Goal: Task Accomplishment & Management: Manage account settings

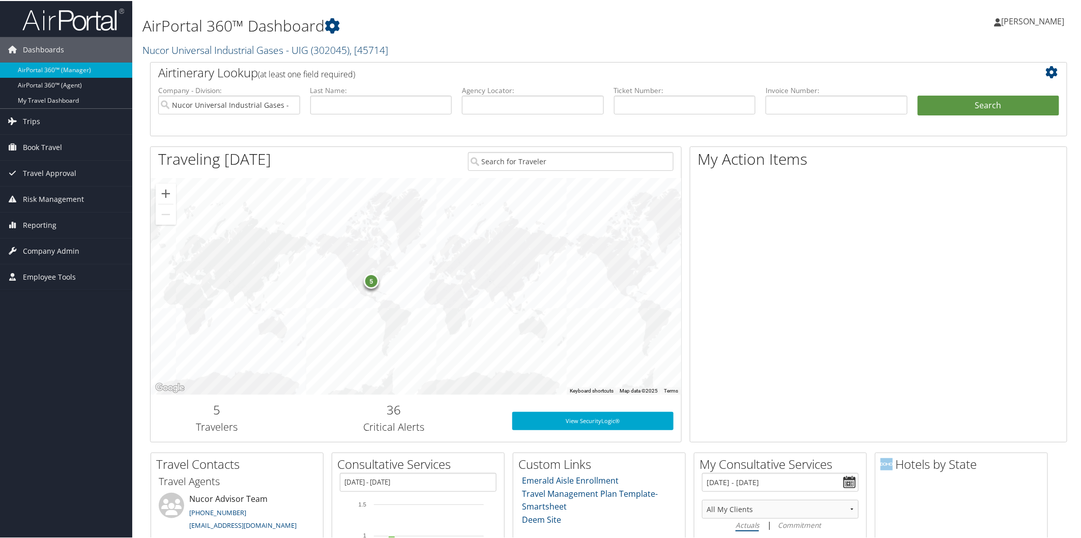
click at [181, 47] on link "Nucor Universal Industrial Gases - UIG ( 302045 ) , [ 45714 ]" at bounding box center [265, 49] width 246 height 14
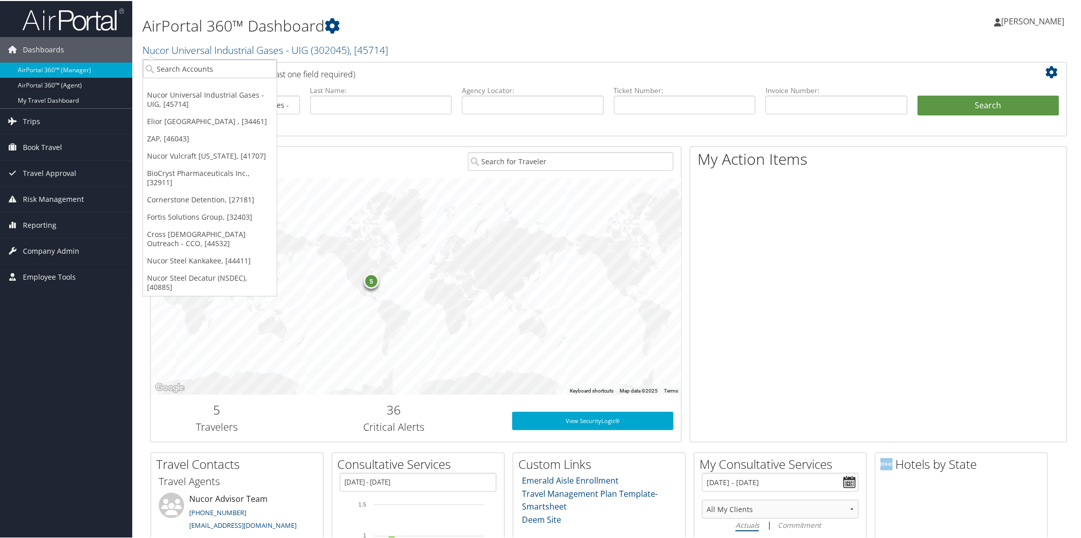
click at [628, 38] on div "AirPortal 360™ Dashboard Nucor Universal Industrial Gases - UIG ( 302045 ) , [ …" at bounding box center [453, 31] width 622 height 52
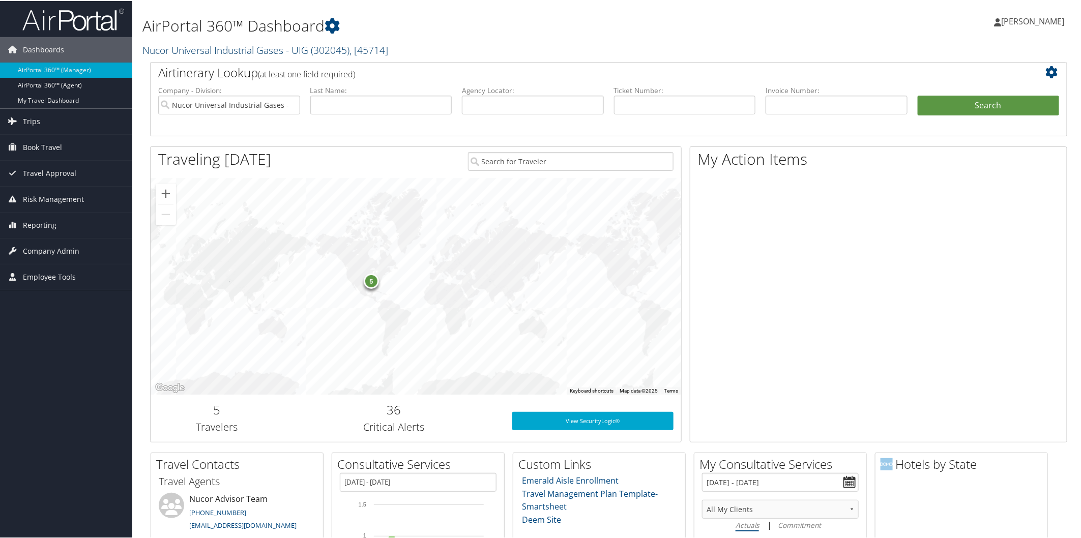
click at [253, 46] on link "Nucor Universal Industrial Gases - UIG ( 302045 ) , [ 45714 ]" at bounding box center [265, 49] width 246 height 14
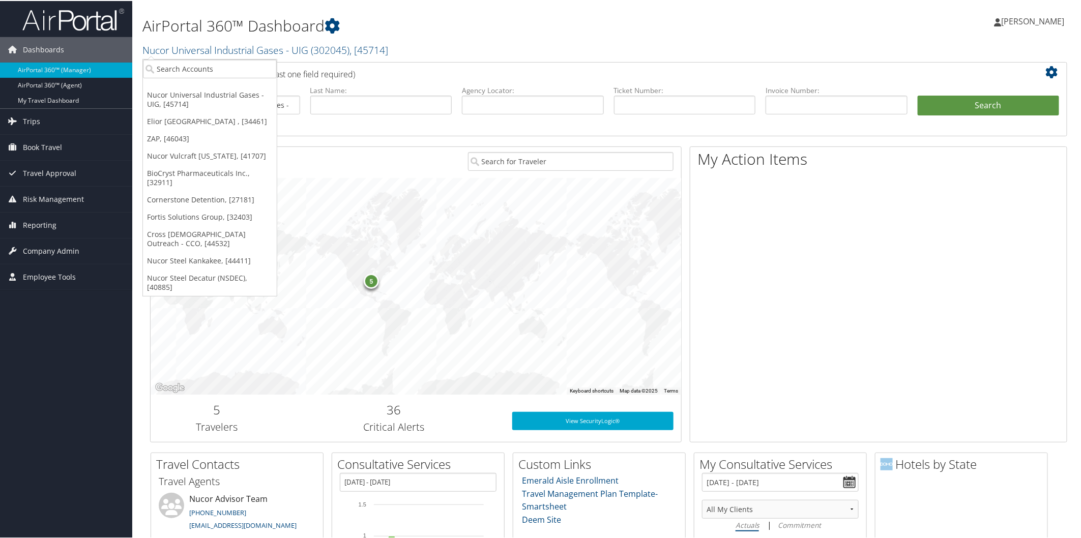
click at [433, 33] on h1 "AirPortal 360™ Dashboard" at bounding box center [453, 24] width 622 height 21
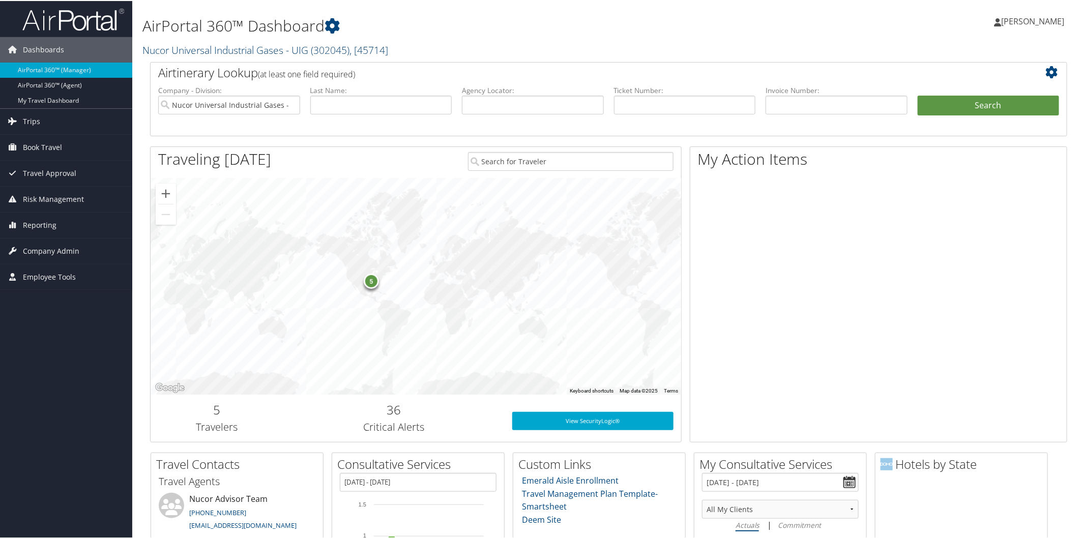
click at [208, 46] on link "Nucor Universal Industrial Gases - UIG ( 302045 ) , [ 45714 ]" at bounding box center [265, 49] width 246 height 14
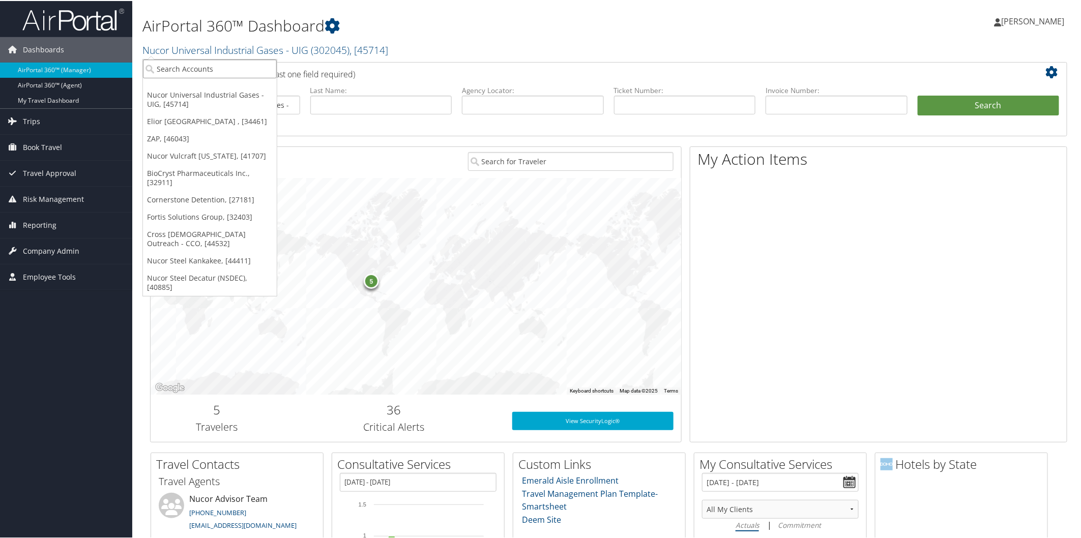
click at [229, 74] on input "search" at bounding box center [210, 68] width 134 height 19
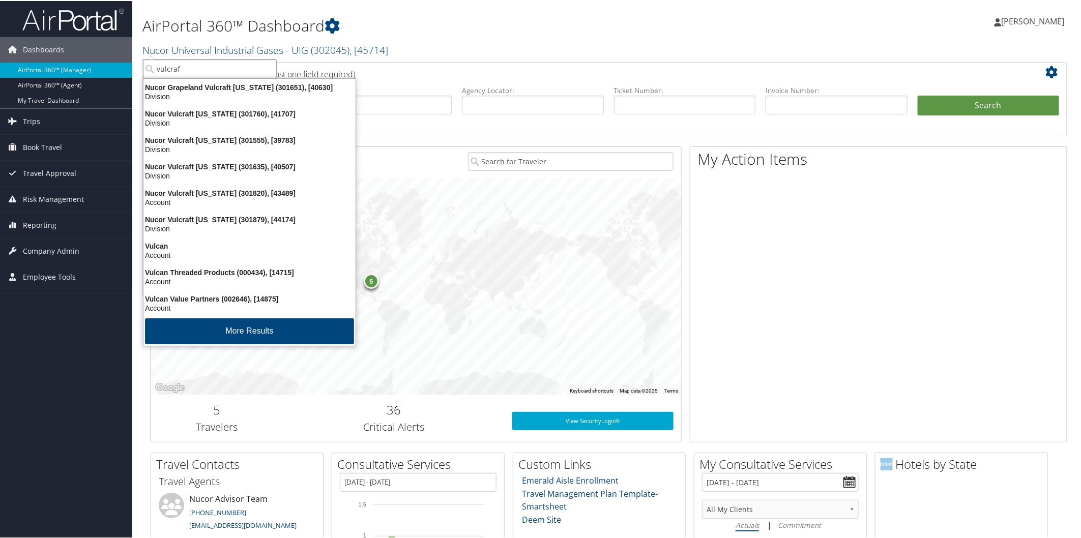
type input "vulcraft"
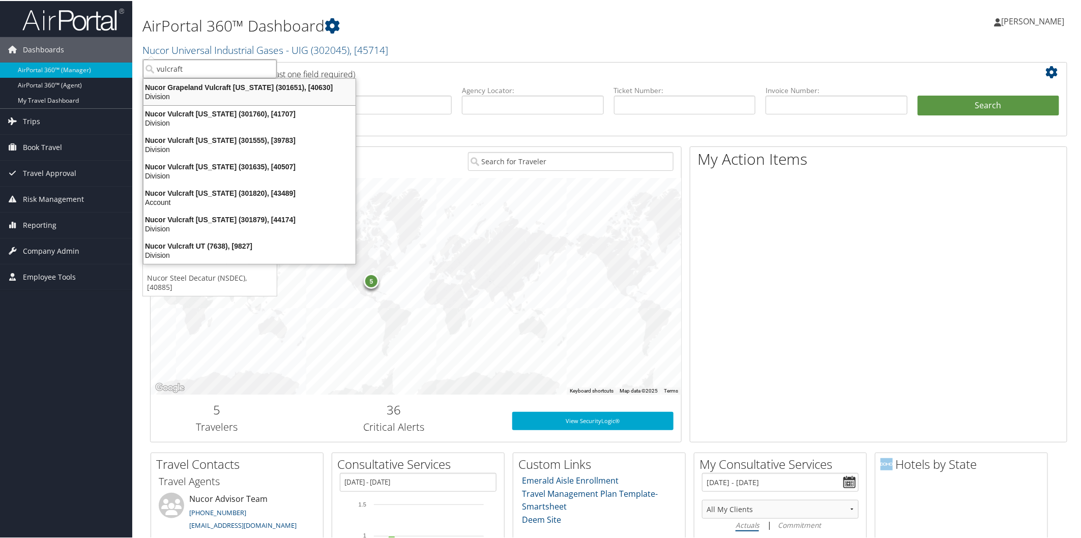
click at [222, 83] on div "Nucor Grapeland Vulcraft Texas (301651), [40630]" at bounding box center [249, 86] width 224 height 9
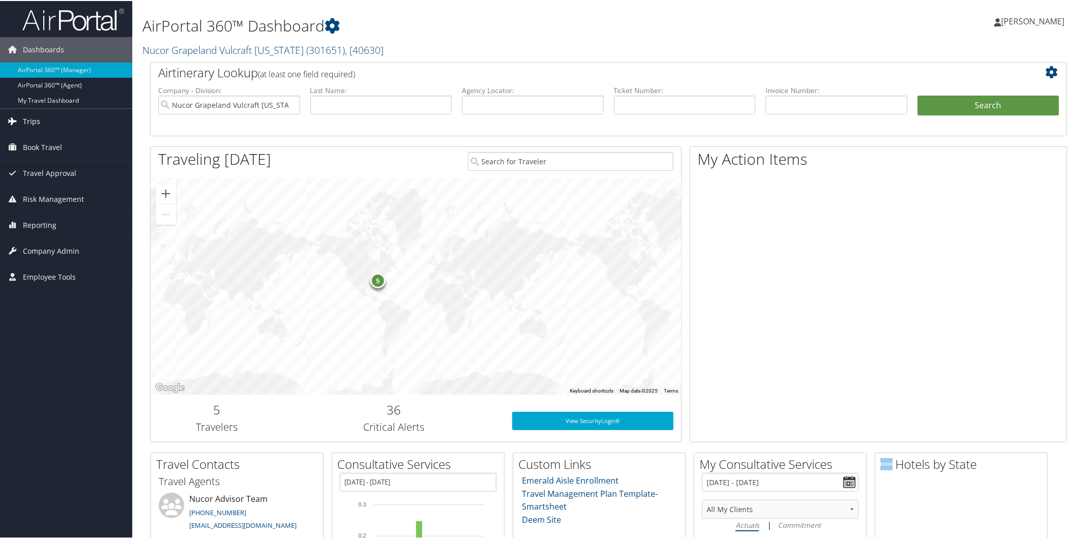
click at [30, 126] on span "Trips" at bounding box center [31, 120] width 17 height 25
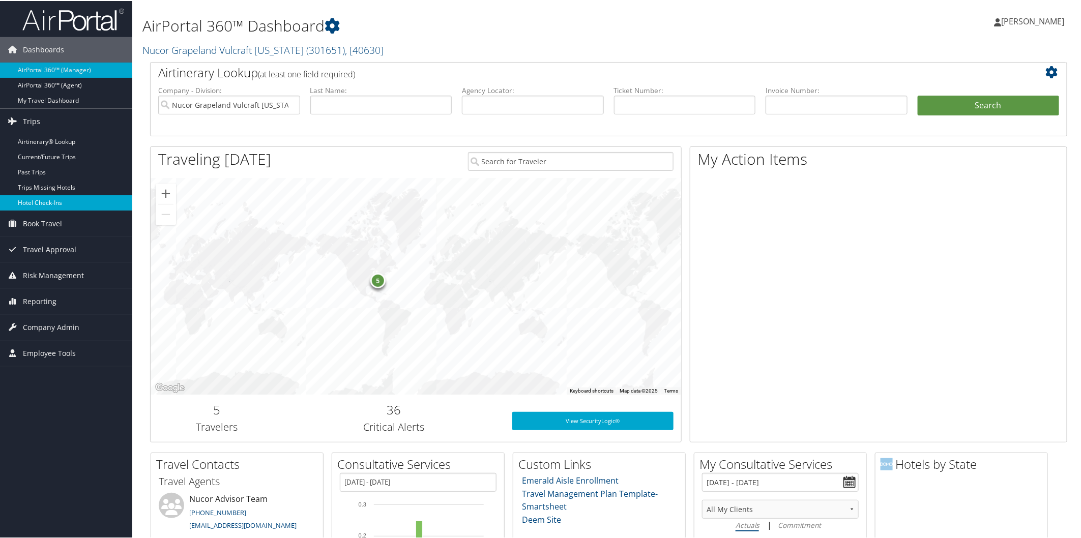
click at [59, 199] on link "Hotel Check-ins" at bounding box center [66, 201] width 132 height 15
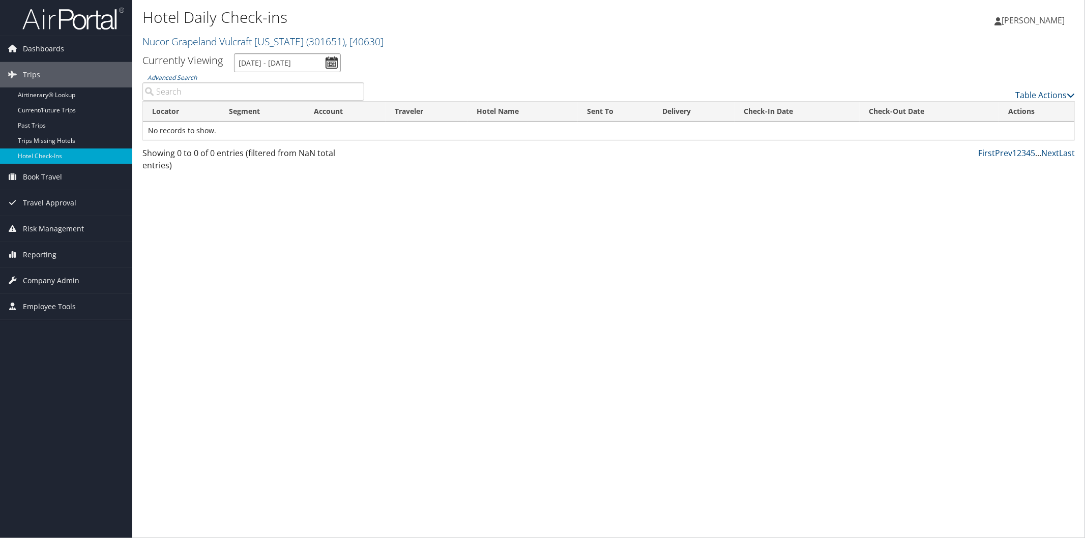
click at [271, 63] on input "8/30/2025 - 8/30/2025" at bounding box center [287, 62] width 107 height 19
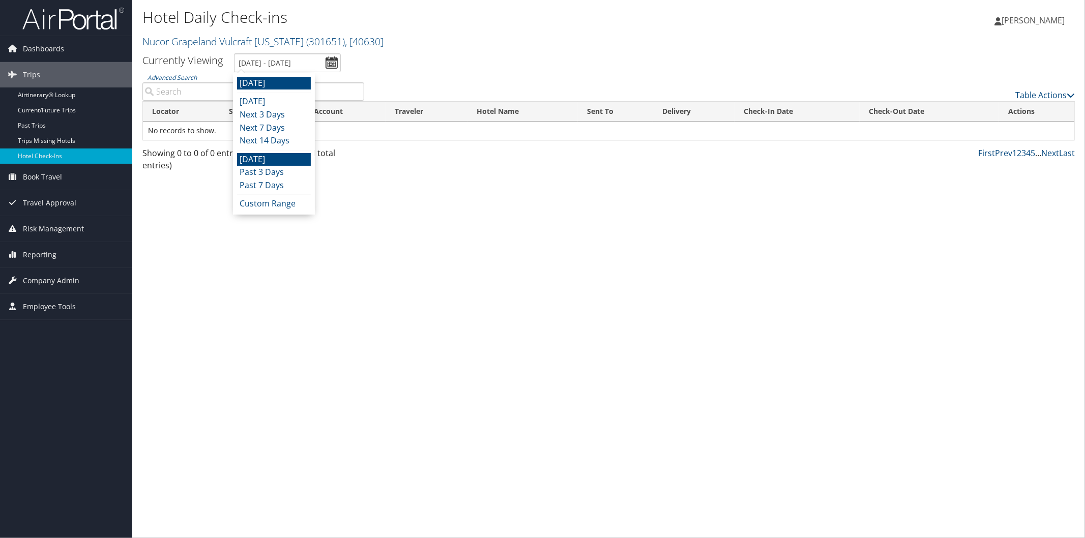
click at [273, 159] on li "Yesterday" at bounding box center [274, 159] width 74 height 13
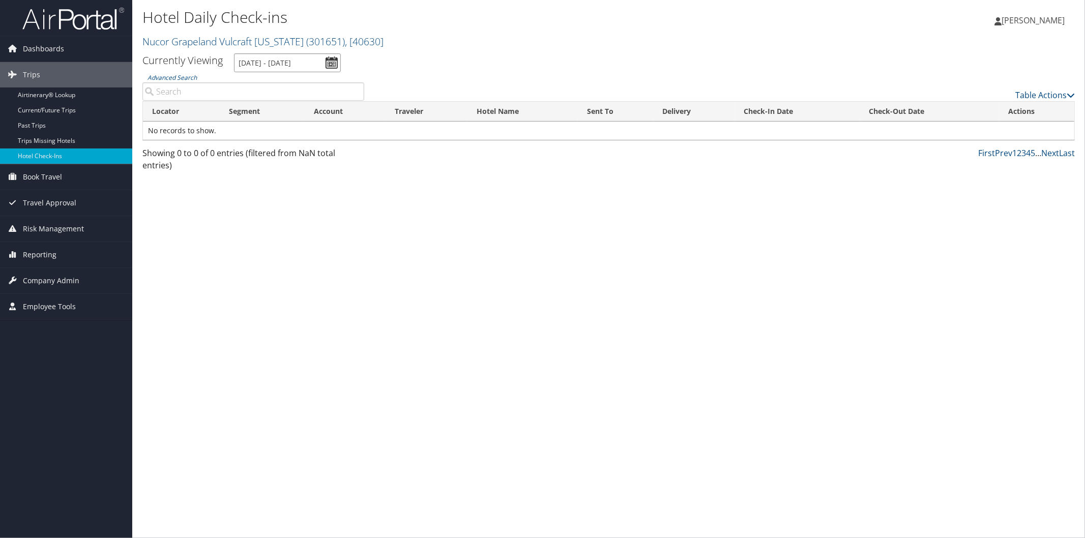
click at [257, 64] on input "8/28/2025 - 8/28/2025" at bounding box center [287, 62] width 107 height 19
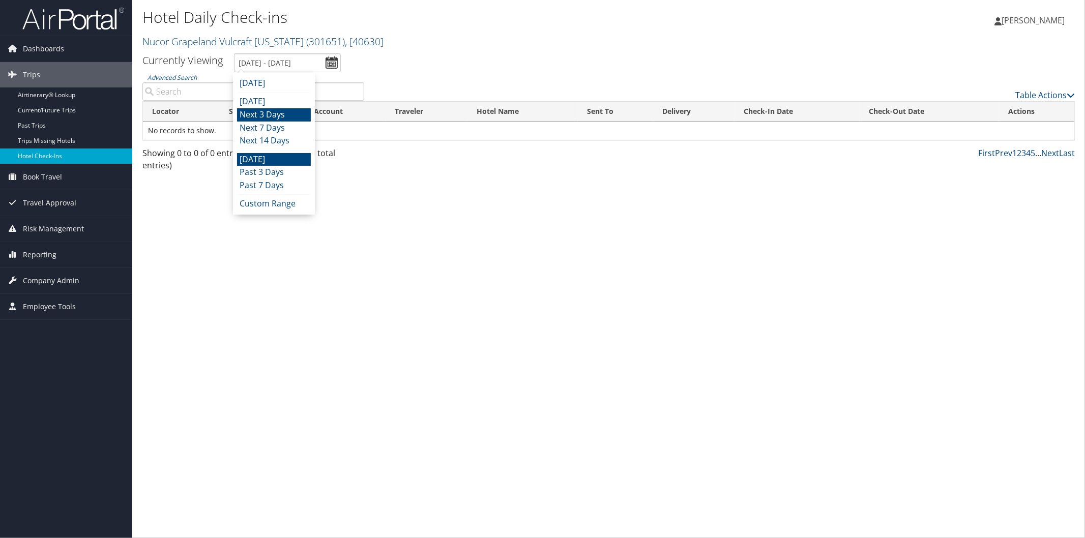
click at [268, 114] on li "Next 3 Days" at bounding box center [274, 114] width 74 height 13
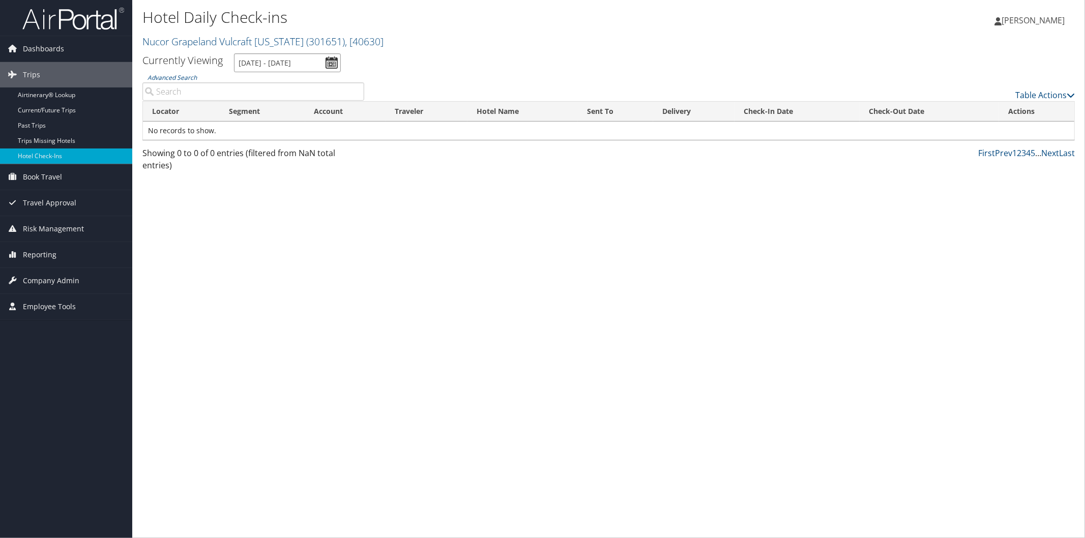
click at [276, 64] on input "8/29/2025 - 9/1/2025" at bounding box center [287, 62] width 107 height 19
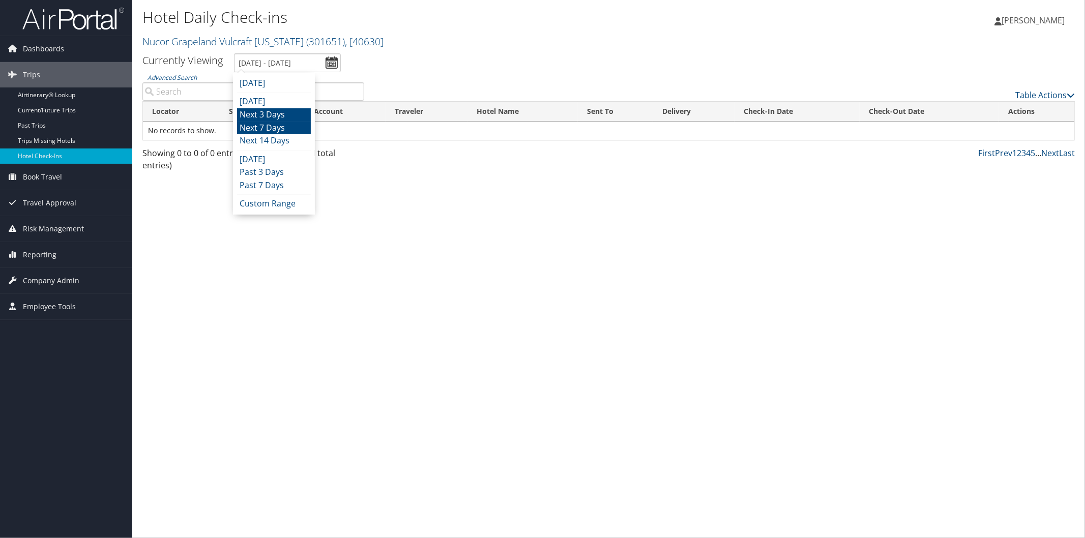
click at [282, 125] on li "Next 7 Days" at bounding box center [274, 128] width 74 height 13
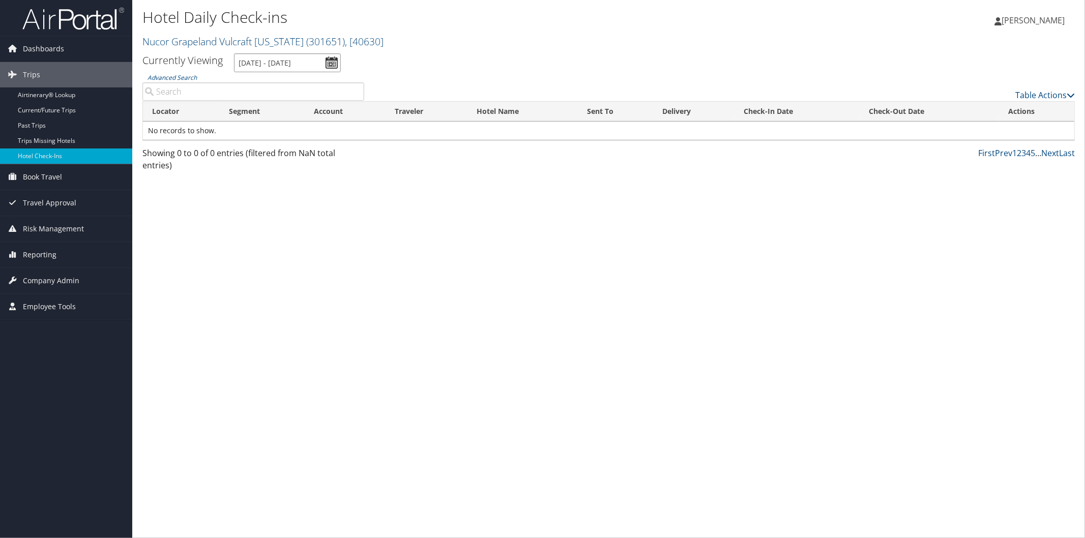
click at [270, 65] on input "8/29/2025 - 9/5/2025" at bounding box center [287, 62] width 107 height 19
click at [277, 141] on li "Next 14 Days" at bounding box center [274, 140] width 74 height 13
type input "8/29/2025 - 9/12/2025"
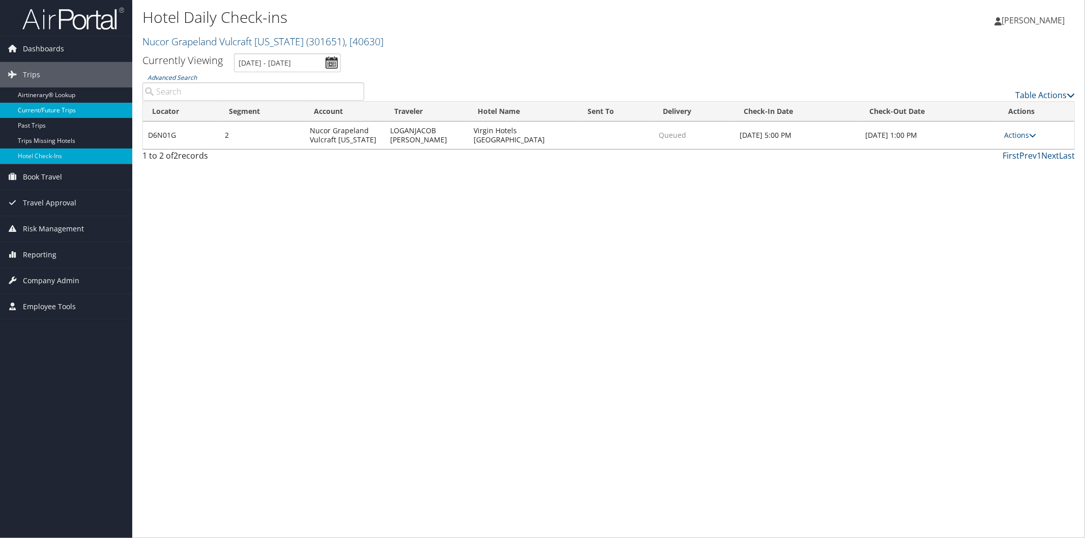
click at [62, 111] on link "Current/Future Trips" at bounding box center [66, 110] width 132 height 15
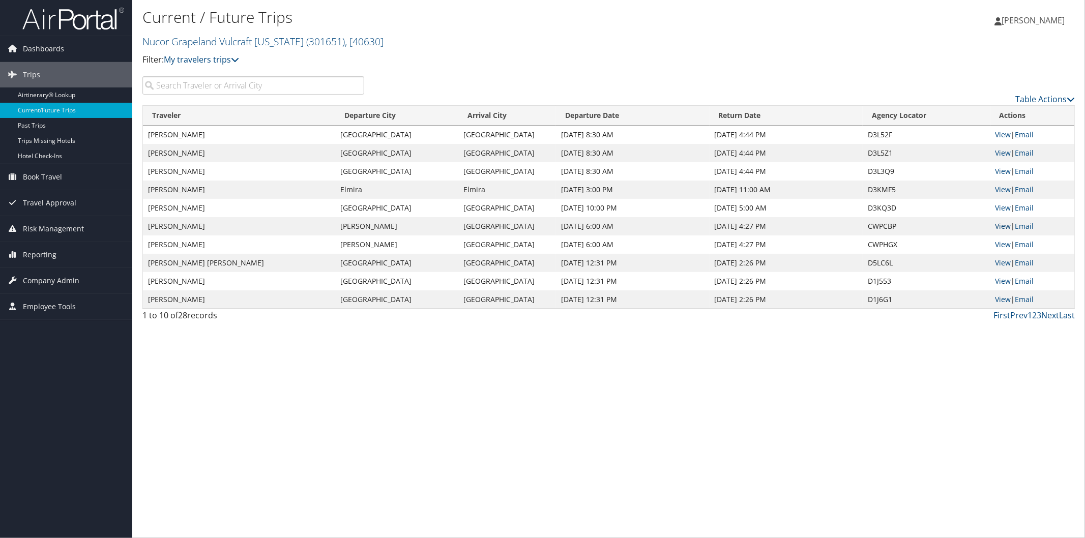
click at [1002, 222] on link "View" at bounding box center [1004, 226] width 16 height 10
click at [1006, 243] on link "View" at bounding box center [1004, 245] width 16 height 10
click at [162, 35] on link "Nucor Grapeland Vulcraft Texas ( 301651 ) , [ 40630 ]" at bounding box center [262, 42] width 241 height 14
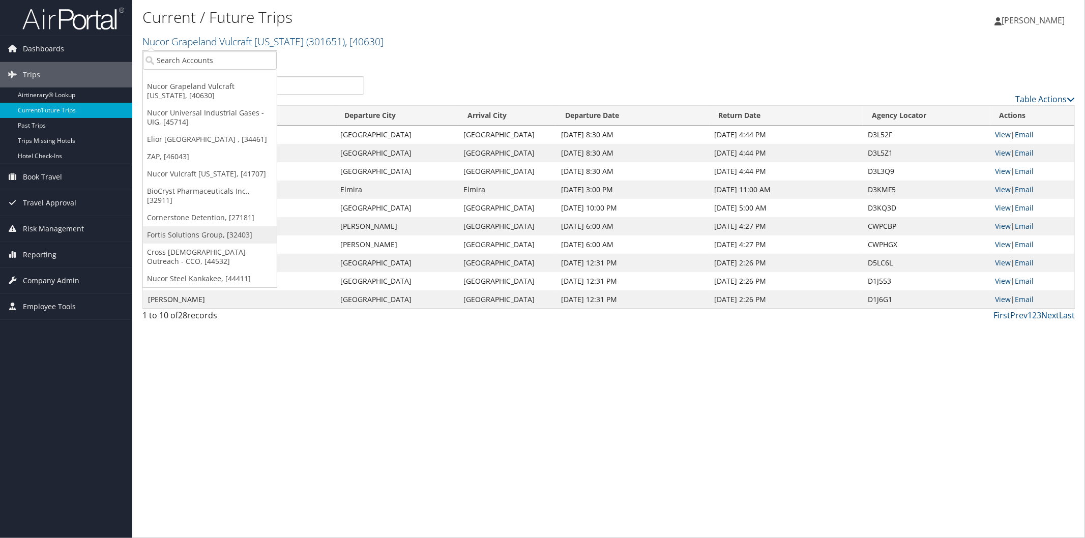
click at [166, 239] on link "Fortis Solutions Group, [32403]" at bounding box center [210, 234] width 134 height 17
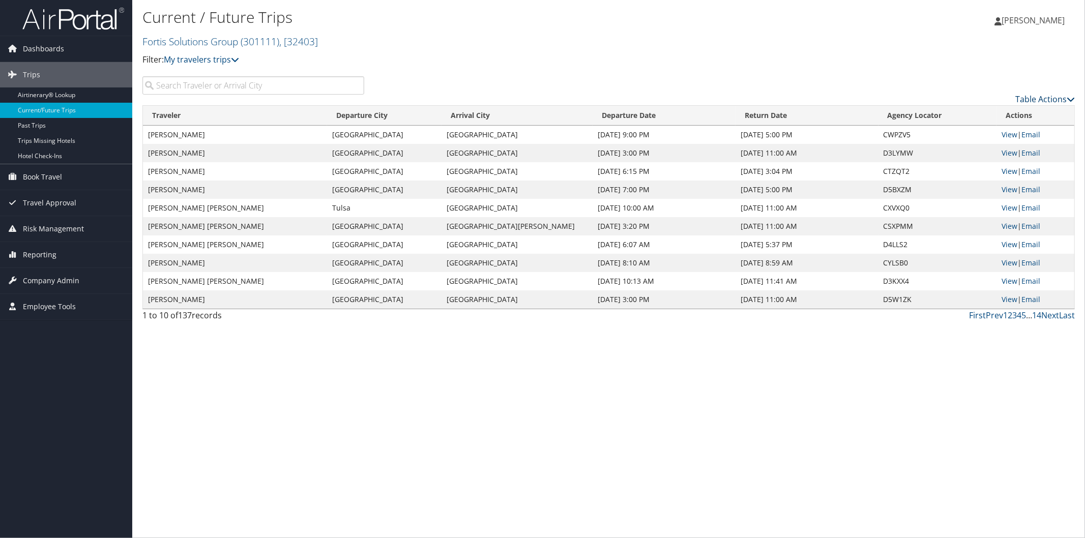
click at [1070, 98] on icon at bounding box center [1071, 99] width 8 height 8
click at [949, 149] on icon at bounding box center [945, 148] width 9 height 7
click at [946, 168] on link "100" at bounding box center [1004, 167] width 134 height 17
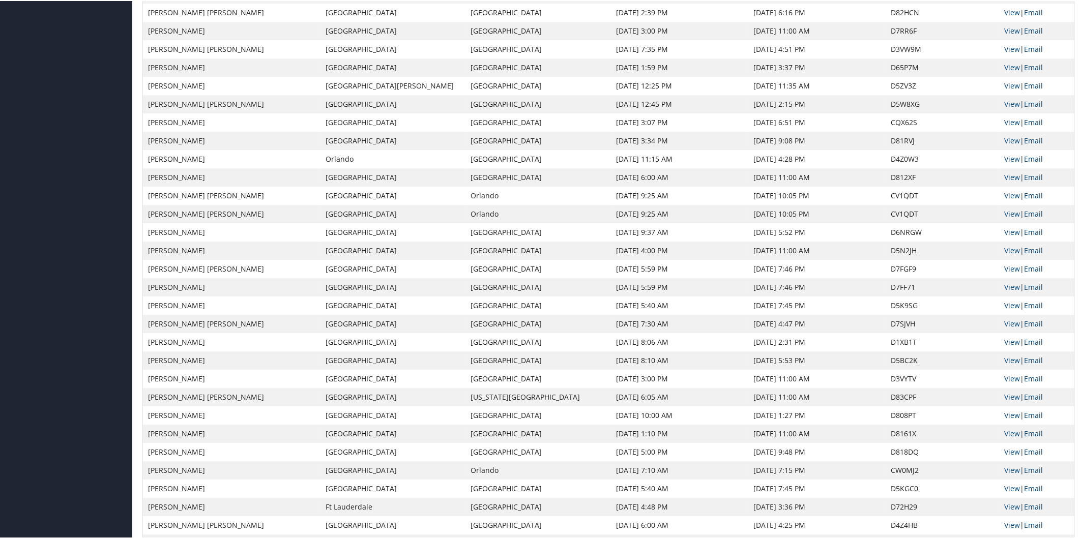
scroll to position [1436, 0]
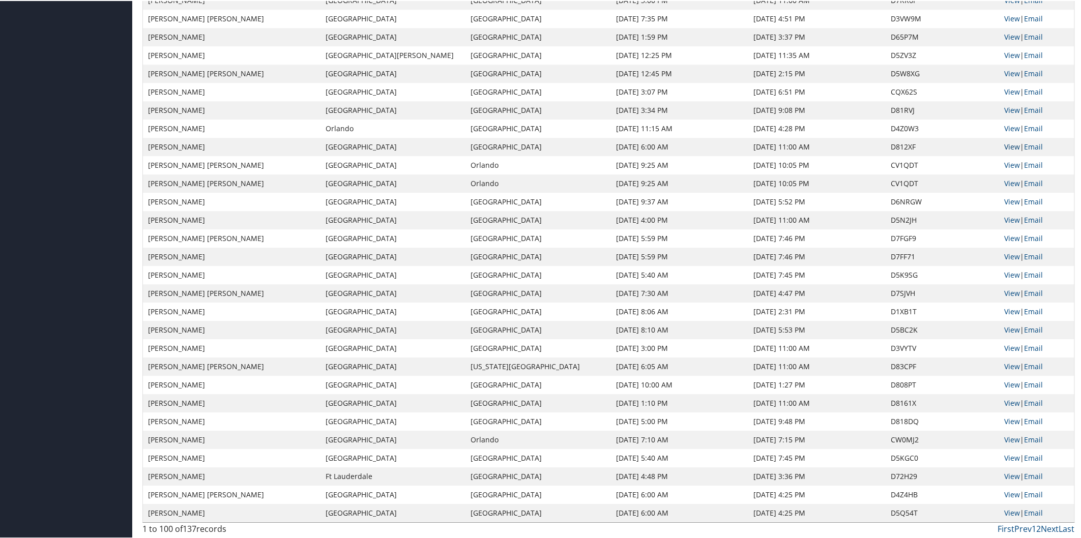
click at [1005, 145] on link "View" at bounding box center [1013, 146] width 16 height 10
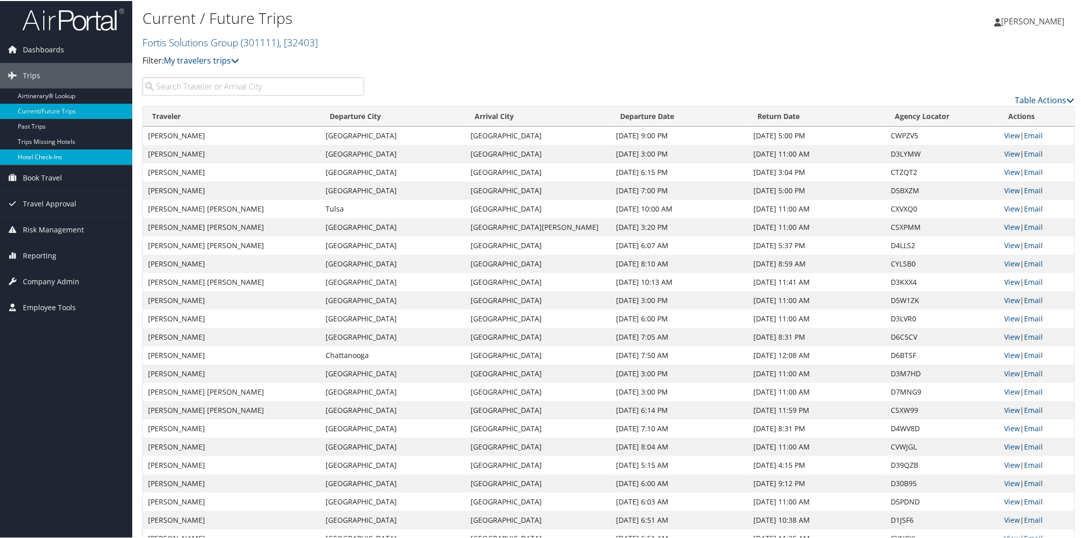
click at [47, 151] on link "Hotel Check-ins" at bounding box center [66, 156] width 132 height 15
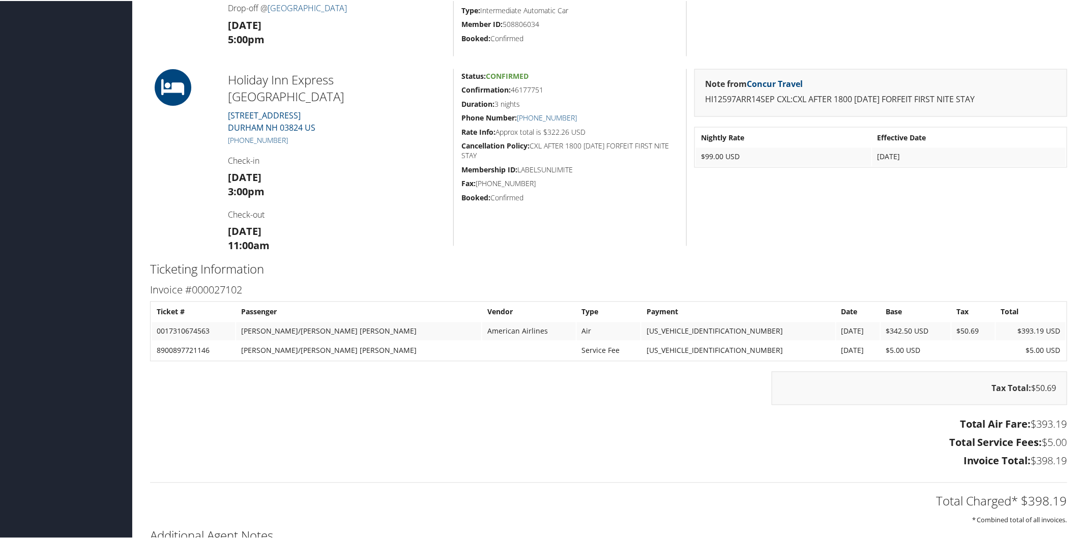
scroll to position [414, 0]
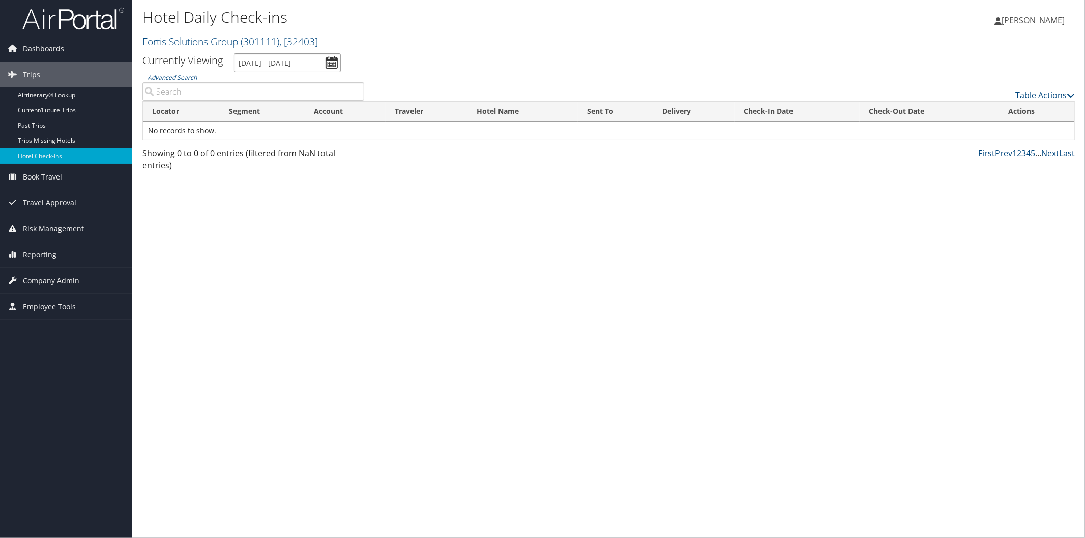
click at [304, 60] on input "[DATE] - [DATE]" at bounding box center [287, 62] width 107 height 19
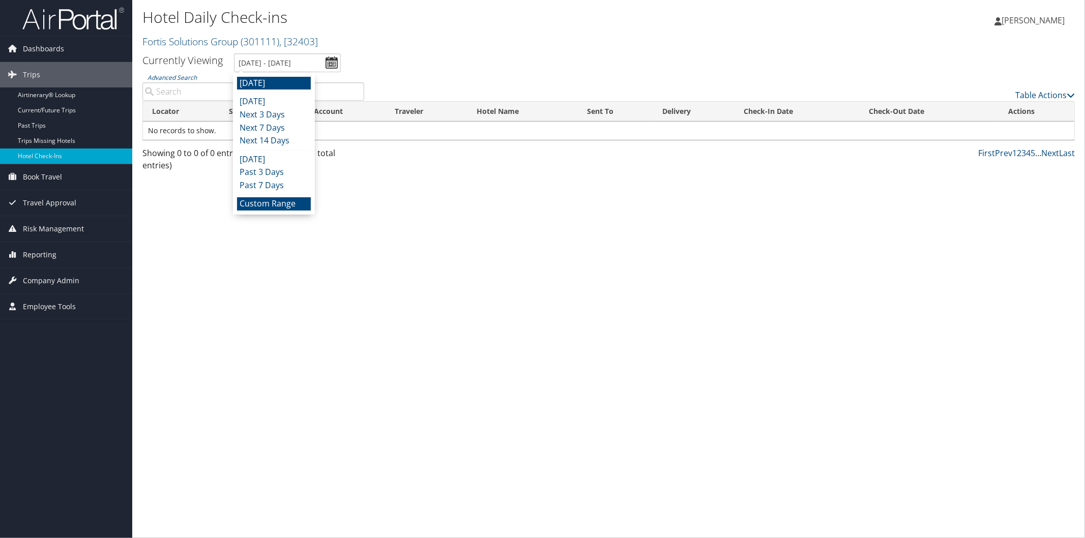
click at [273, 204] on li "Custom Range" at bounding box center [274, 203] width 74 height 13
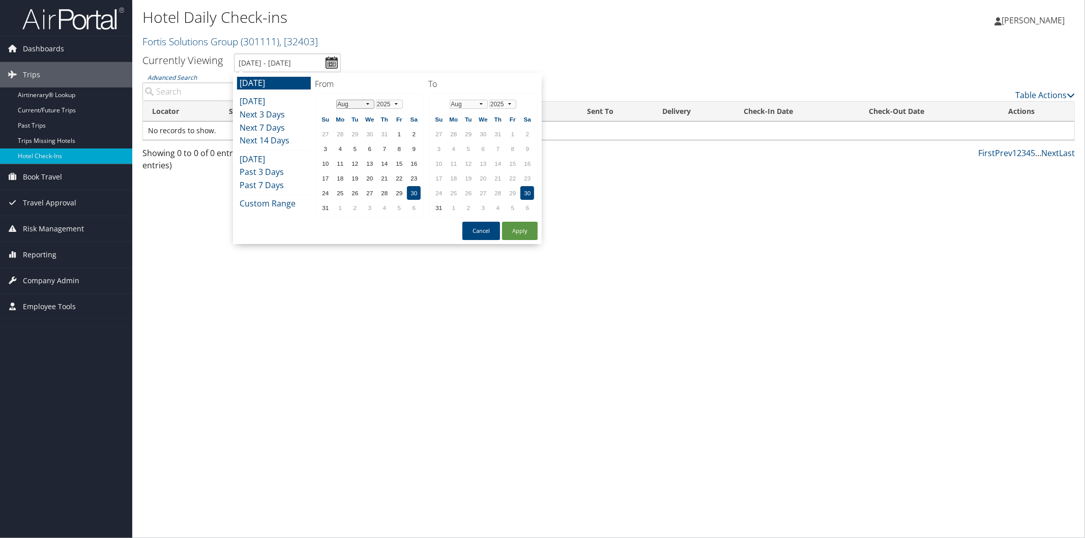
click at [368, 102] on select "Jan Feb Mar Apr May Jun Jul Aug Sep Oct Nov Dec" at bounding box center [355, 104] width 38 height 9
click at [326, 145] on td "7" at bounding box center [325, 149] width 14 height 14
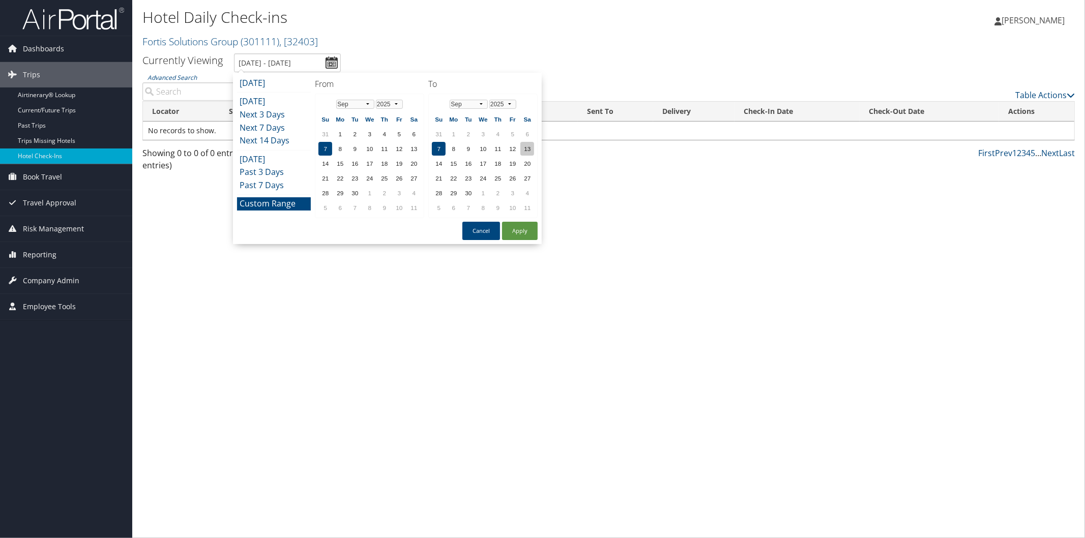
click at [523, 143] on td "13" at bounding box center [527, 149] width 14 height 14
click at [517, 229] on button "Apply" at bounding box center [520, 231] width 36 height 18
type input "9/7/2025 - 9/13/2025"
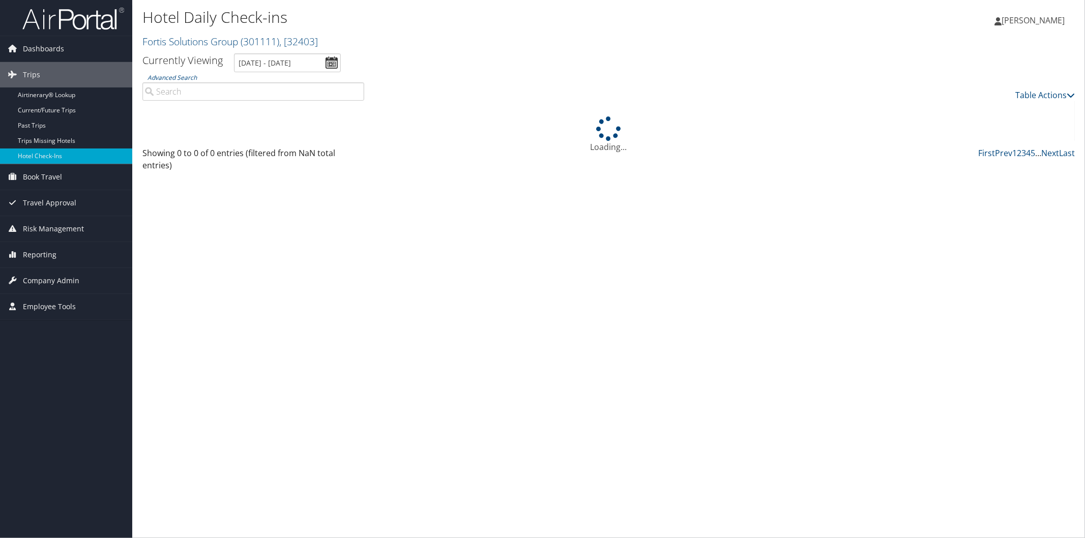
click at [221, 90] on input "Advanced Search" at bounding box center [253, 91] width 222 height 18
click at [190, 38] on link "Fortis Solutions Group ( 301111 ) , [ 32403 ]" at bounding box center [230, 42] width 176 height 14
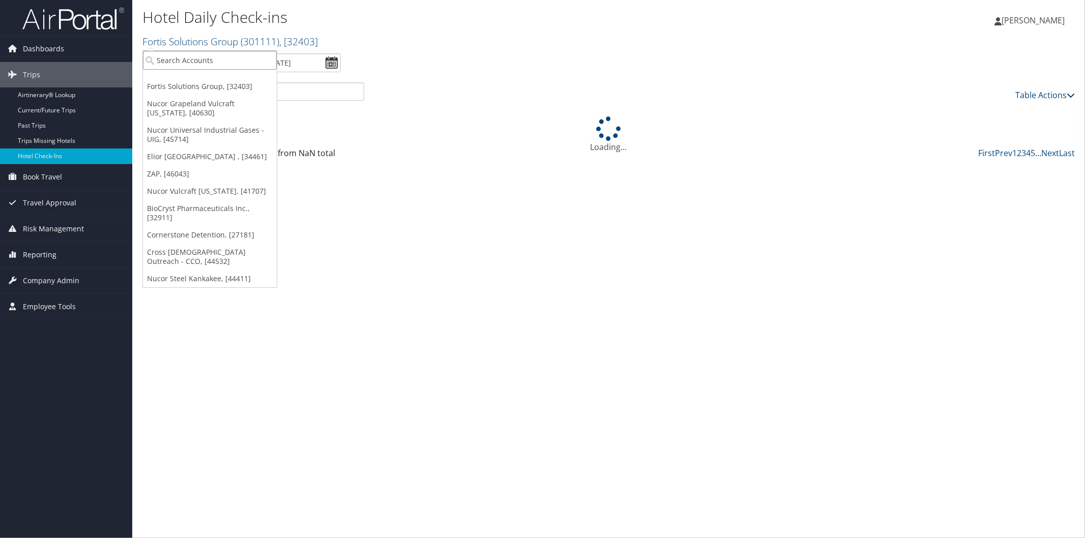
click at [197, 59] on input "search" at bounding box center [210, 60] width 134 height 19
click at [319, 94] on input "Advanced Search" at bounding box center [253, 91] width 222 height 18
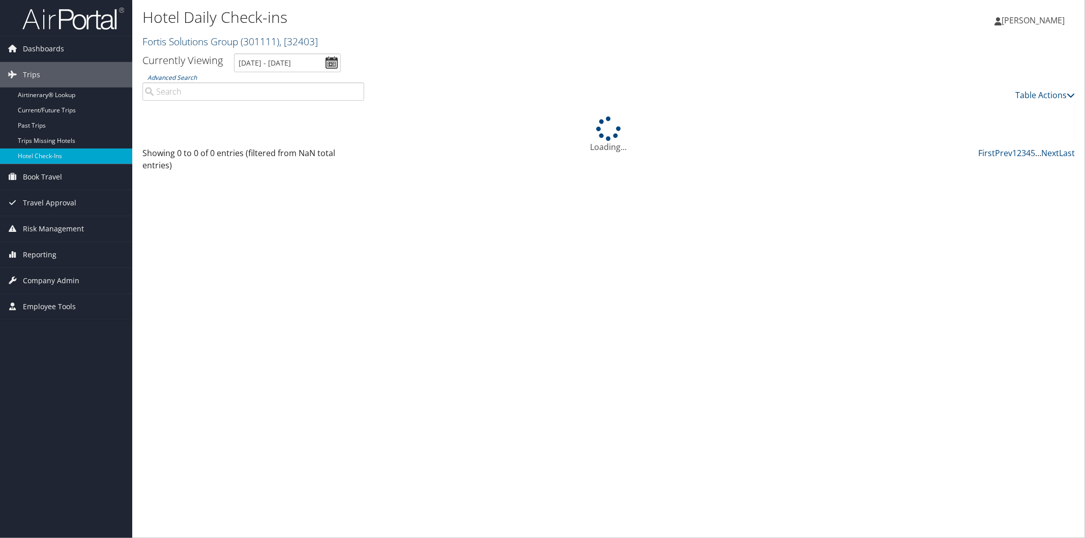
click at [180, 44] on link "Fortis Solutions Group ( 301111 ) , [ 32403 ]" at bounding box center [230, 42] width 176 height 14
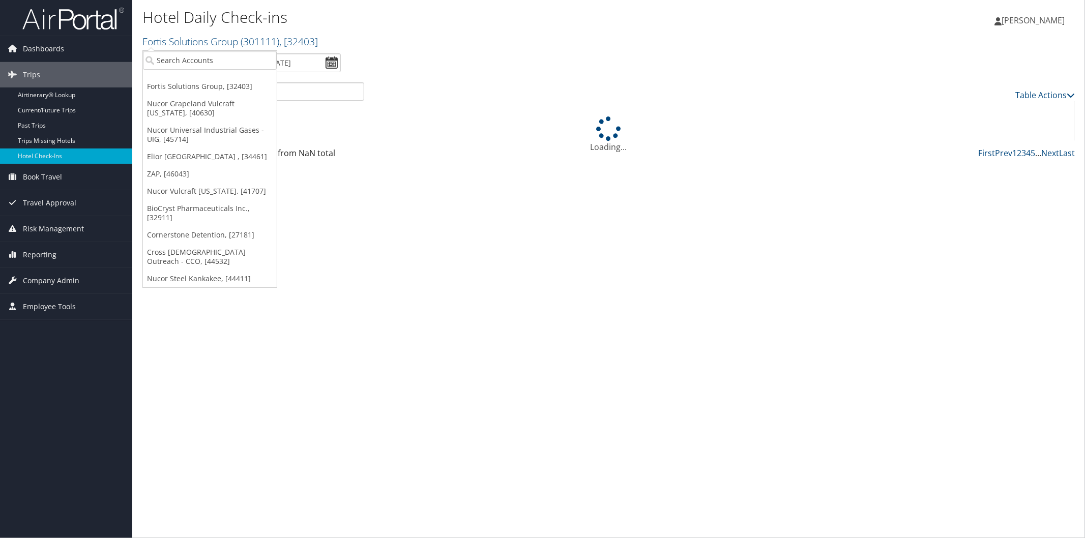
click at [187, 105] on link "Nucor Grapeland Vulcraft [US_STATE], [40630]" at bounding box center [210, 108] width 134 height 26
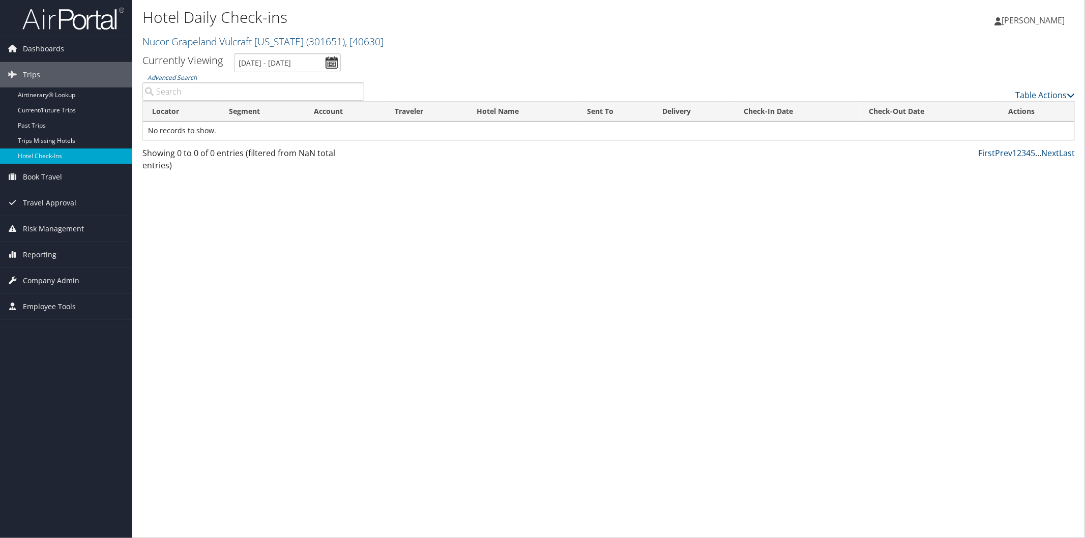
click at [294, 61] on input "[DATE] - [DATE]" at bounding box center [287, 62] width 107 height 19
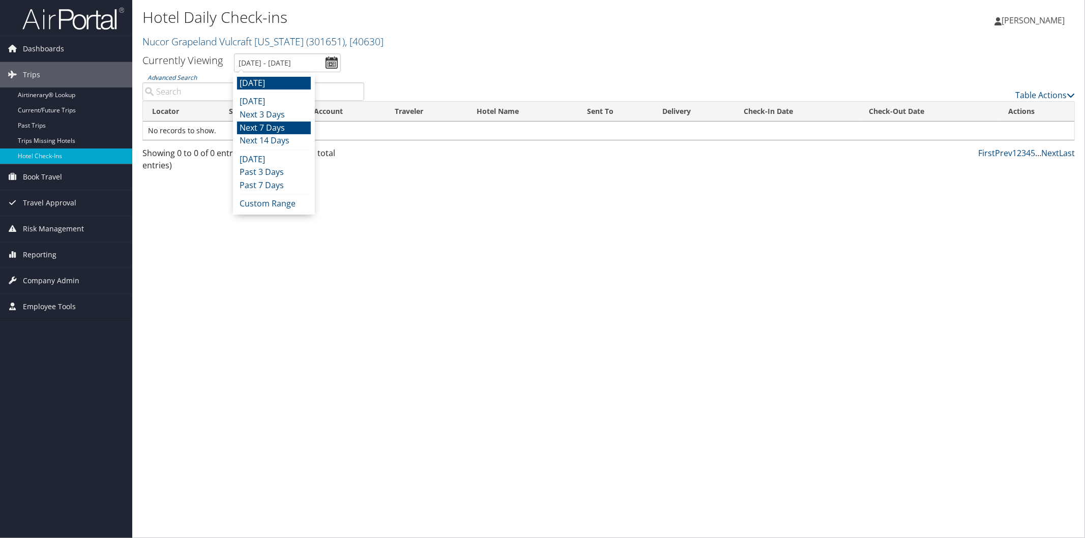
click at [276, 127] on li "Next 7 Days" at bounding box center [274, 128] width 74 height 13
click at [279, 59] on input "[DATE] - [DATE]" at bounding box center [287, 62] width 107 height 19
click at [276, 137] on li "Next 14 Days" at bounding box center [274, 140] width 74 height 13
type input "[DATE] - [DATE]"
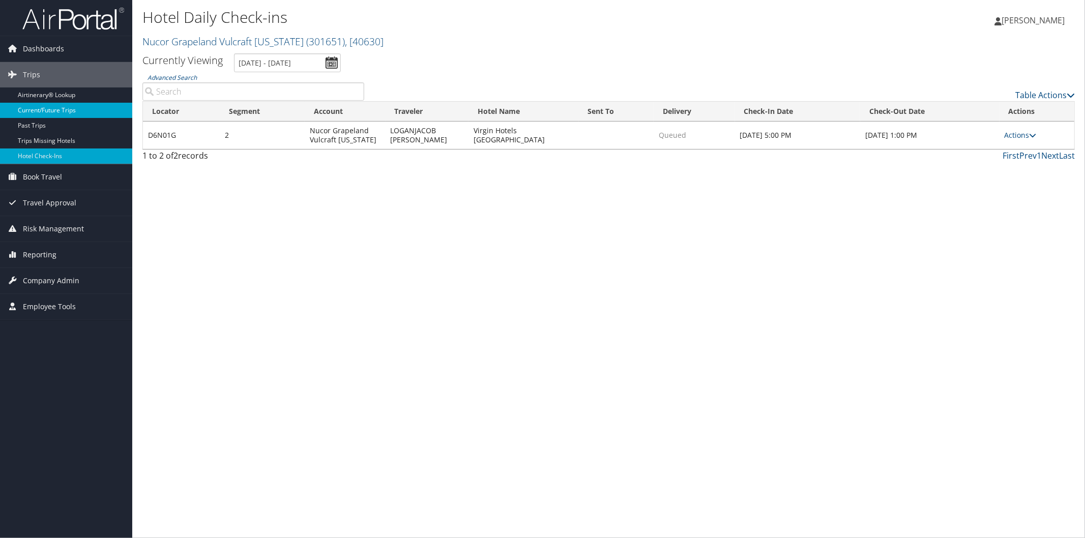
click at [63, 112] on link "Current/Future Trips" at bounding box center [66, 110] width 132 height 15
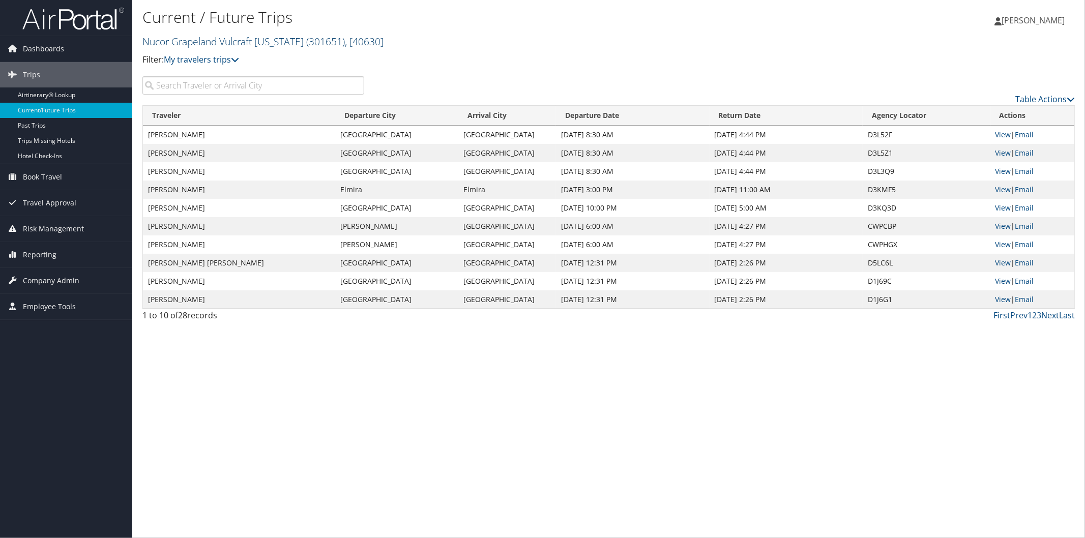
click at [197, 38] on link "Nucor Grapeland Vulcraft [US_STATE] ( 301651 ) , [ 40630 ]" at bounding box center [262, 42] width 241 height 14
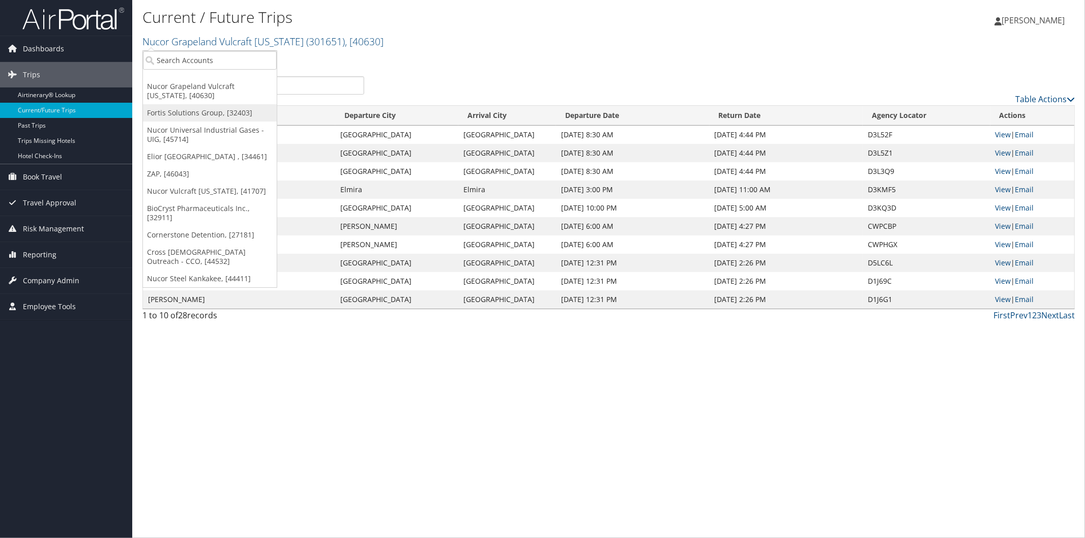
click at [191, 107] on link "Fortis Solutions Group, [32403]" at bounding box center [210, 112] width 134 height 17
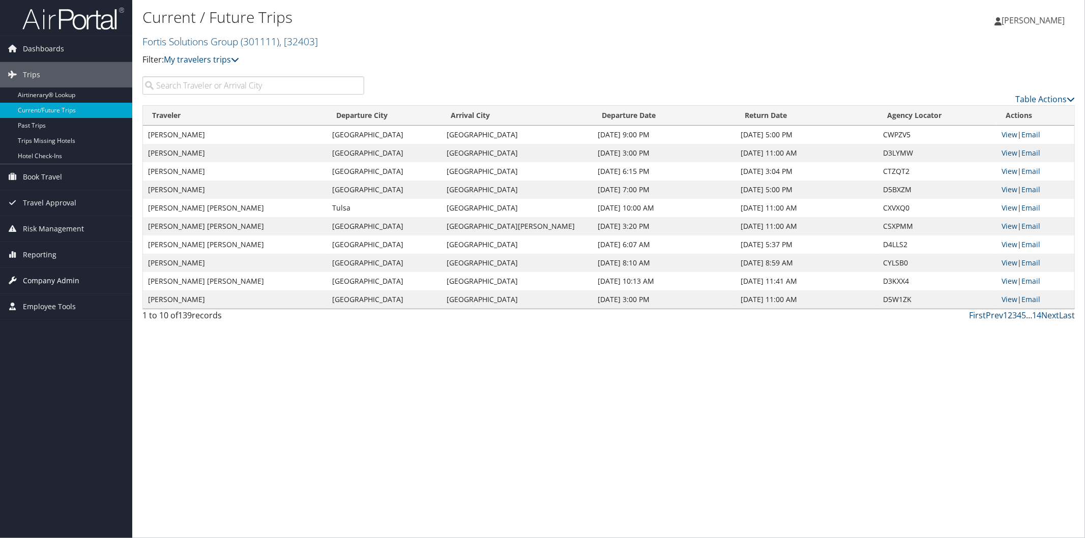
click at [70, 275] on span "Company Admin" at bounding box center [51, 280] width 56 height 25
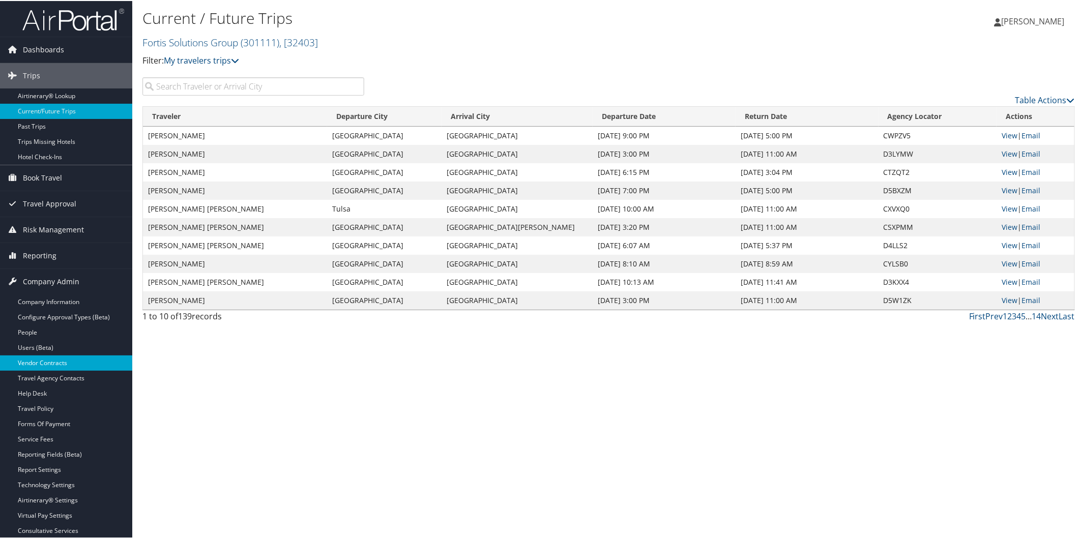
click at [61, 359] on link "Vendor Contracts" at bounding box center [66, 362] width 132 height 15
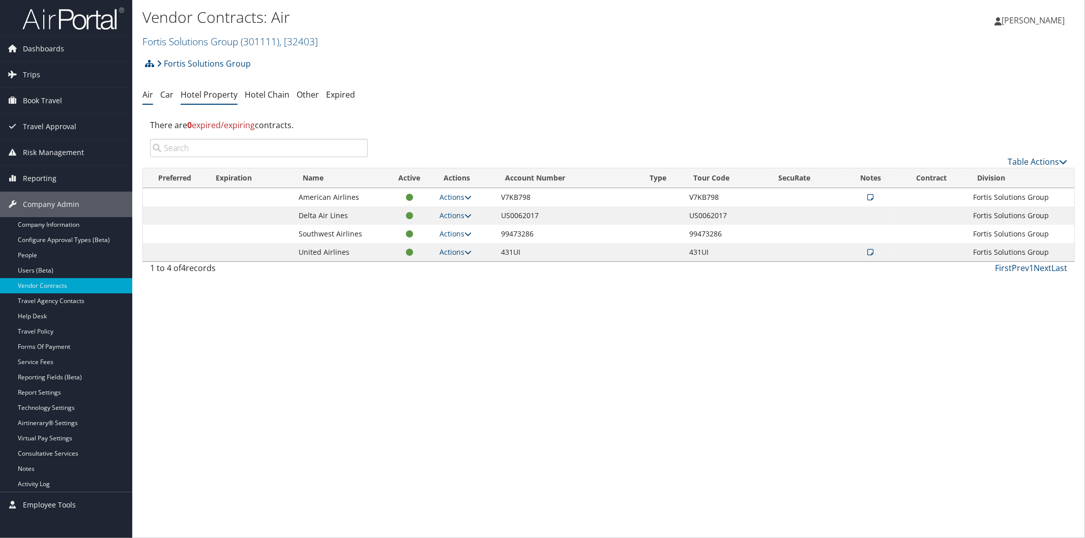
click at [210, 94] on link "Hotel Property" at bounding box center [209, 94] width 57 height 11
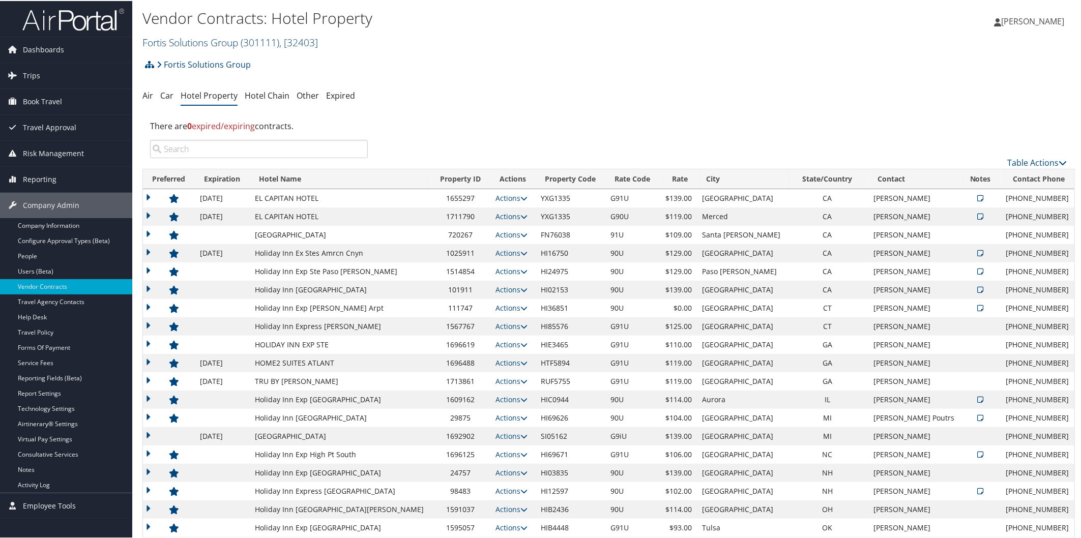
click at [197, 40] on link "Fortis Solutions Group ( 301111 ) , [ 32403 ]" at bounding box center [230, 42] width 176 height 14
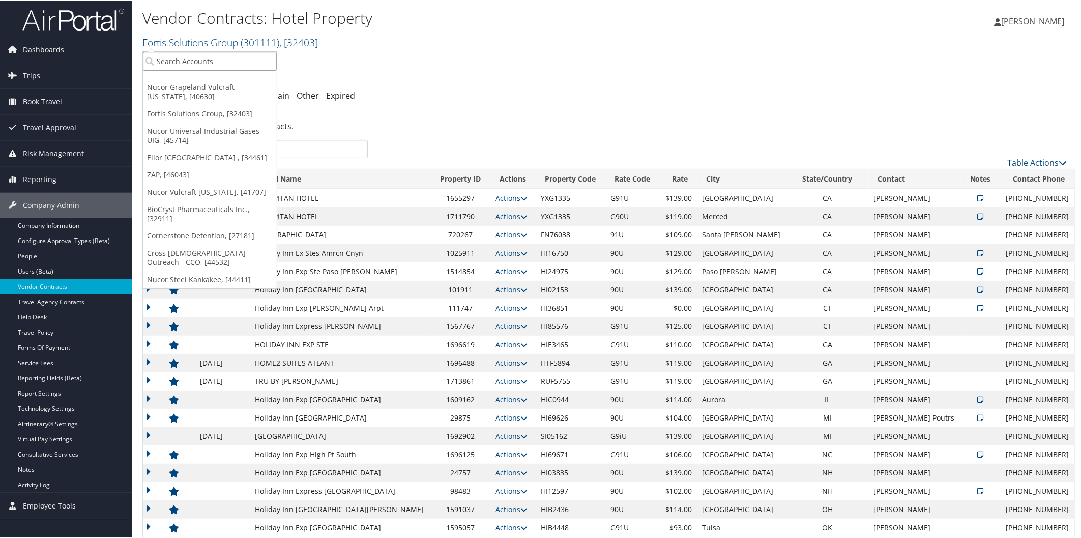
click at [204, 53] on input "search" at bounding box center [210, 60] width 134 height 19
type input "i3"
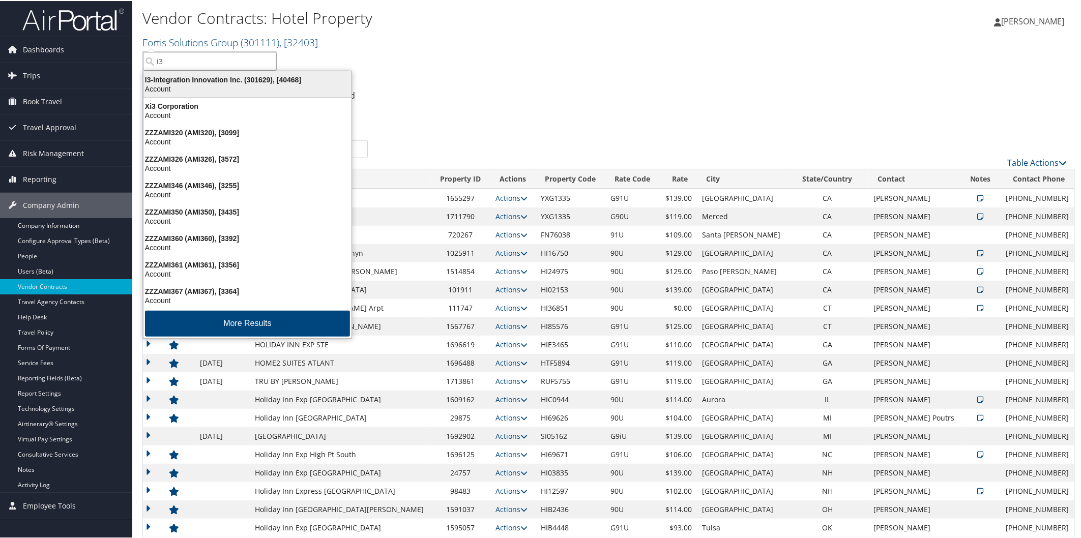
click at [232, 73] on div "I3-Integration Innovation Inc. (301629), [40468] Account" at bounding box center [247, 83] width 205 height 23
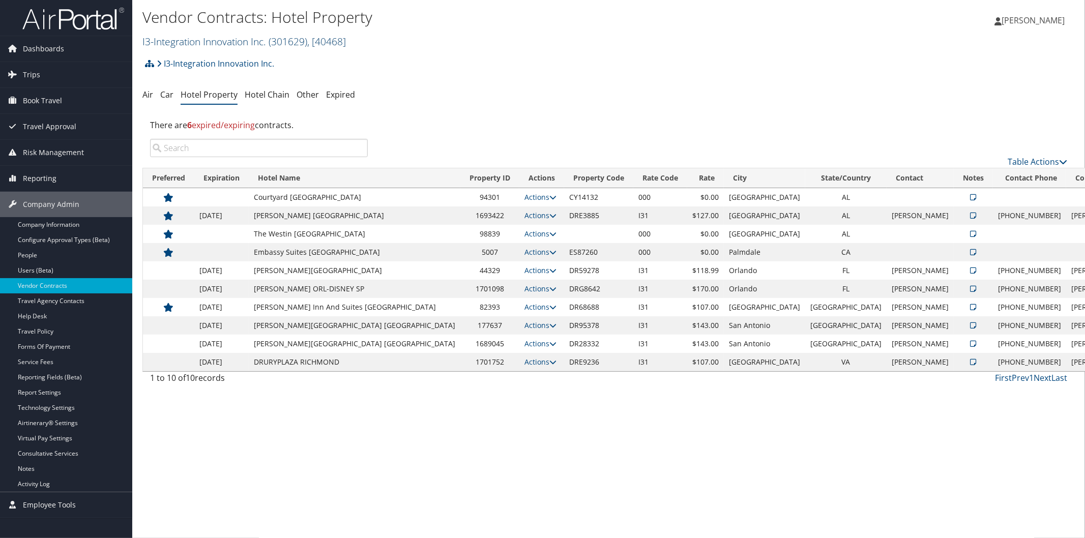
click at [202, 41] on link "I3-Integration Innovation Inc. ( 301629 ) , [ 40468 ]" at bounding box center [243, 42] width 203 height 14
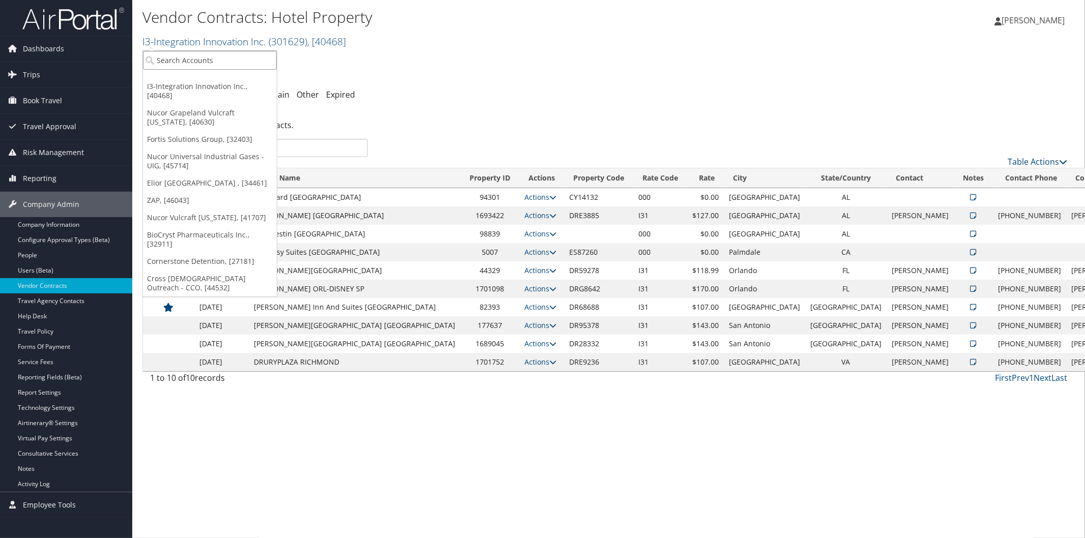
click at [219, 61] on input "search" at bounding box center [210, 60] width 134 height 19
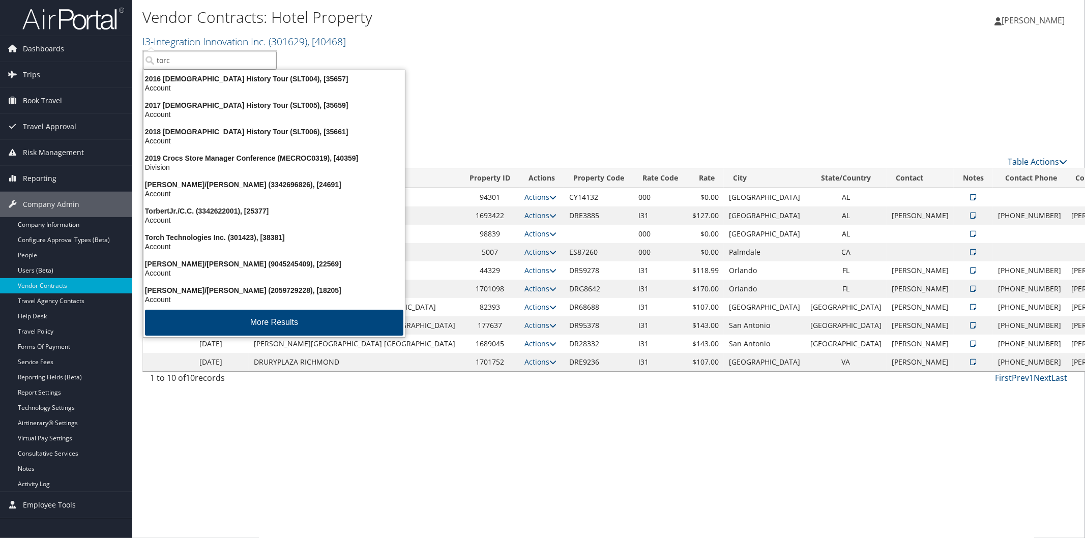
type input "torch"
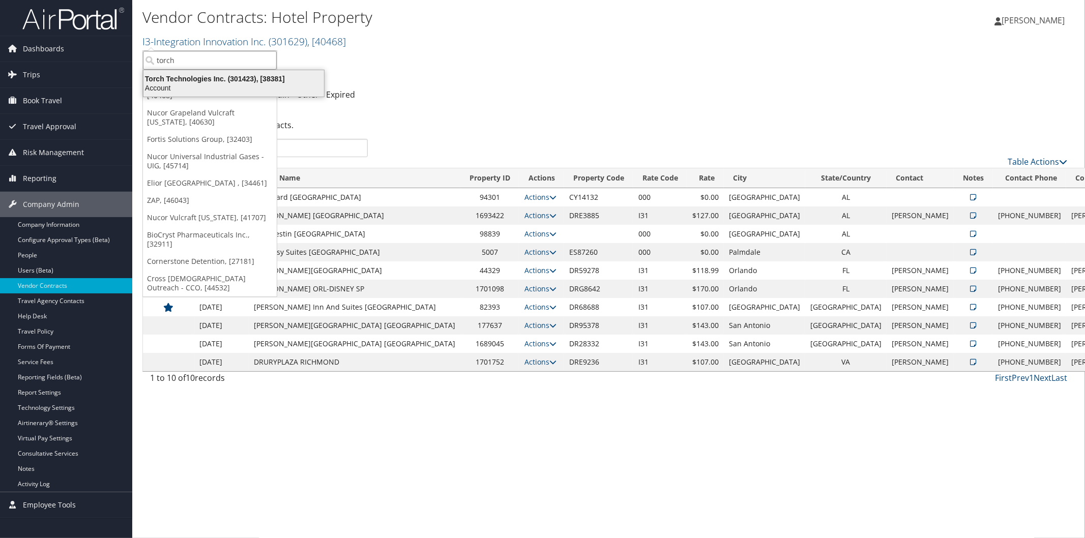
click at [212, 78] on div "Torch Technologies Inc. (301423), [38381]" at bounding box center [233, 78] width 193 height 9
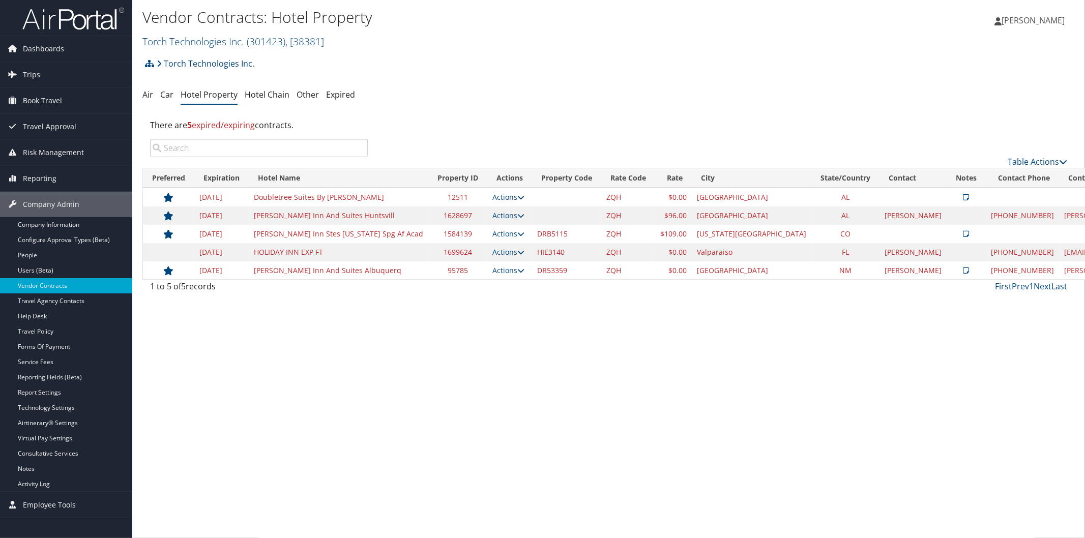
click at [517, 195] on icon at bounding box center [520, 197] width 7 height 7
click at [471, 230] on link "Edit" at bounding box center [472, 229] width 55 height 17
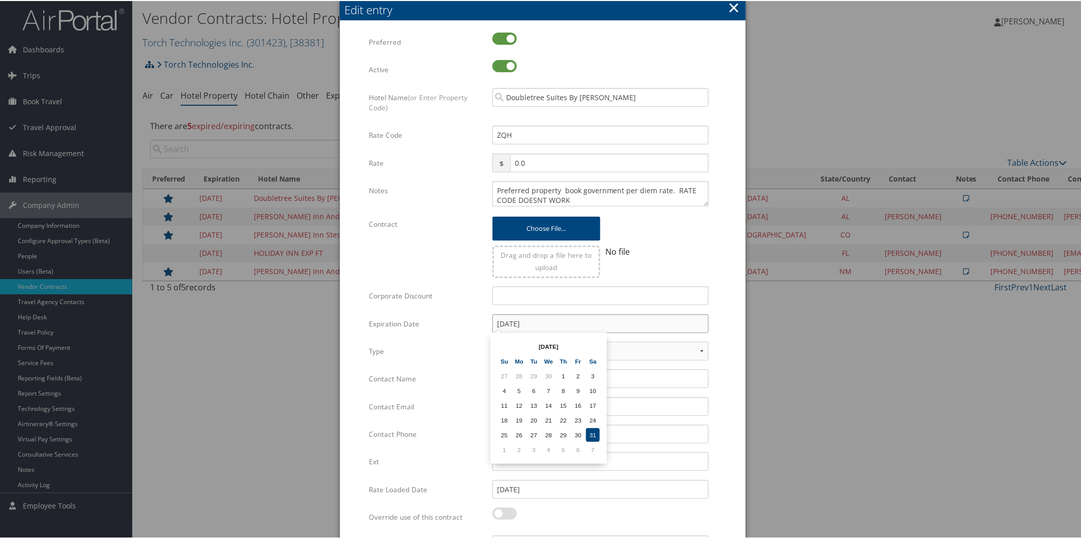
click at [548, 318] on input "[DATE]" at bounding box center [600, 322] width 216 height 19
type input "1"
click at [634, 371] on input "Contact Name" at bounding box center [600, 377] width 216 height 19
click at [636, 353] on select "LRA NLRA" at bounding box center [600, 350] width 216 height 19
select select "NLRA"
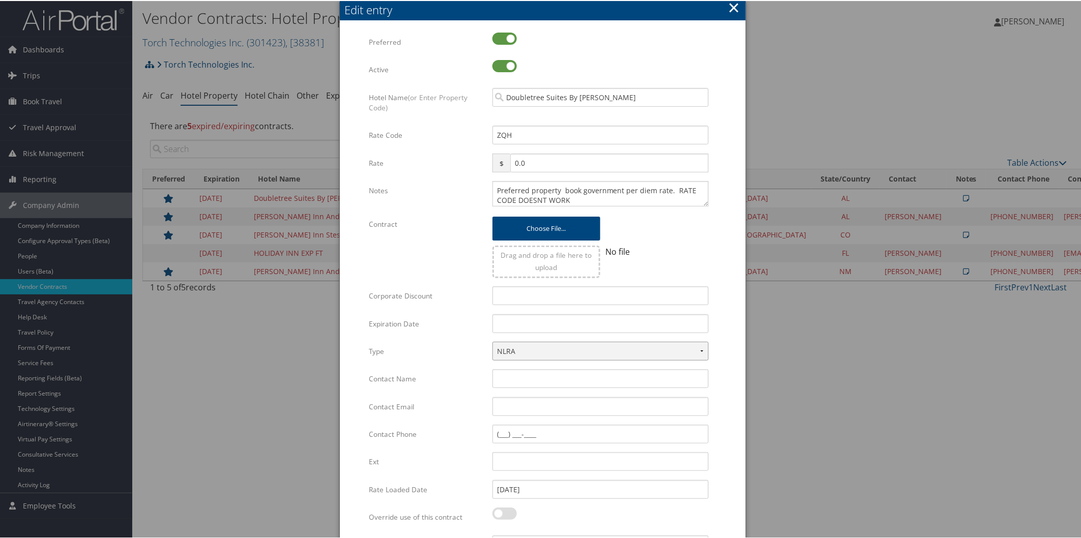
click at [492, 341] on select "LRA NLRA" at bounding box center [600, 350] width 216 height 19
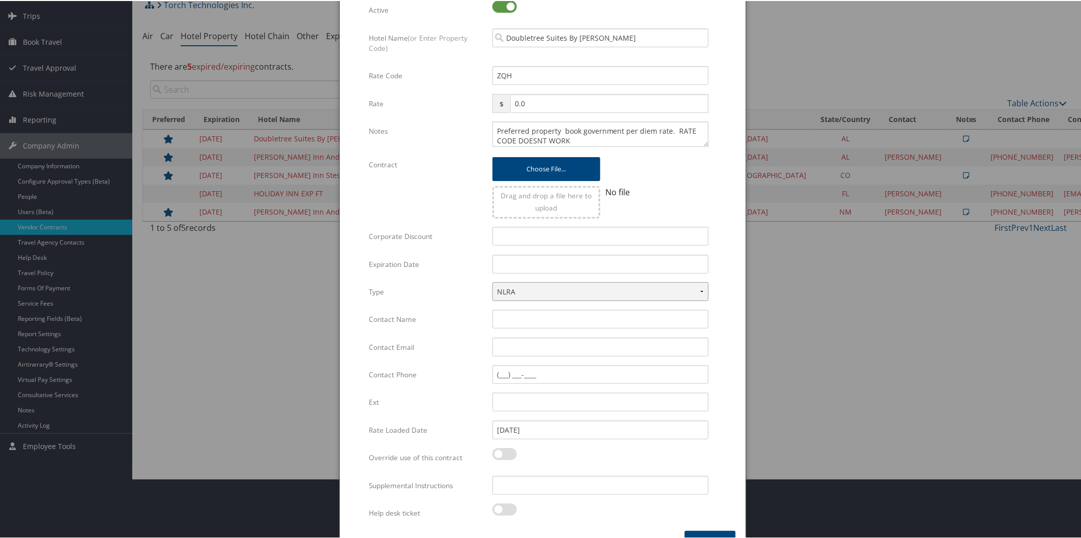
scroll to position [84, 0]
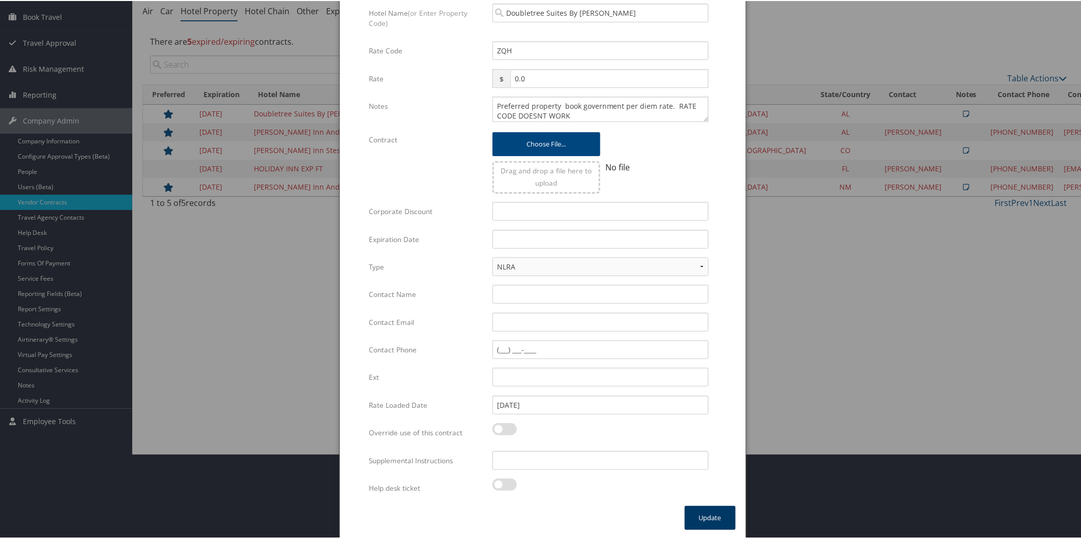
click at [720, 508] on button "Update" at bounding box center [710, 517] width 51 height 24
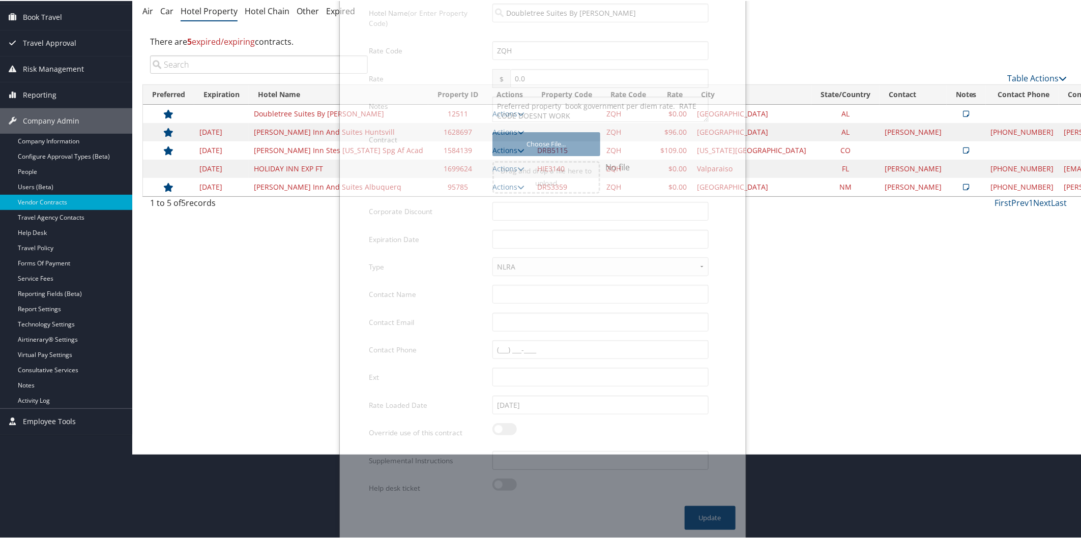
scroll to position [0, 0]
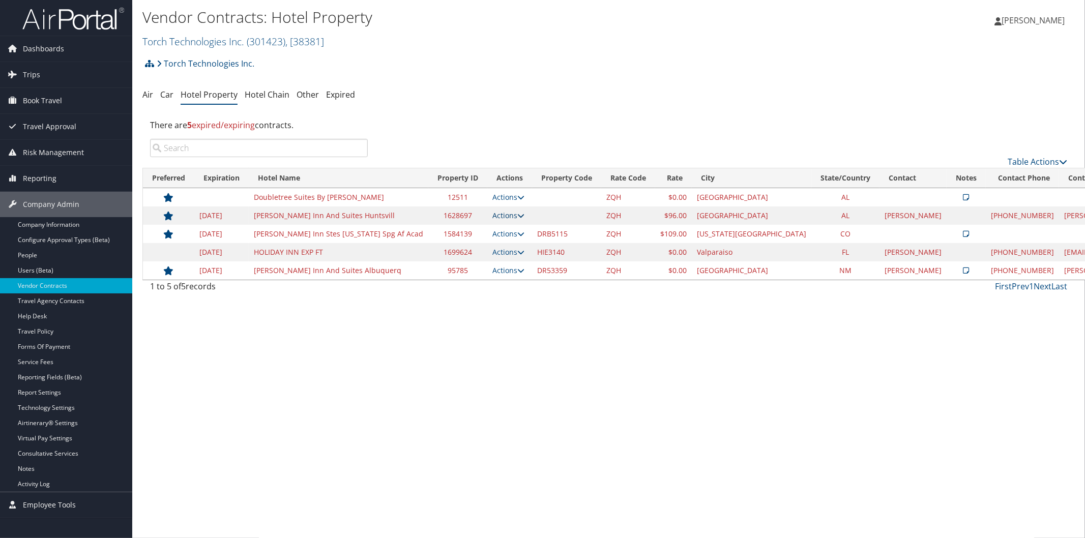
click at [517, 215] on icon at bounding box center [520, 215] width 7 height 7
click at [455, 249] on link "Edit" at bounding box center [442, 247] width 64 height 17
select select "NLRA"
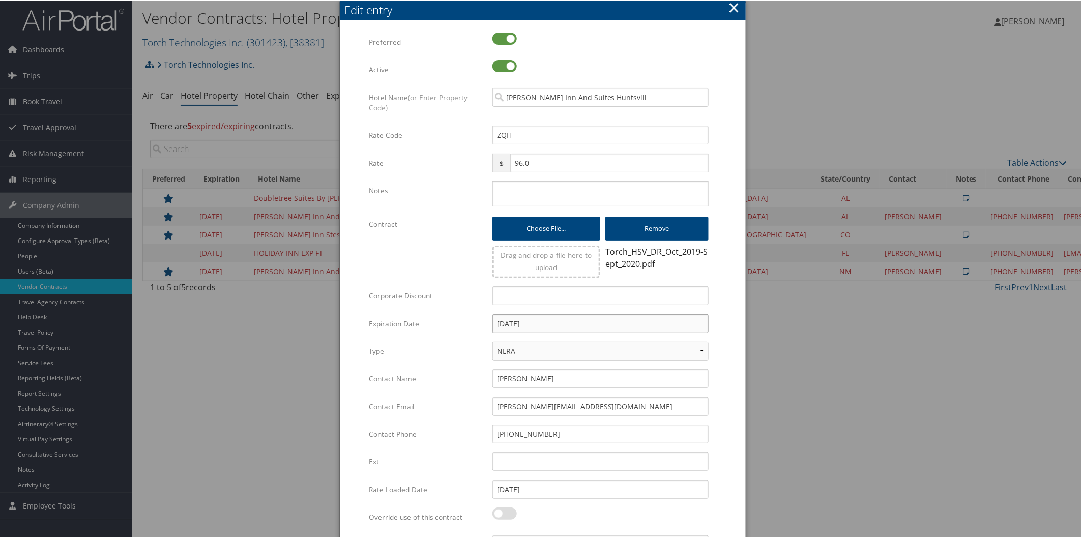
click at [556, 322] on input "12/31/2022" at bounding box center [600, 322] width 216 height 19
type input "1"
click at [726, 373] on form "Multiple values The selected items contain different values for this input. To …" at bounding box center [543, 311] width 386 height 559
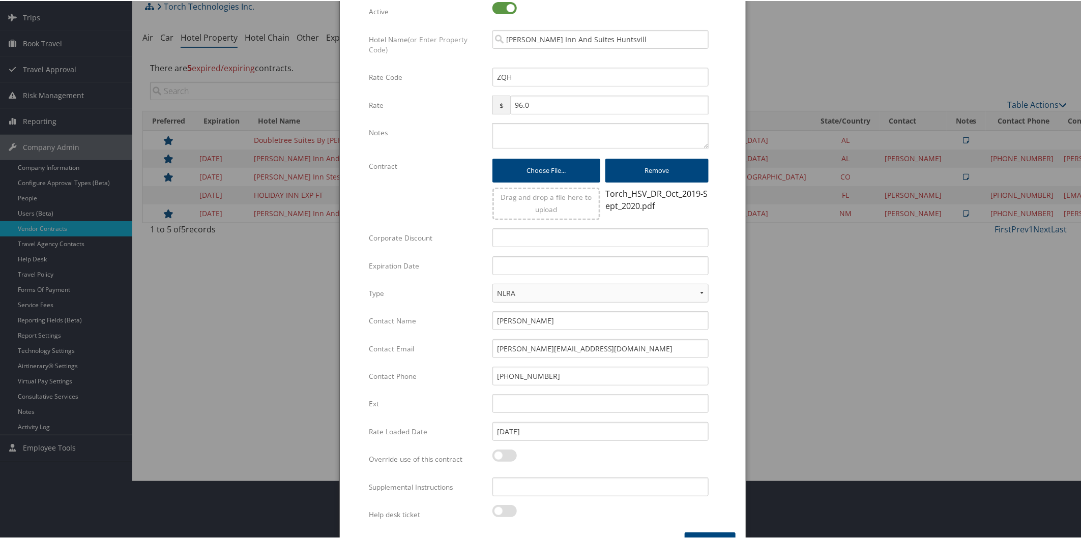
scroll to position [84, 0]
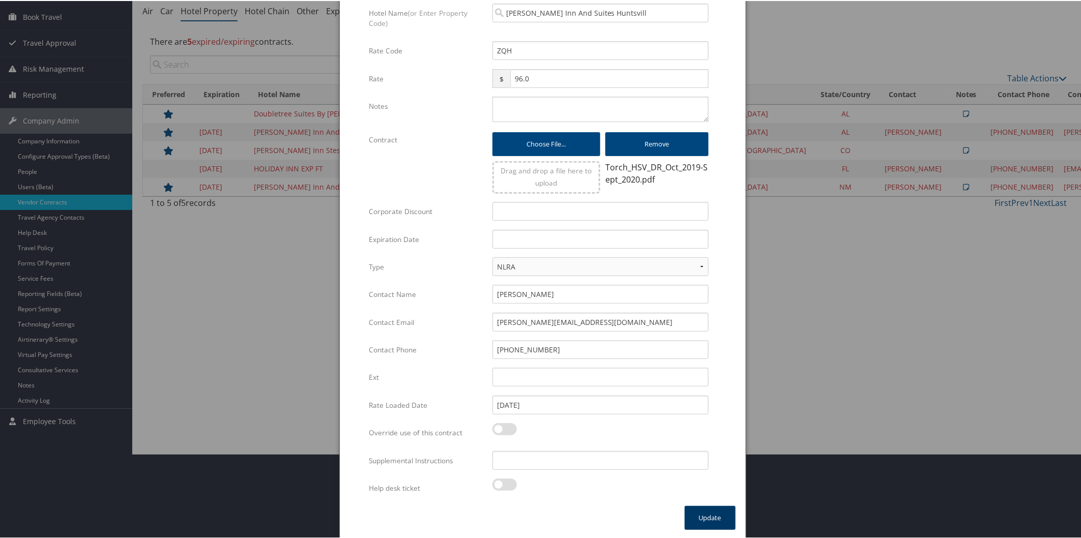
click at [703, 512] on button "Update" at bounding box center [710, 517] width 51 height 24
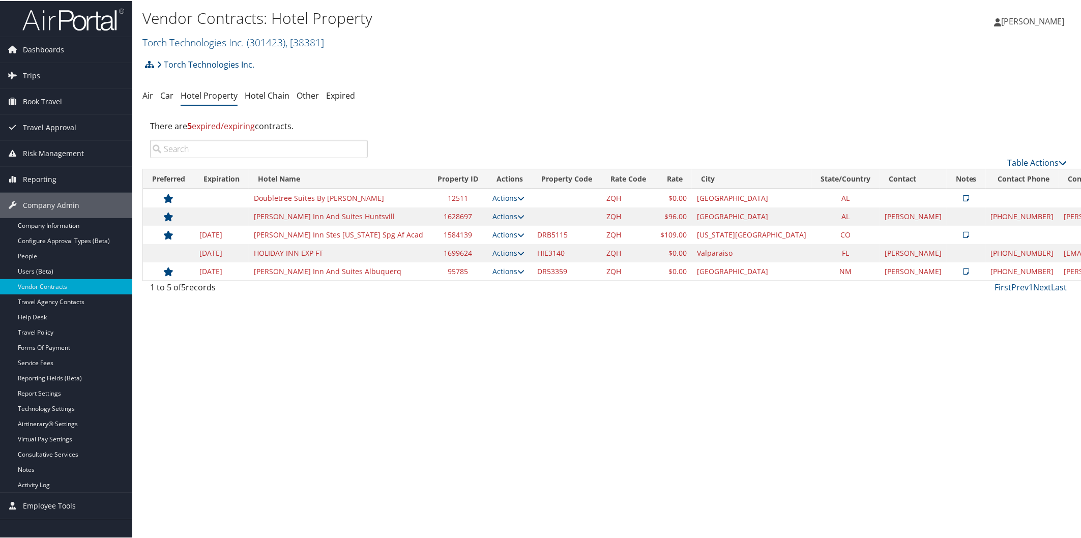
scroll to position [0, 0]
click at [517, 233] on icon at bounding box center [520, 233] width 7 height 7
click at [449, 283] on link "Edit" at bounding box center [442, 283] width 64 height 17
select select "NLRA"
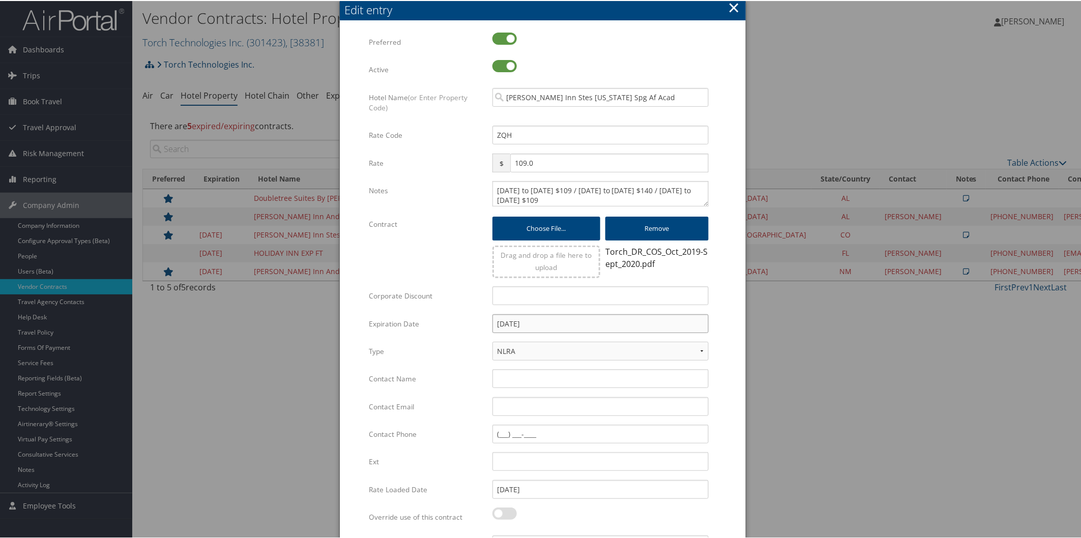
click at [552, 323] on input "12/31/2022" at bounding box center [600, 322] width 216 height 19
type input "1"
click at [715, 309] on form "Multiple values The selected items contain different values for this input. To …" at bounding box center [543, 311] width 386 height 559
click at [790, 316] on div at bounding box center [542, 269] width 1085 height 538
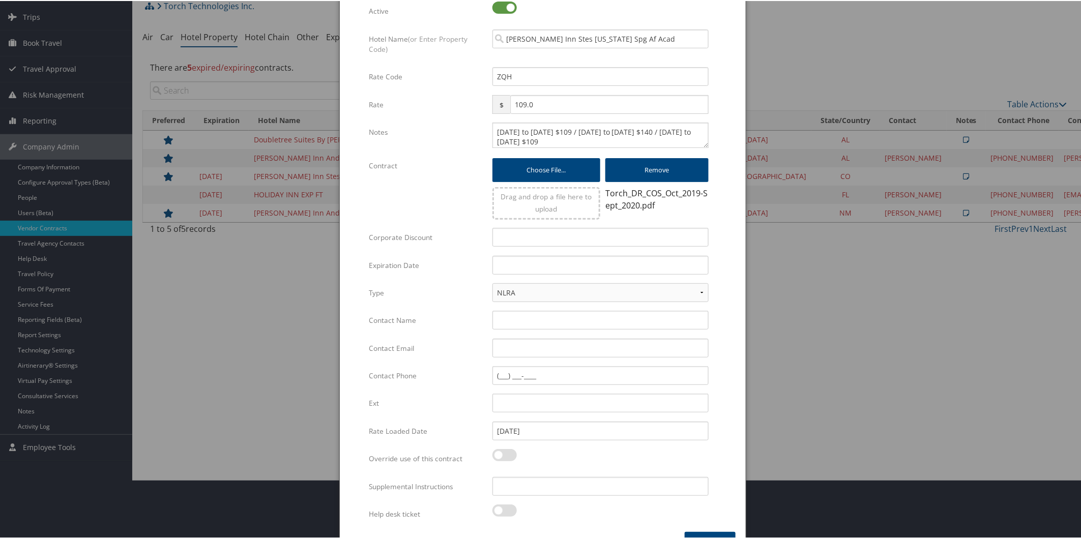
scroll to position [84, 0]
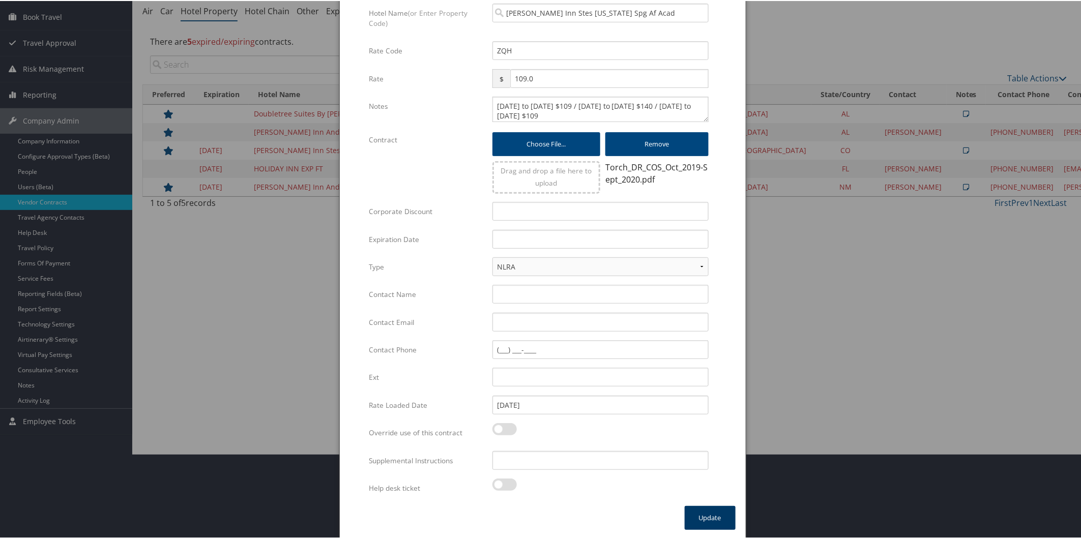
click at [706, 514] on button "Update" at bounding box center [710, 517] width 51 height 24
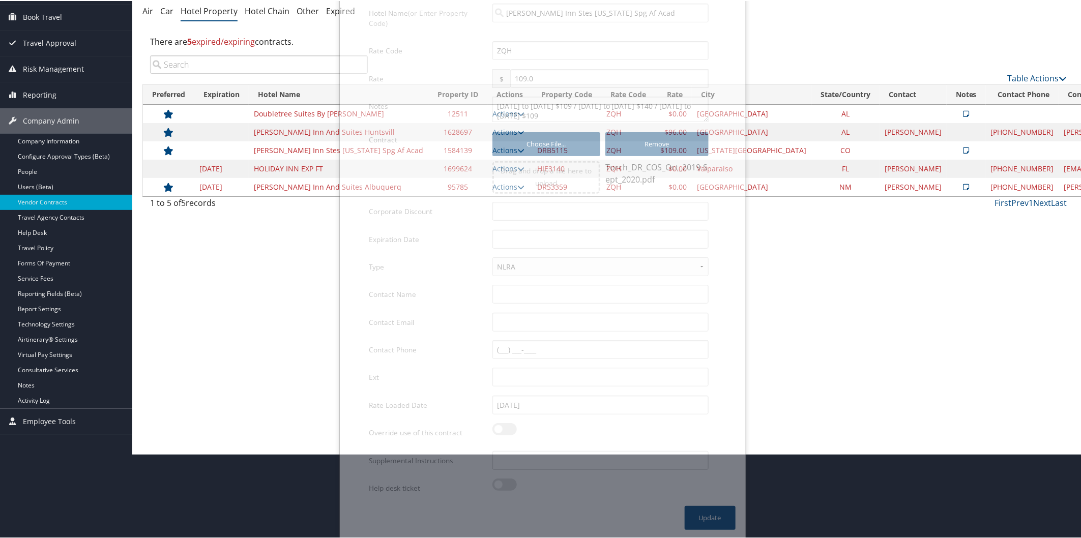
scroll to position [0, 0]
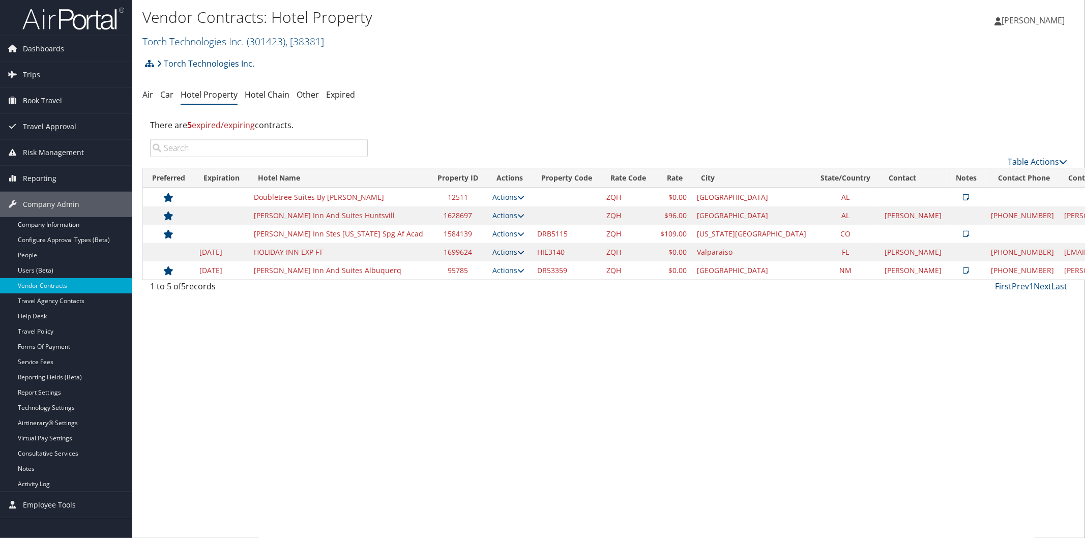
click at [517, 254] on icon at bounding box center [520, 252] width 7 height 7
click at [476, 268] on link "Edit" at bounding box center [464, 266] width 39 height 17
select select "NLRA"
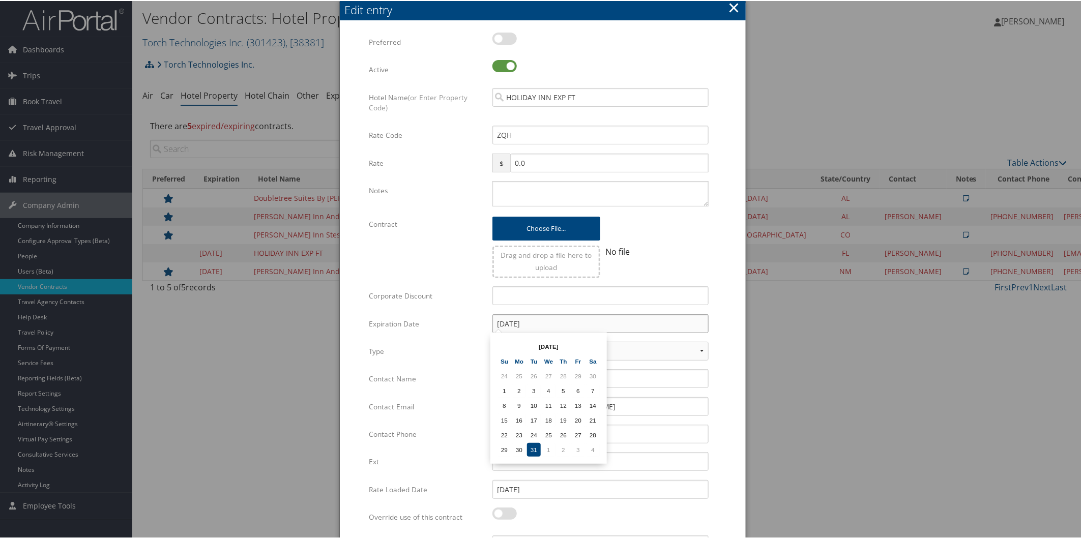
click at [549, 324] on input "[DATE]" at bounding box center [600, 322] width 216 height 19
type input "1"
click at [779, 313] on div at bounding box center [542, 269] width 1085 height 538
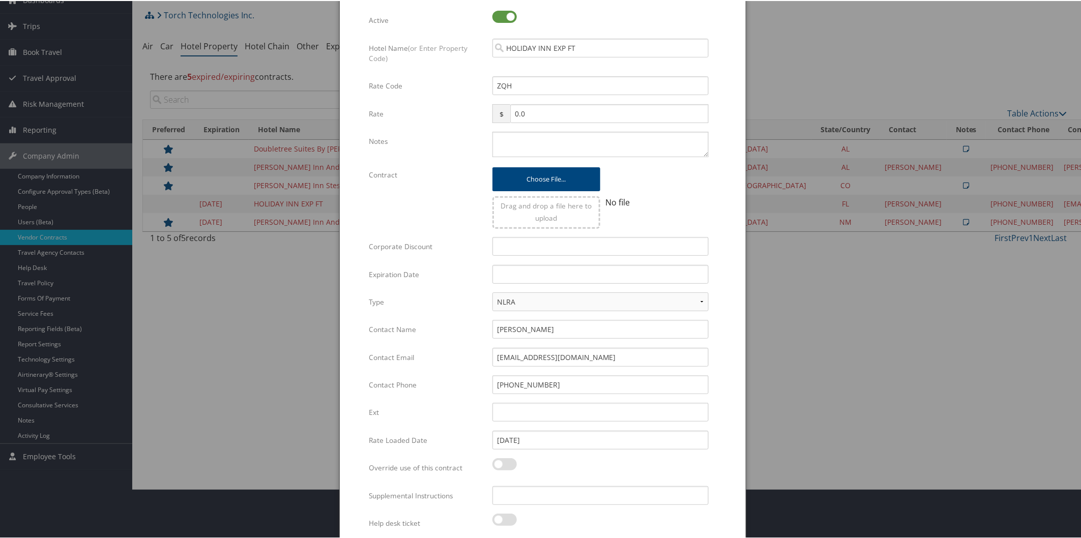
scroll to position [84, 0]
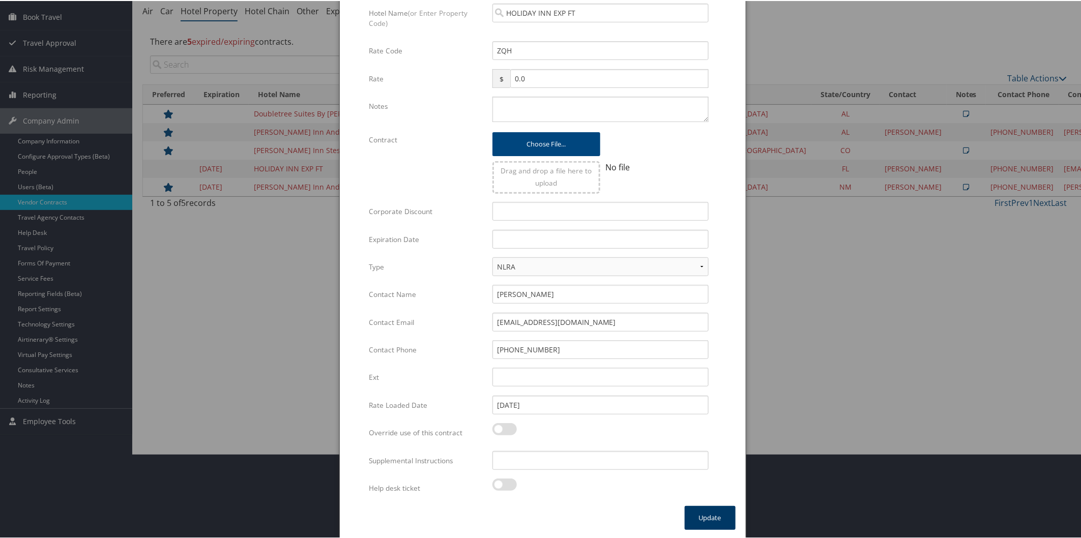
click at [709, 512] on button "Update" at bounding box center [710, 517] width 51 height 24
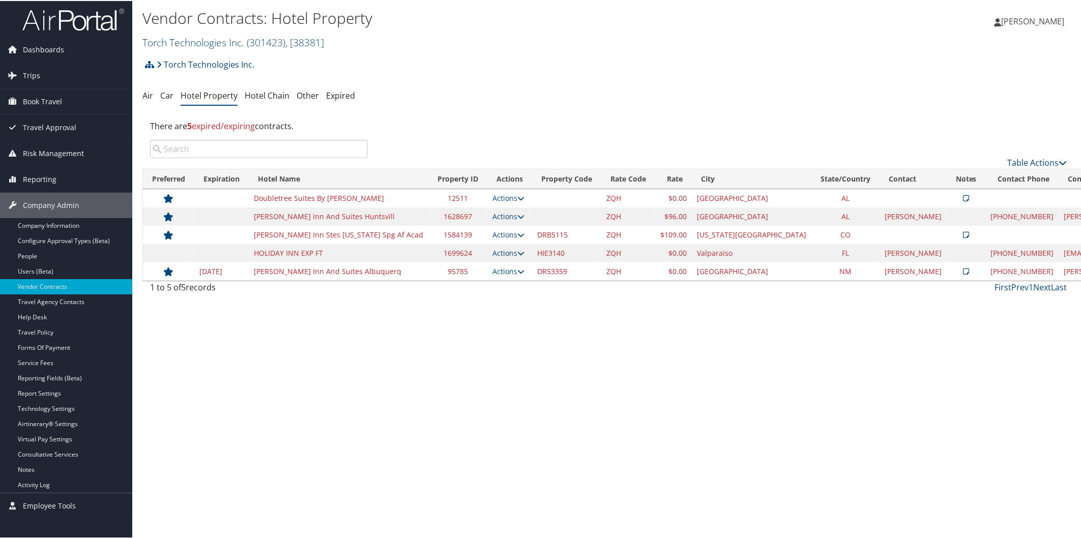
scroll to position [0, 0]
click at [517, 271] on icon at bounding box center [520, 270] width 7 height 7
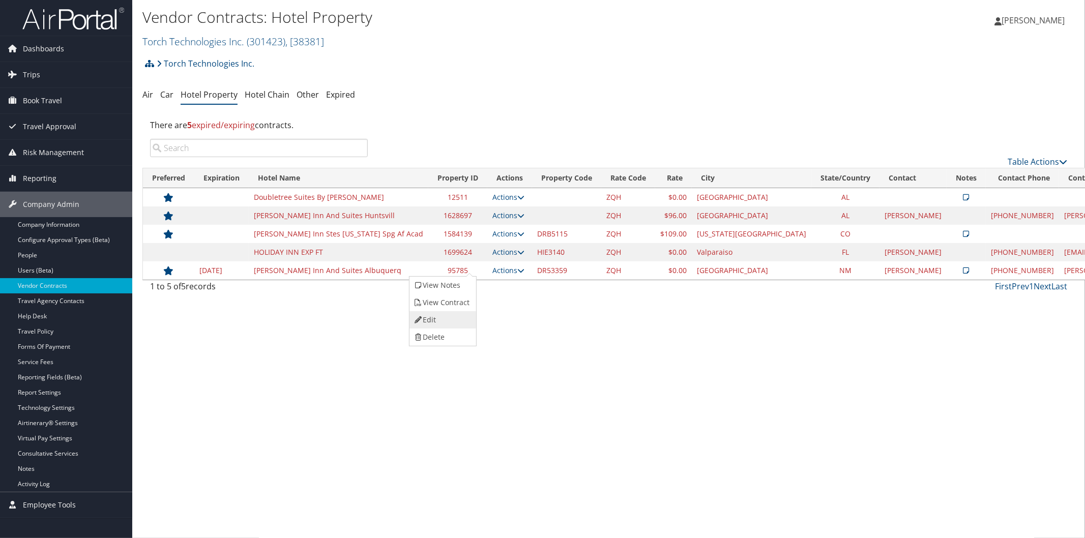
click at [448, 316] on link "Edit" at bounding box center [442, 319] width 64 height 17
select select "NLRA"
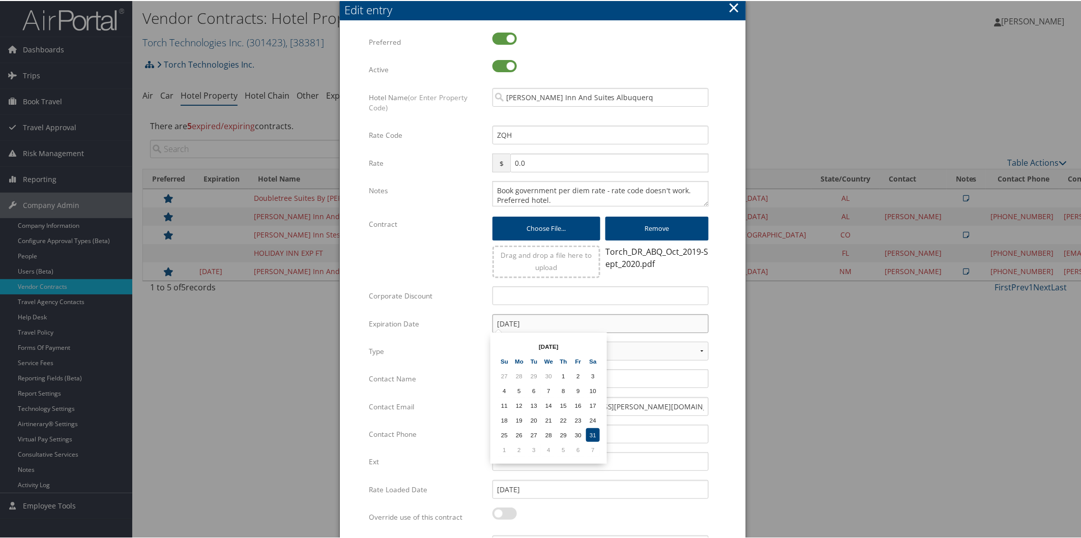
drag, startPoint x: 556, startPoint y: 324, endPoint x: 458, endPoint y: 317, distance: 97.9
click at [458, 317] on div "Expiration Date 12/31/2022 Multiple values The selected items contain different…" at bounding box center [542, 326] width 347 height 27
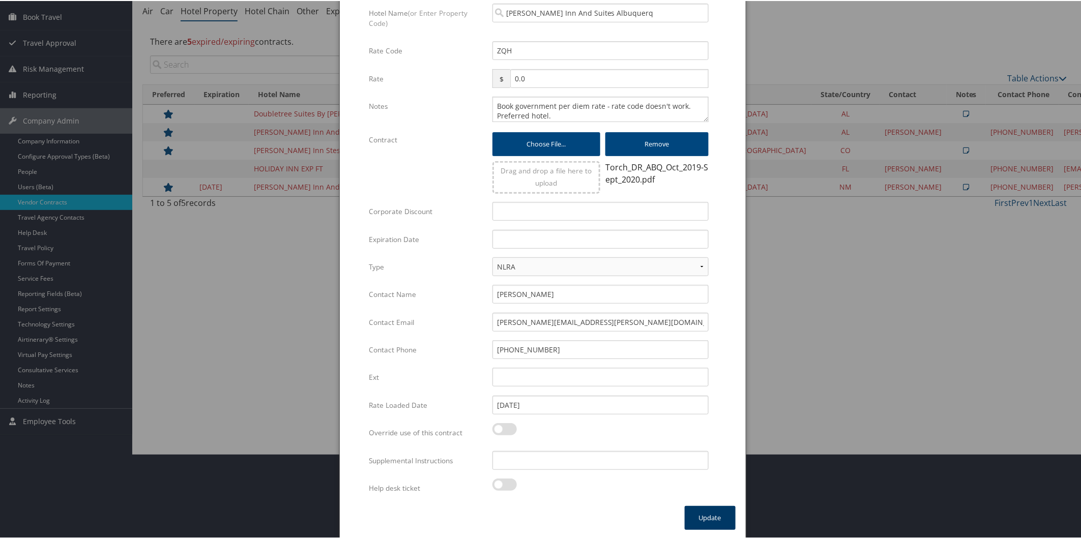
click at [709, 506] on button "Update" at bounding box center [710, 517] width 51 height 24
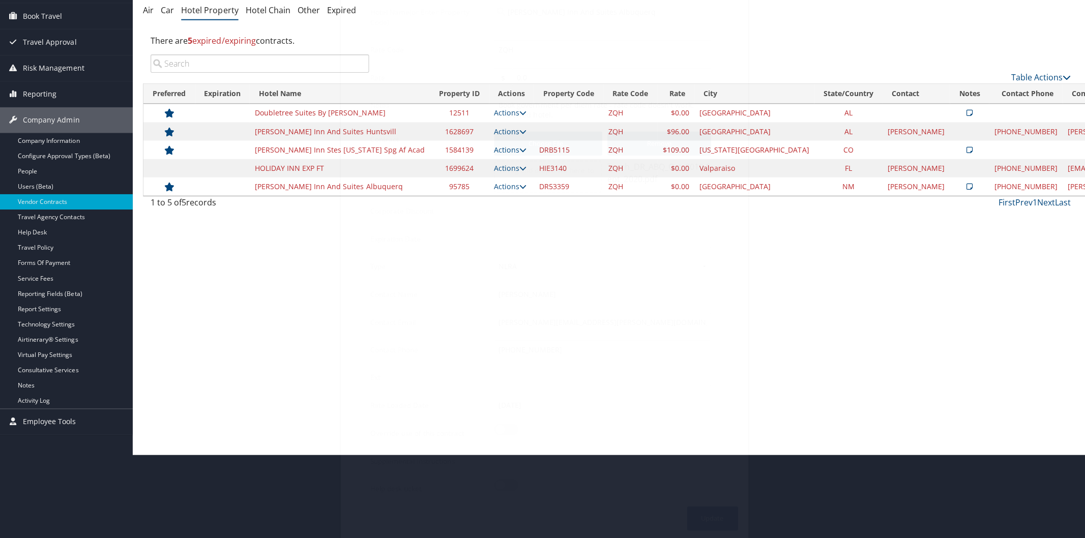
scroll to position [0, 0]
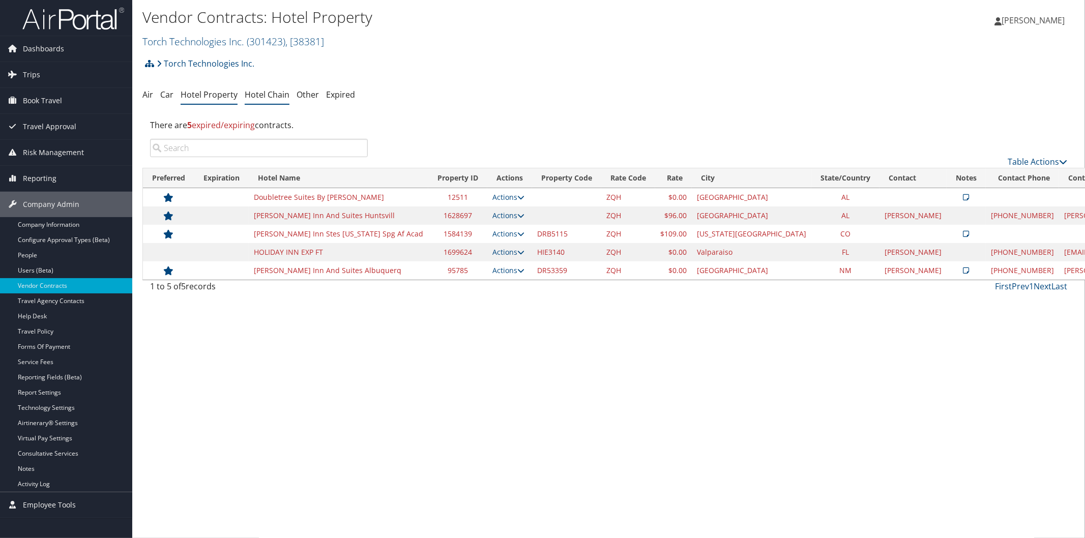
click at [256, 90] on link "Hotel Chain" at bounding box center [267, 94] width 45 height 11
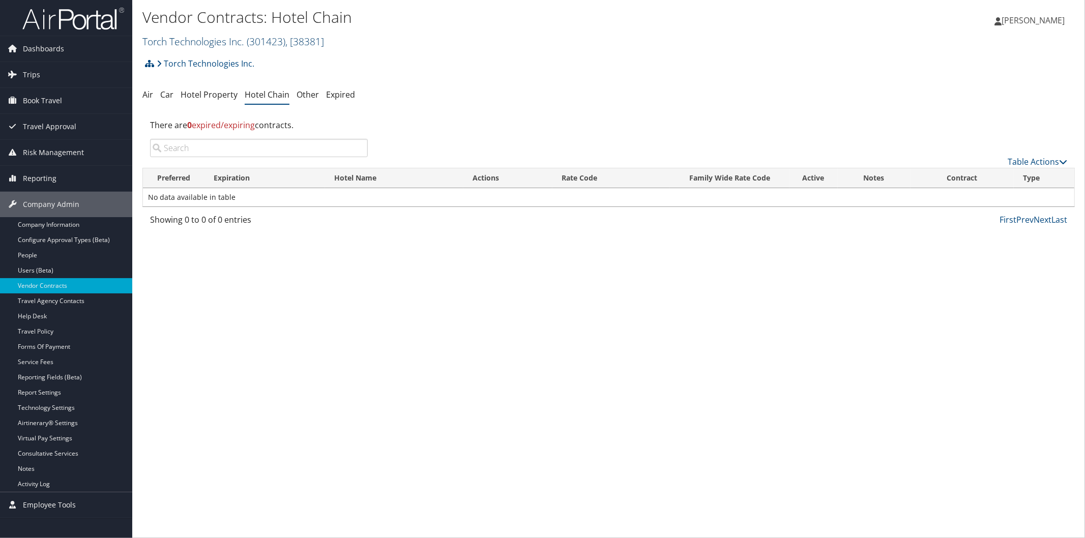
click at [196, 42] on link "Torch Technologies Inc. ( 301423 ) , [ 38381 ]" at bounding box center [233, 42] width 182 height 14
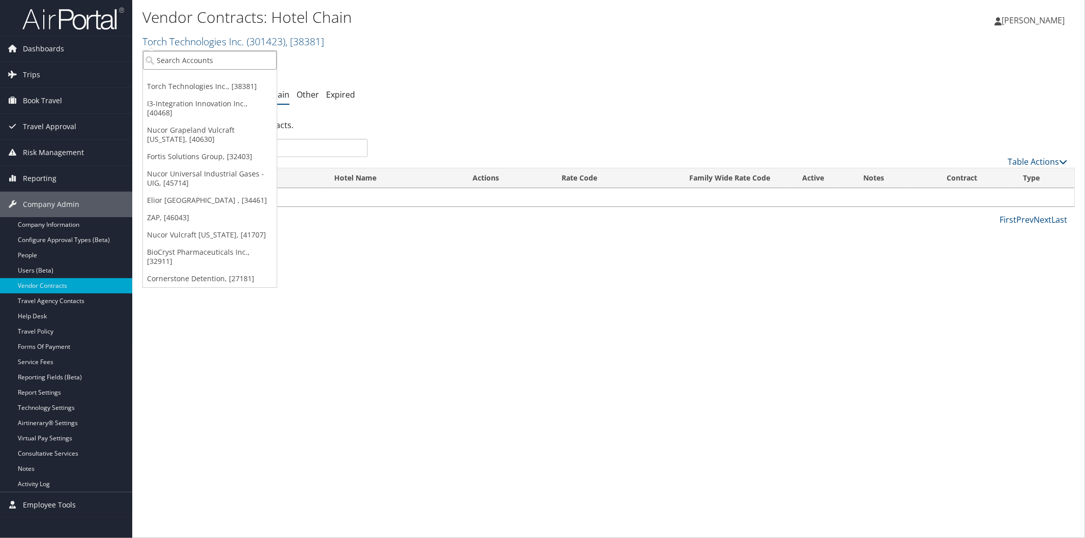
click at [213, 59] on input "search" at bounding box center [210, 60] width 134 height 19
type input "radiance"
click at [212, 75] on div "Radiance Technologies (301046), [30247]" at bounding box center [231, 78] width 189 height 9
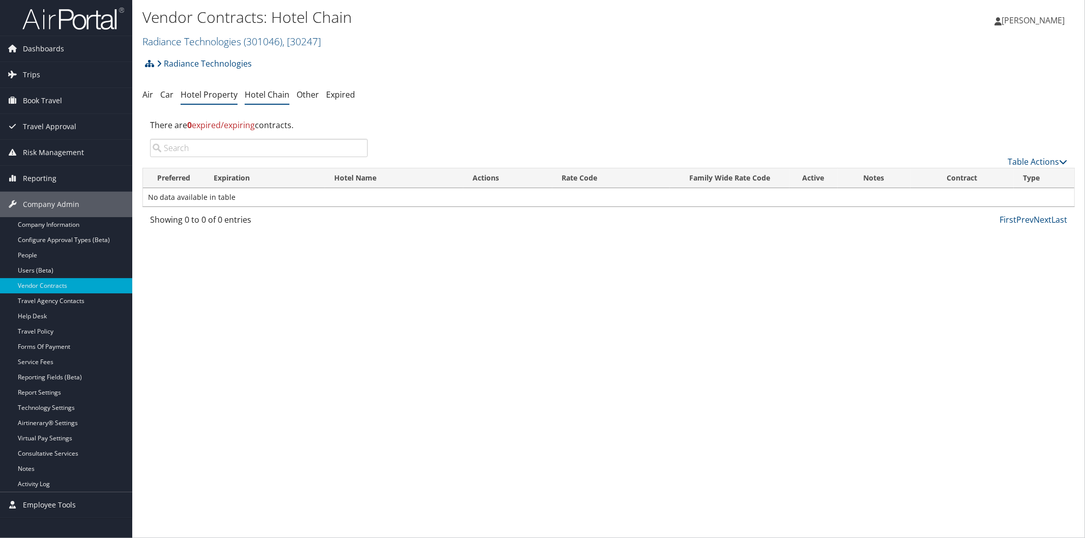
click at [207, 92] on link "Hotel Property" at bounding box center [209, 94] width 57 height 11
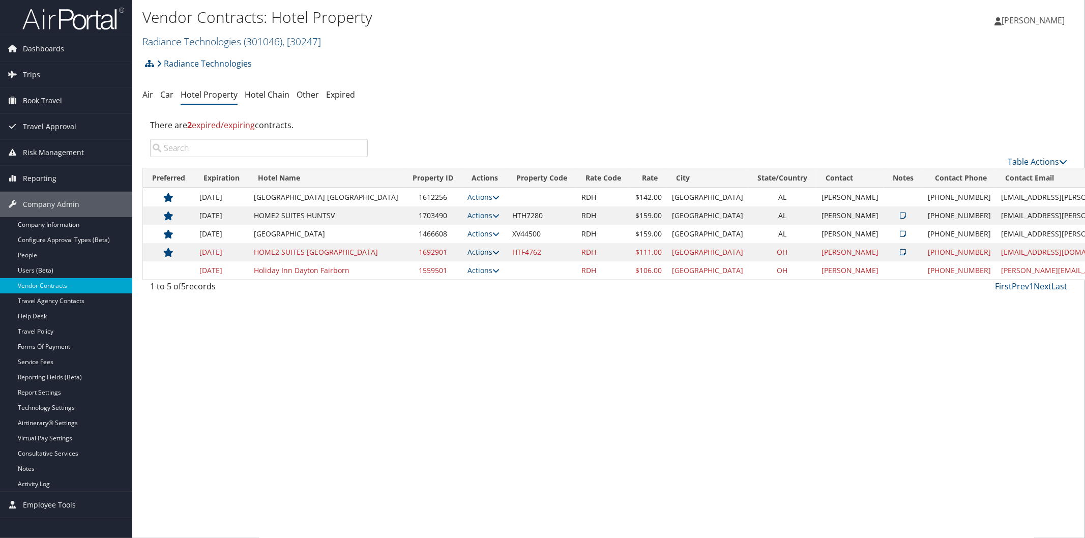
click at [492, 252] on icon at bounding box center [495, 252] width 7 height 7
click at [467, 288] on link "Edit" at bounding box center [460, 284] width 55 height 17
select select "NLRA"
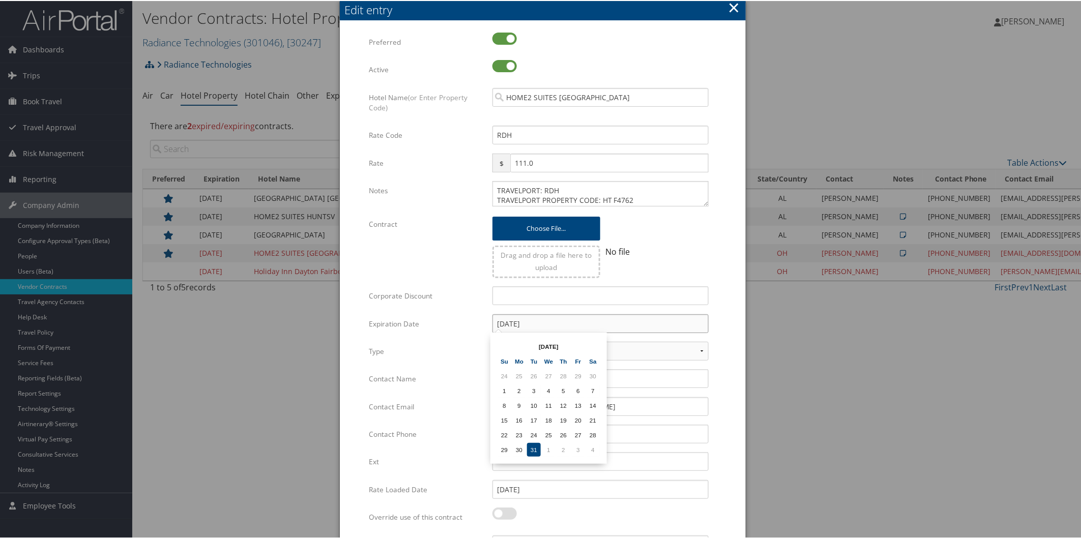
drag, startPoint x: 566, startPoint y: 326, endPoint x: 425, endPoint y: 305, distance: 142.9
click at [425, 305] on div "Multiple values The selected items contain different values for this input. To …" at bounding box center [542, 311] width 347 height 559
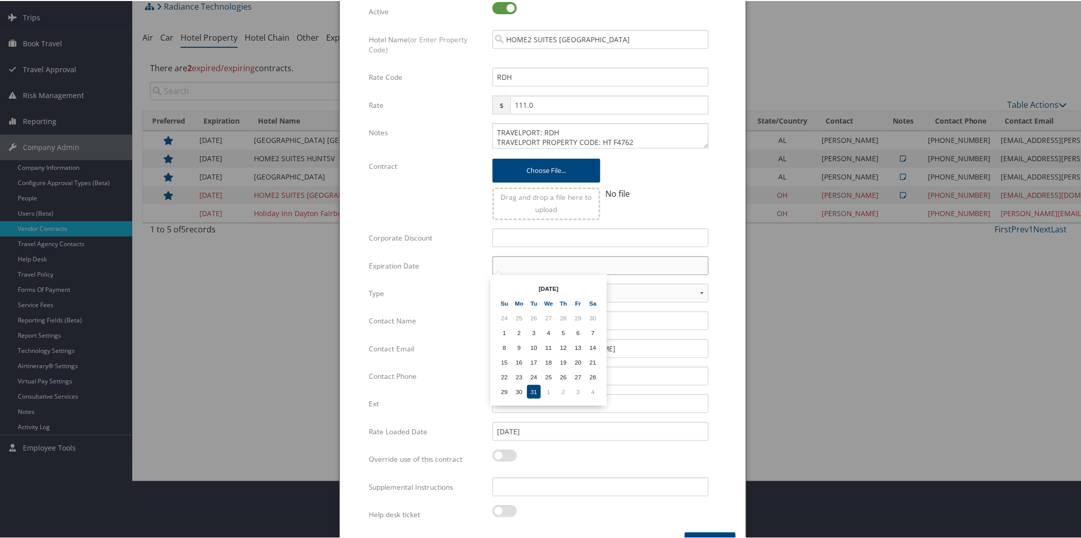
scroll to position [84, 0]
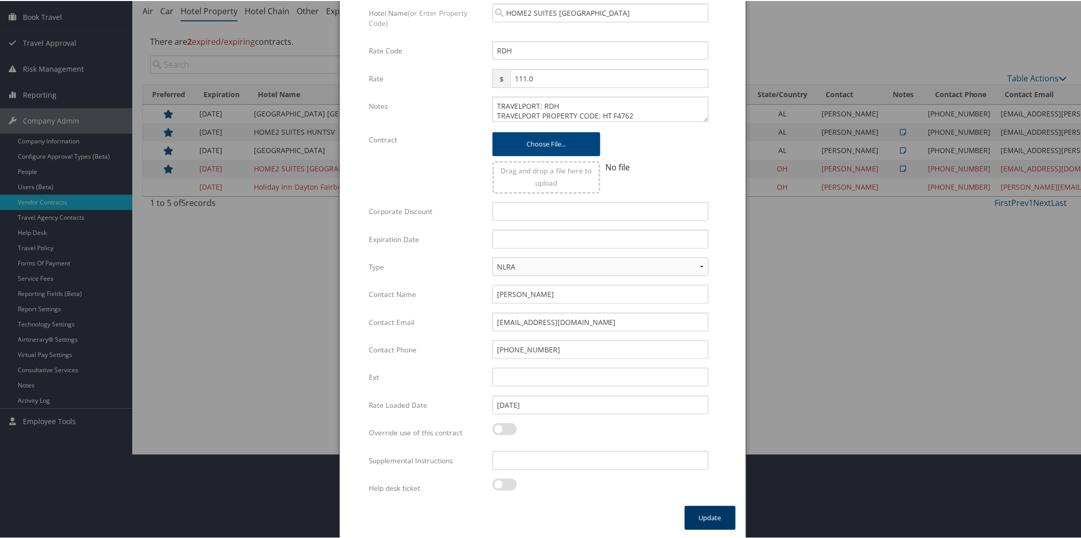
click at [715, 517] on button "Update" at bounding box center [710, 517] width 51 height 24
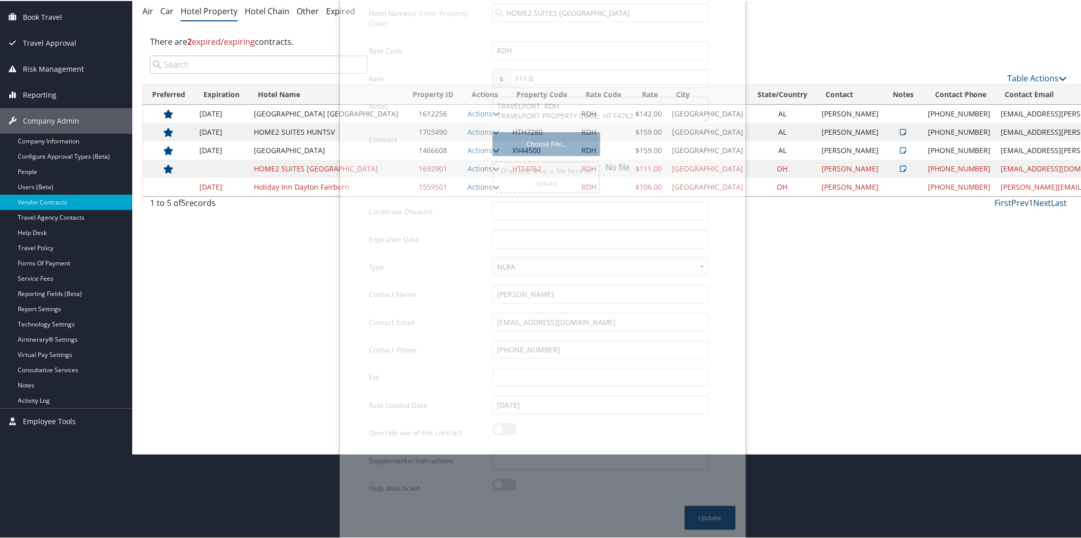
scroll to position [0, 0]
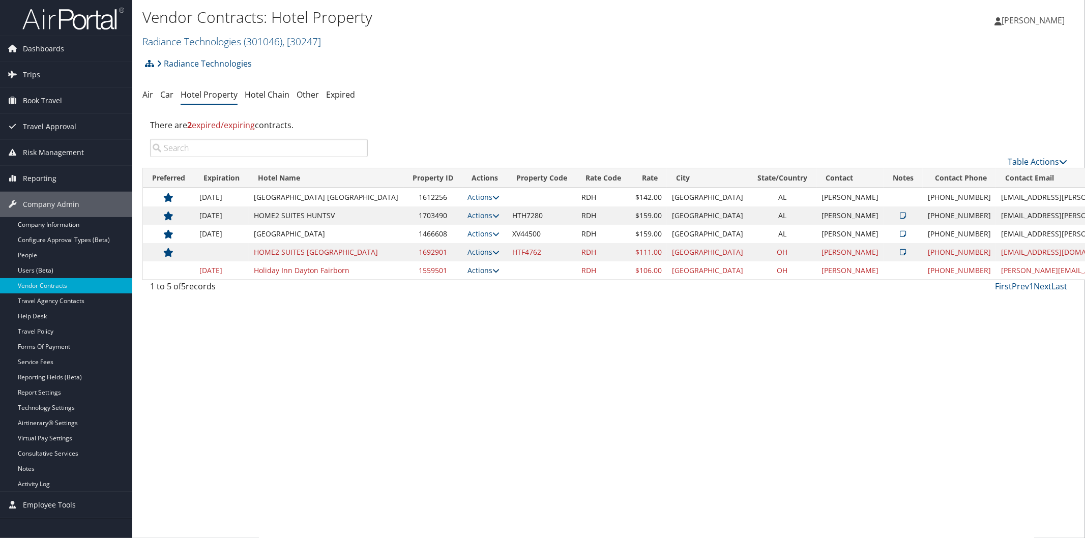
click at [492, 271] on icon at bounding box center [495, 270] width 7 height 7
click at [465, 288] on link "Edit" at bounding box center [452, 285] width 39 height 17
select select "NLRA"
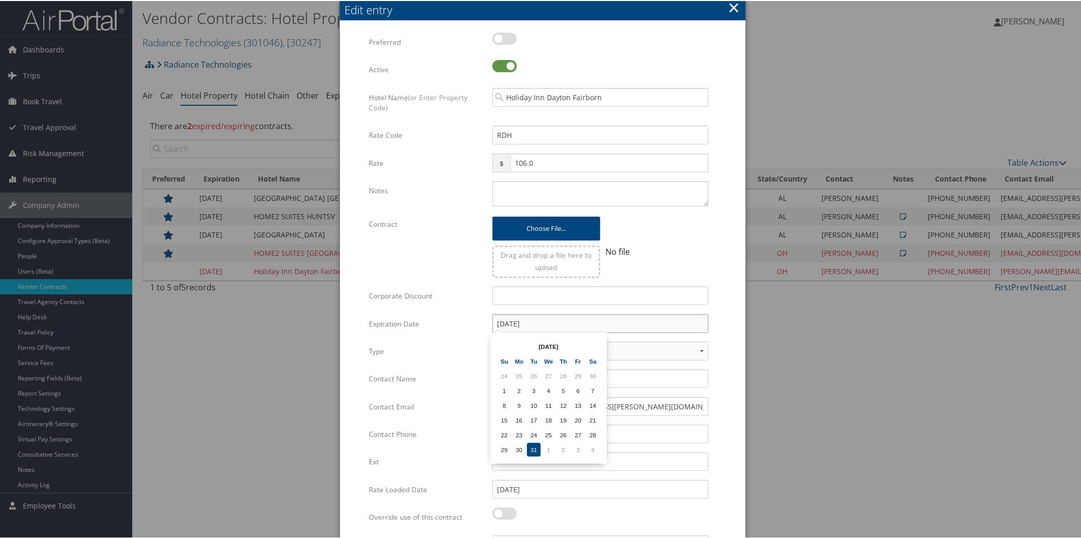
drag, startPoint x: 566, startPoint y: 312, endPoint x: 421, endPoint y: 298, distance: 145.2
click at [422, 298] on div "Multiple values The selected items contain different values for this input. To …" at bounding box center [542, 311] width 347 height 559
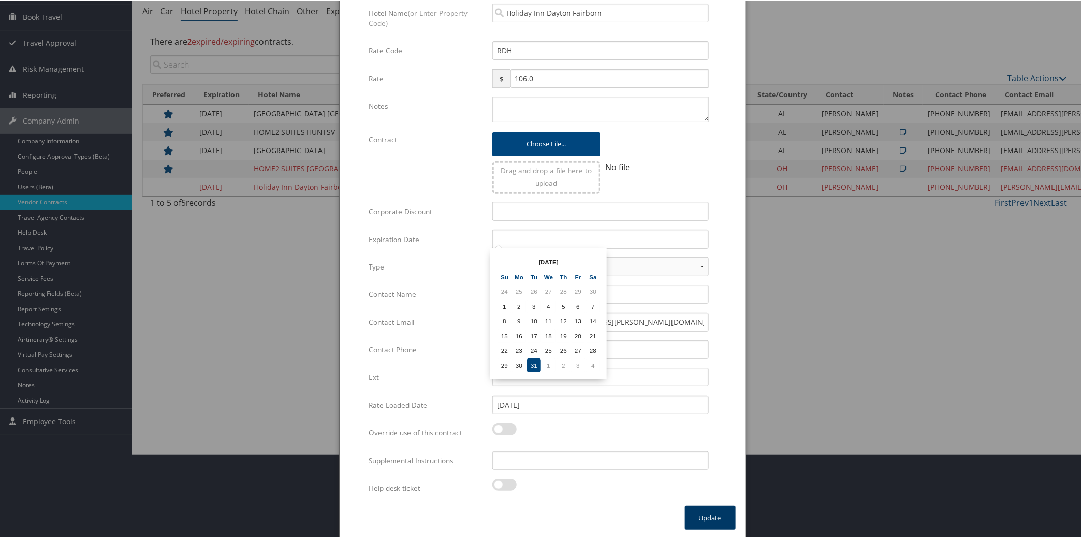
click at [705, 515] on button "Update" at bounding box center [710, 517] width 51 height 24
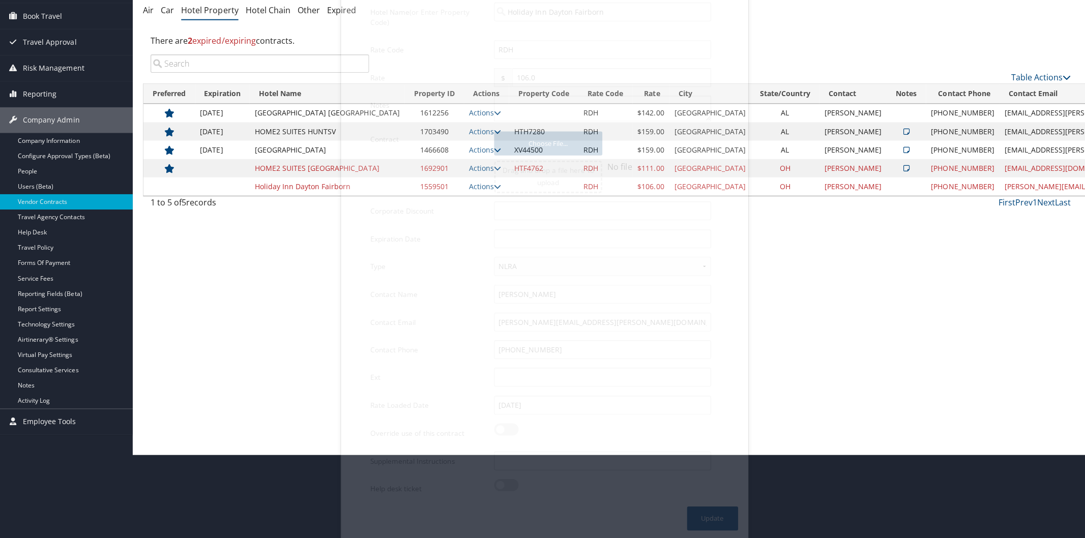
scroll to position [0, 0]
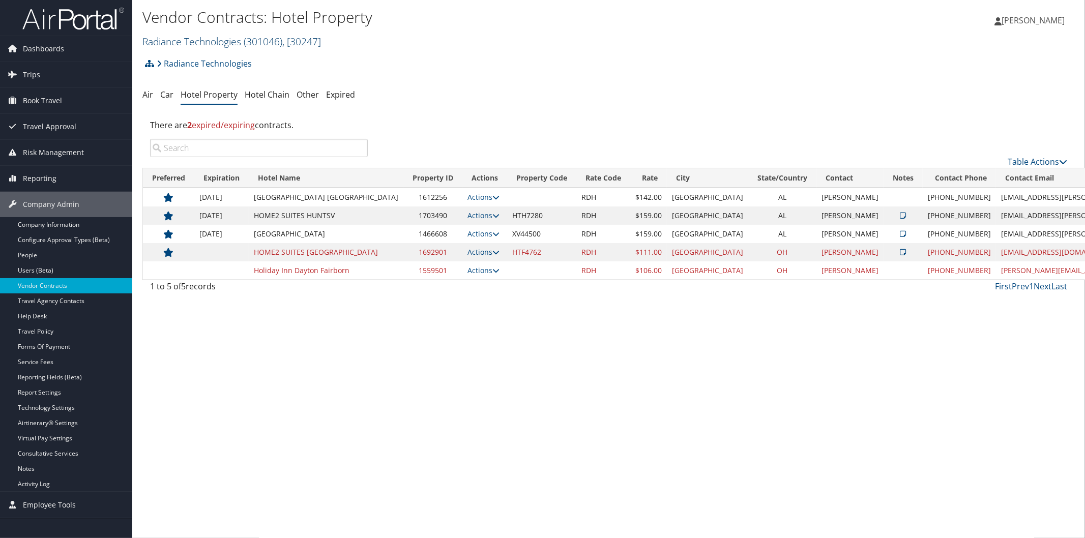
click at [187, 37] on link "Radiance Technologies ( 301046 ) , [ 30247 ]" at bounding box center [231, 42] width 179 height 14
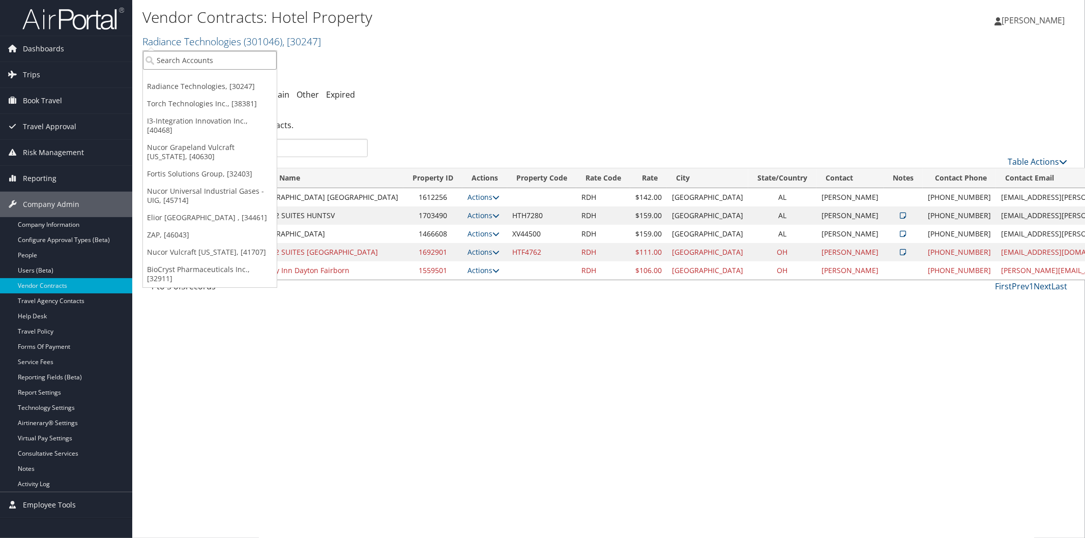
click at [185, 58] on input "search" at bounding box center [210, 60] width 134 height 19
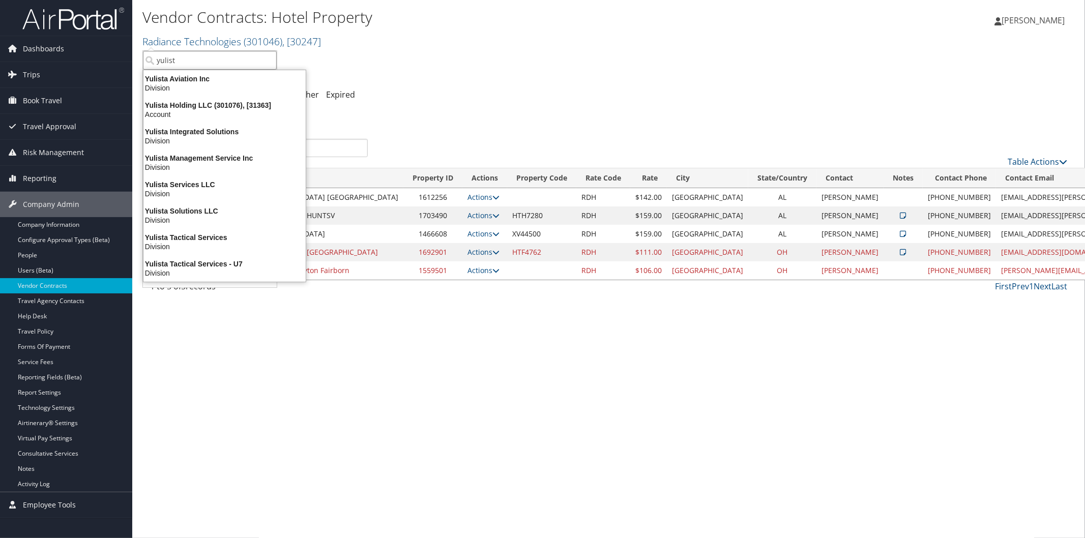
type input "yulista"
click at [191, 102] on div "Yulista Holding LLC (301076), [31363]" at bounding box center [224, 105] width 174 height 9
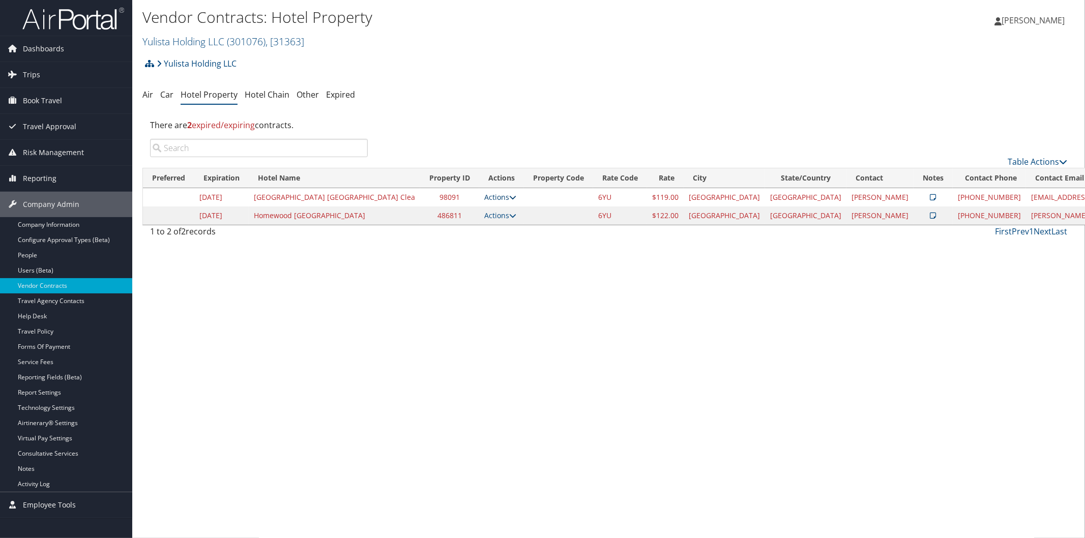
click at [509, 196] on icon at bounding box center [512, 197] width 7 height 7
click at [489, 223] on link "Edit" at bounding box center [478, 229] width 55 height 17
select select "NLRA"
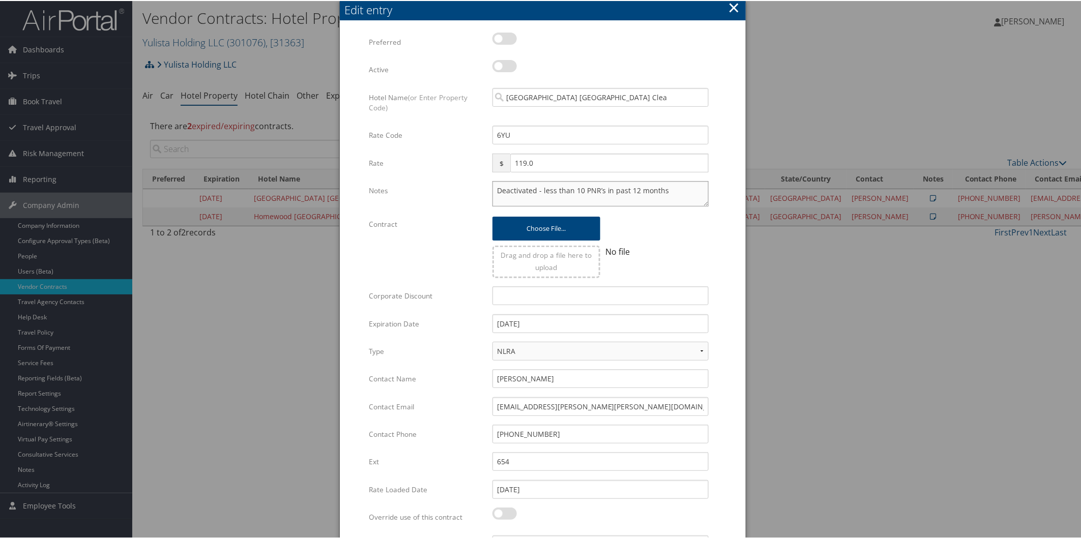
drag, startPoint x: 677, startPoint y: 190, endPoint x: 470, endPoint y: 184, distance: 207.1
click at [470, 184] on div "Notes Deactivated - less than 10 PNR’s in past 12 months Multiple values The se…" at bounding box center [542, 197] width 347 height 34
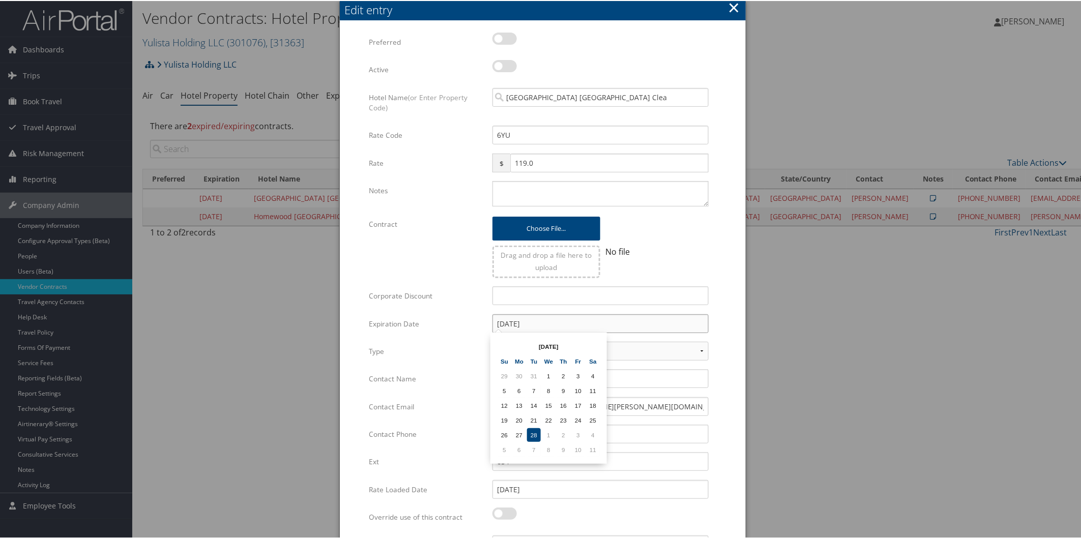
drag, startPoint x: 503, startPoint y: 316, endPoint x: 480, endPoint y: 317, distance: 22.4
click at [480, 317] on div "Expiration Date 02/28/2023 Multiple values The selected items contain different…" at bounding box center [542, 326] width 347 height 27
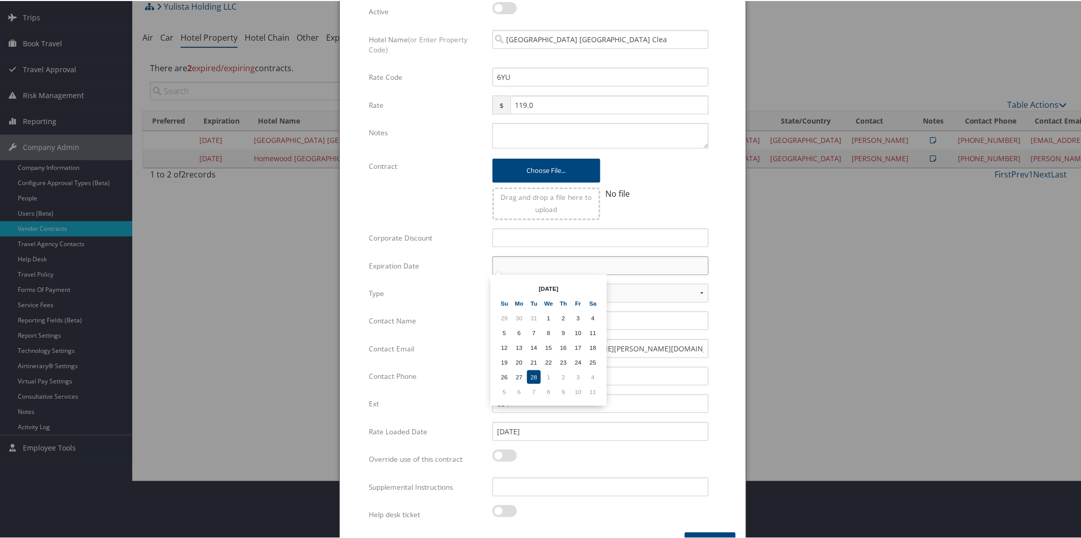
scroll to position [84, 0]
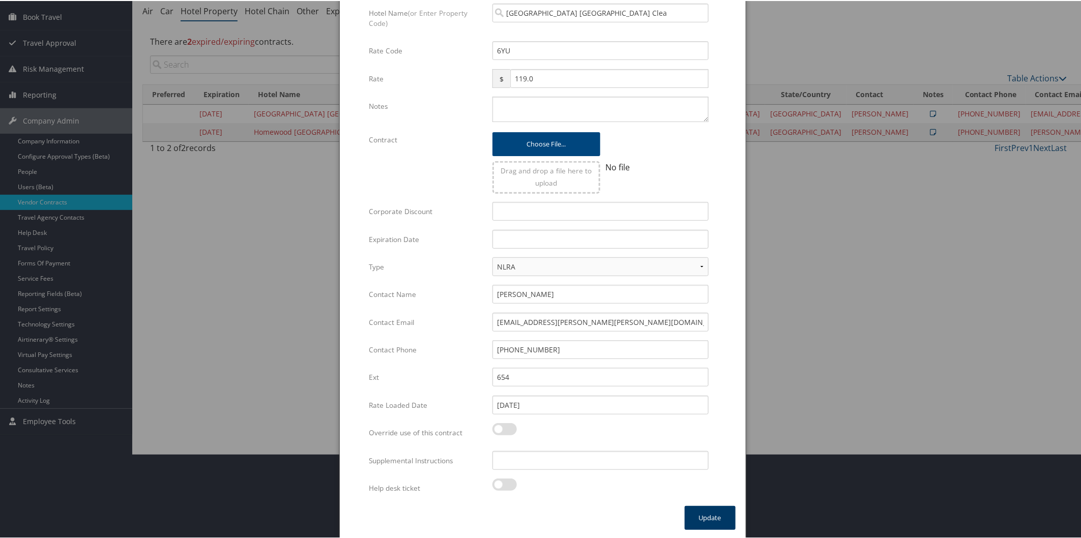
click at [706, 517] on button "Update" at bounding box center [710, 517] width 51 height 24
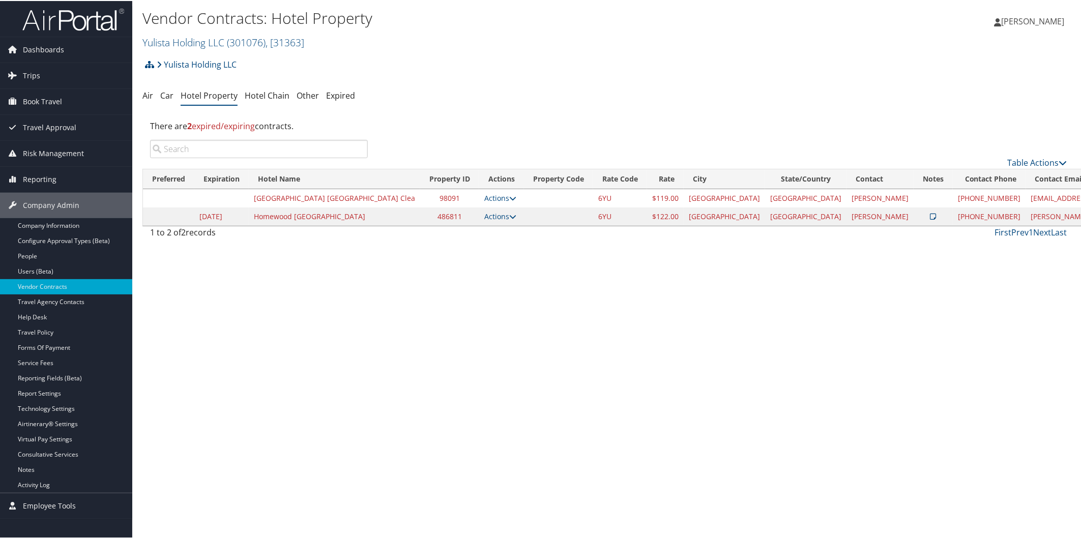
scroll to position [0, 0]
click at [509, 214] on icon at bounding box center [512, 215] width 7 height 7
click at [478, 251] on link "Edit" at bounding box center [478, 247] width 55 height 17
select select "NLRA"
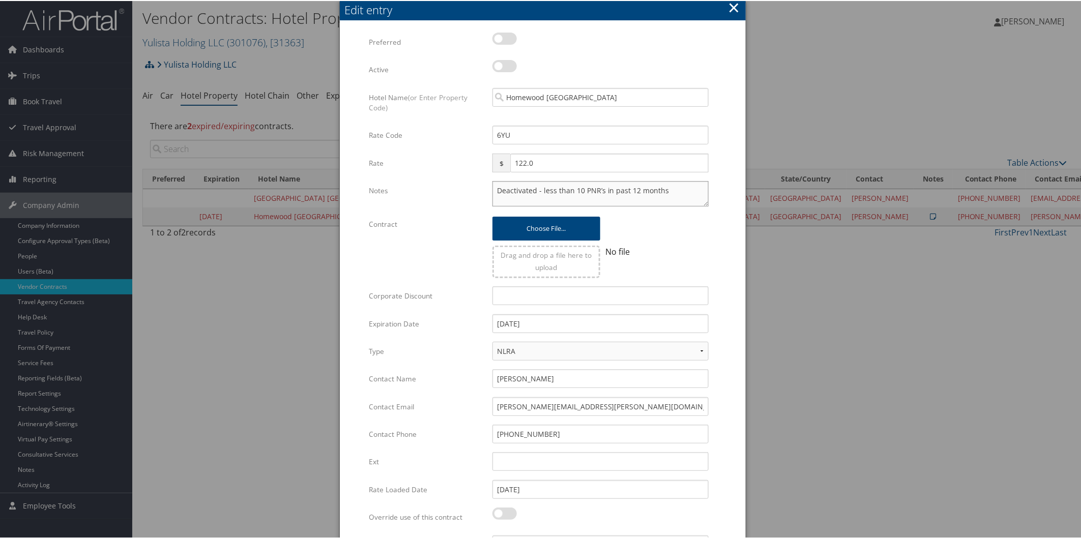
drag, startPoint x: 667, startPoint y: 187, endPoint x: 386, endPoint y: 179, distance: 281.4
click at [386, 179] on div "Multiple values The selected items contain different values for this input. To …" at bounding box center [542, 311] width 347 height 559
type textarea "1-14 nights $122, 15-29 nights $109, 30+ nights $99"
drag, startPoint x: 579, startPoint y: 317, endPoint x: 349, endPoint y: 307, distance: 229.7
click at [350, 308] on form "Multiple values The selected items contain different values for this input. To …" at bounding box center [543, 311] width 386 height 559
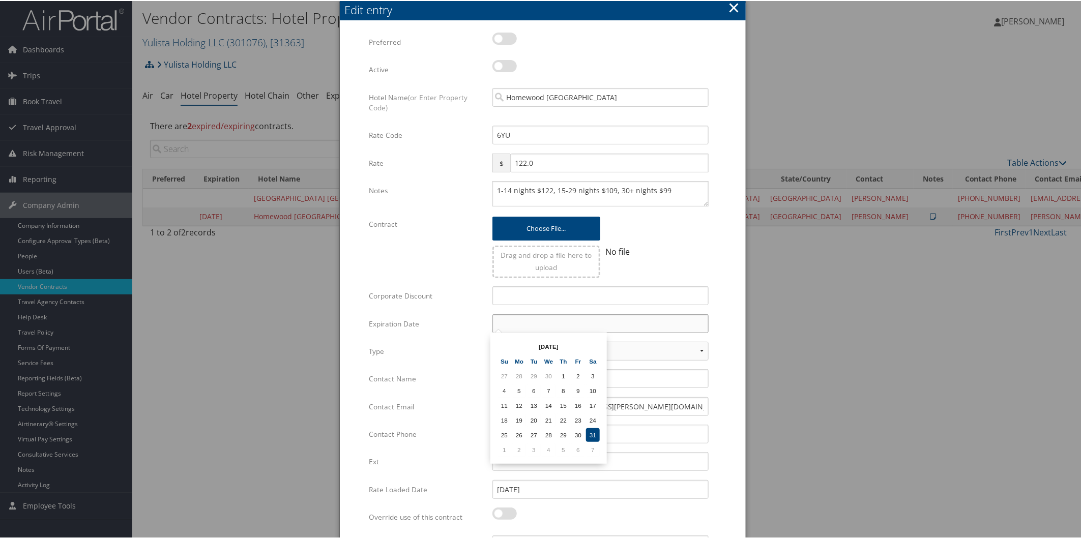
scroll to position [84, 0]
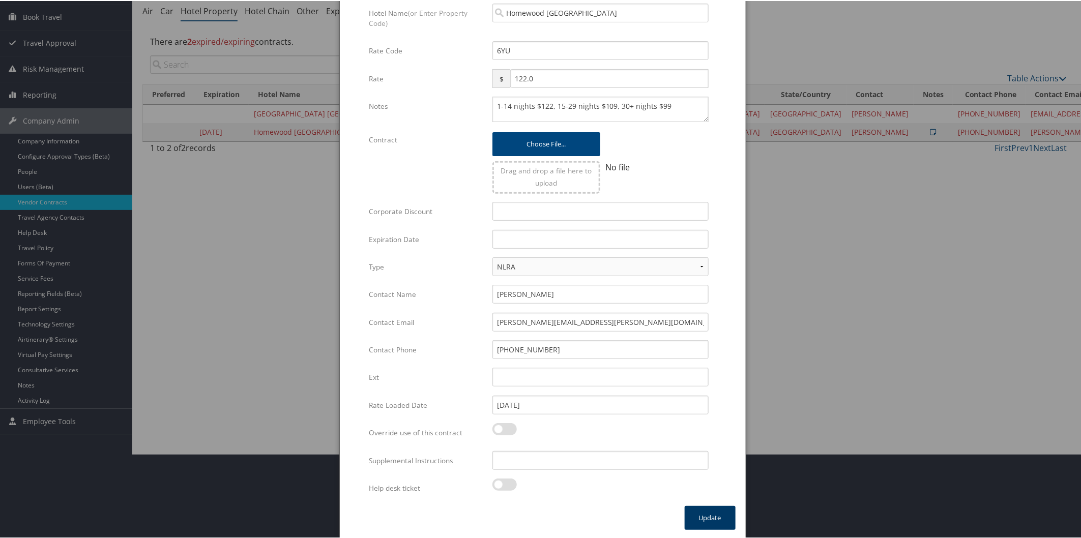
drag, startPoint x: 721, startPoint y: 506, endPoint x: 828, endPoint y: 473, distance: 112.3
click at [720, 506] on button "Update" at bounding box center [710, 517] width 51 height 24
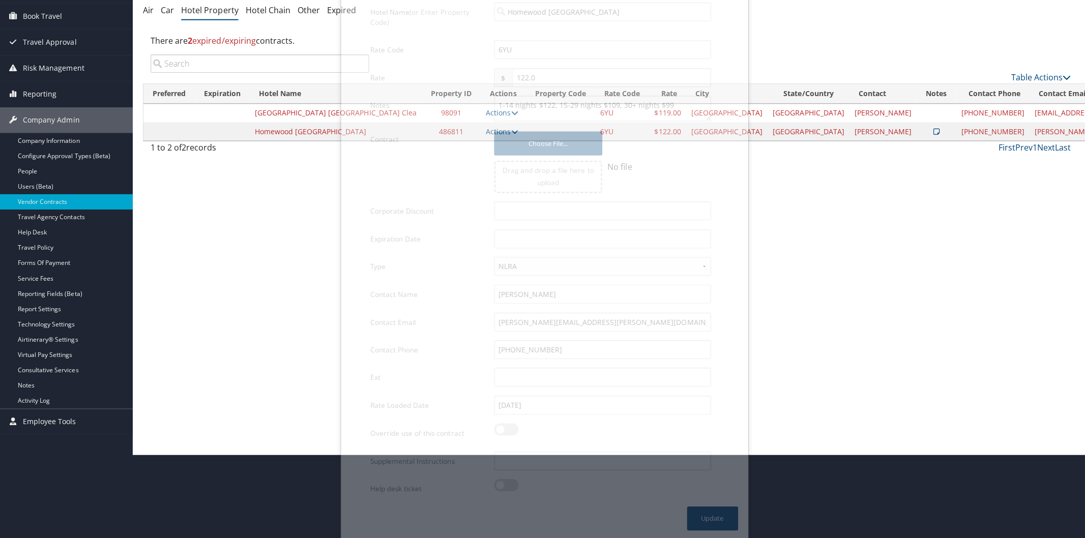
scroll to position [0, 0]
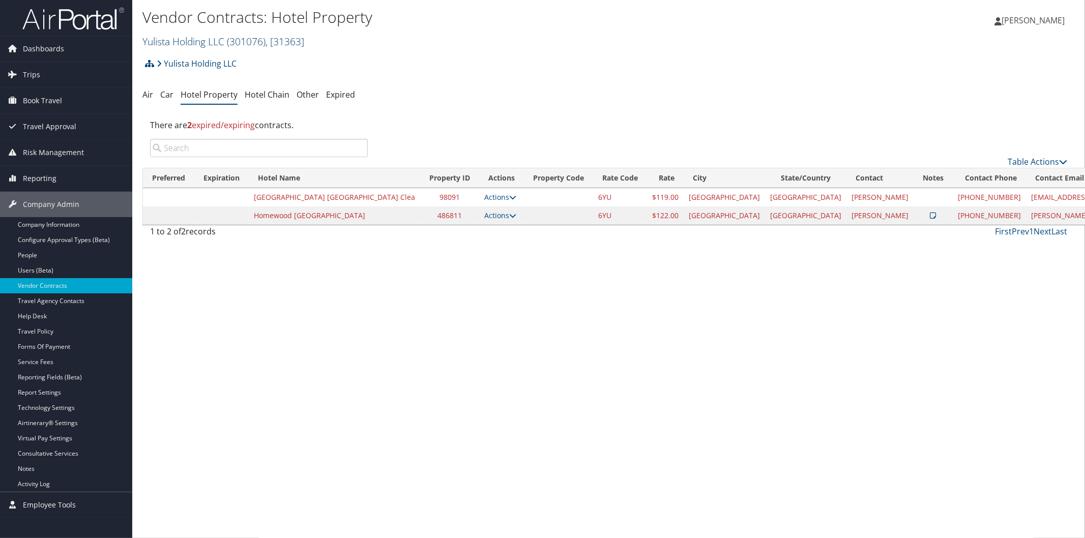
click at [195, 44] on link "Yulista Holding LLC ( 301076 ) , [ 31363 ]" at bounding box center [223, 42] width 162 height 14
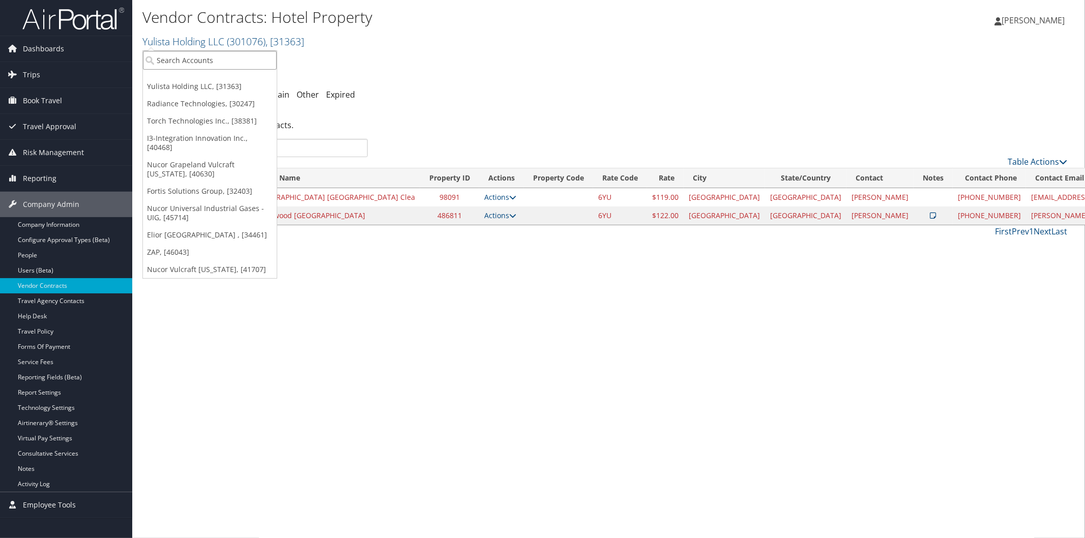
click at [227, 60] on input "search" at bounding box center [210, 60] width 134 height 19
type input "AMG"
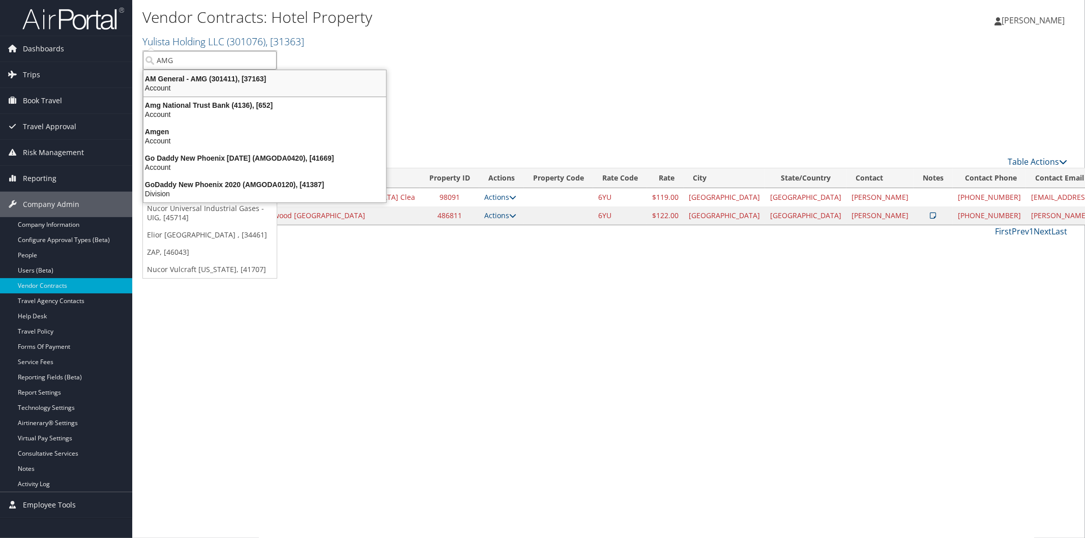
click at [194, 81] on div "AM General - AMG (301411), [37163]" at bounding box center [264, 78] width 255 height 9
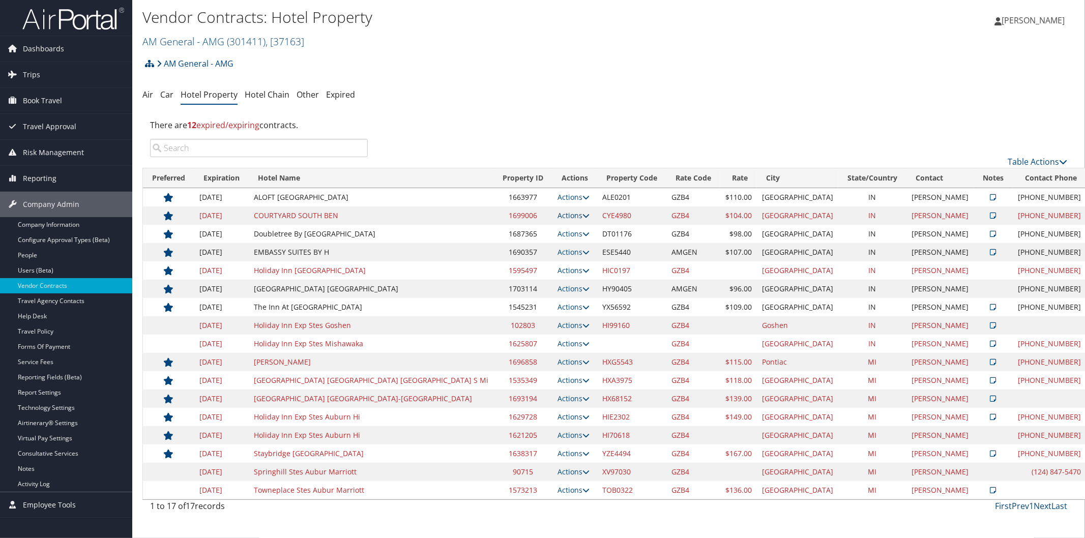
click at [582, 215] on icon at bounding box center [585, 215] width 7 height 7
click at [455, 264] on link "Edit" at bounding box center [444, 264] width 64 height 17
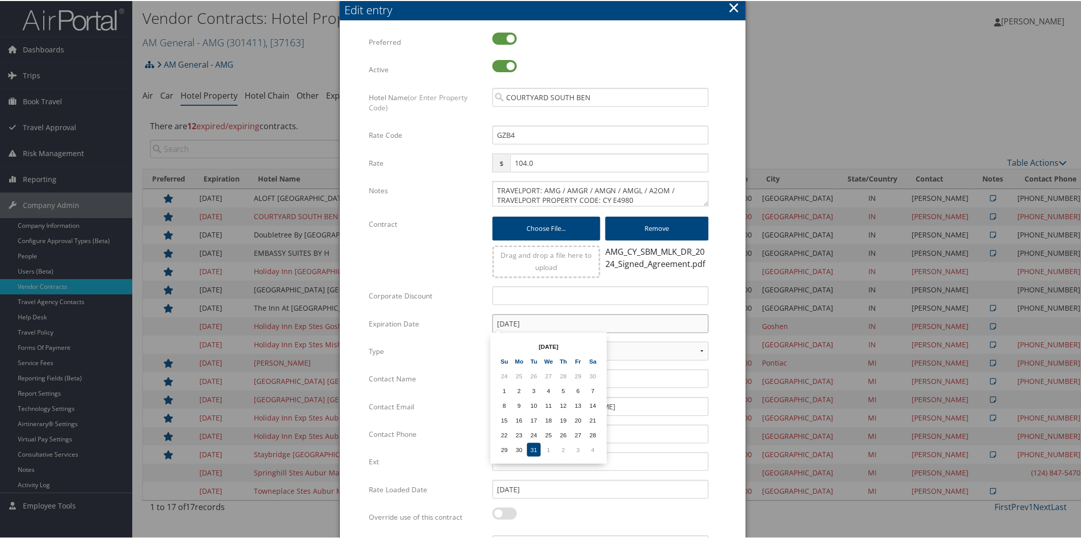
click at [561, 321] on input "[DATE]" at bounding box center [600, 322] width 216 height 19
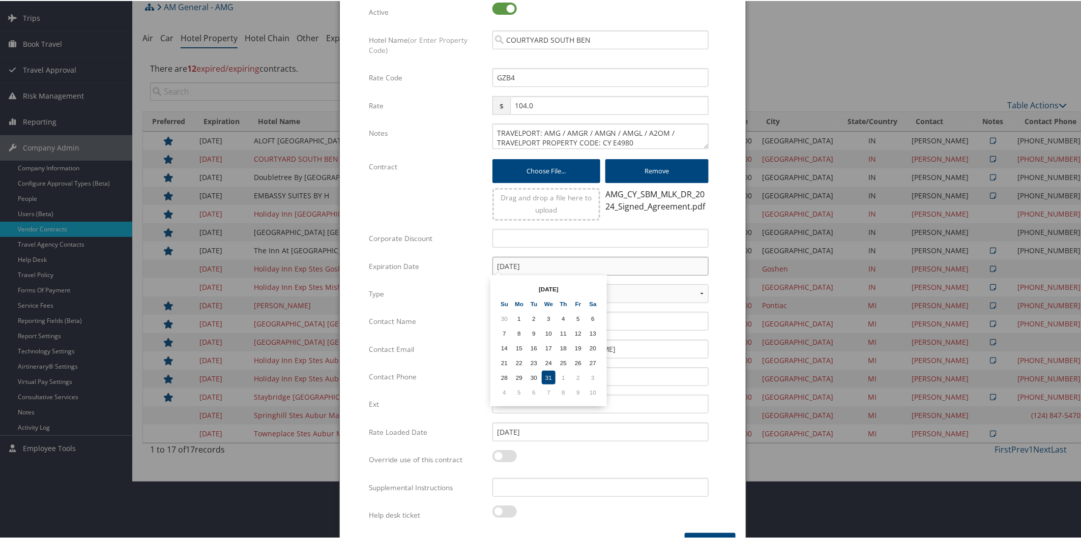
scroll to position [84, 0]
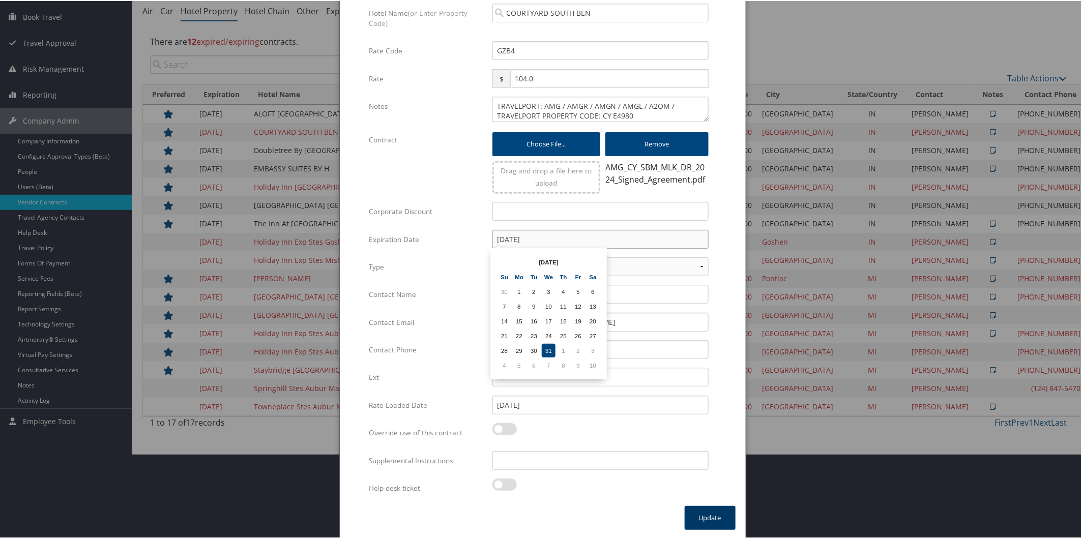
type input "[DATE]"
click at [707, 516] on button "Update" at bounding box center [710, 517] width 51 height 24
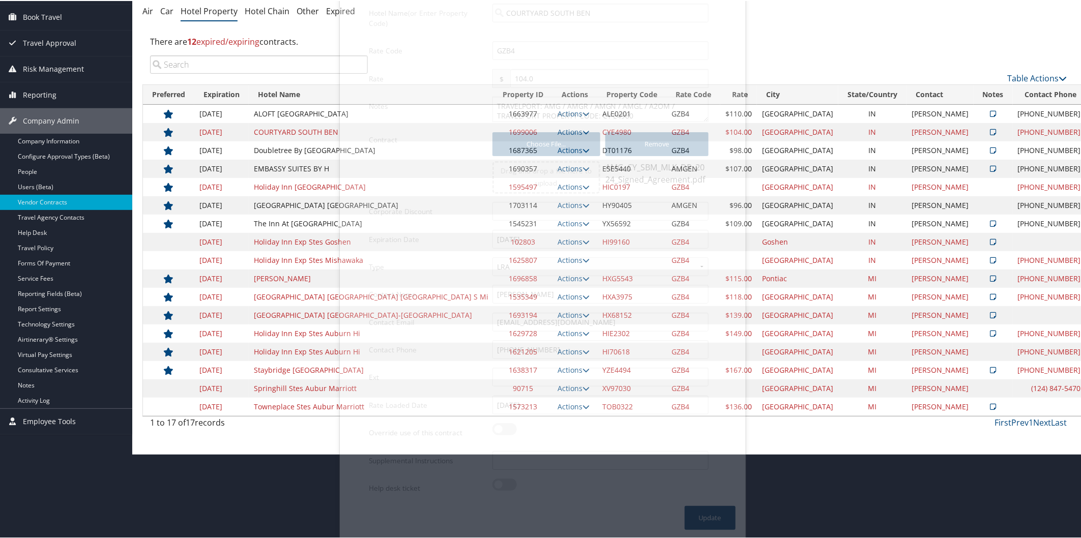
scroll to position [0, 0]
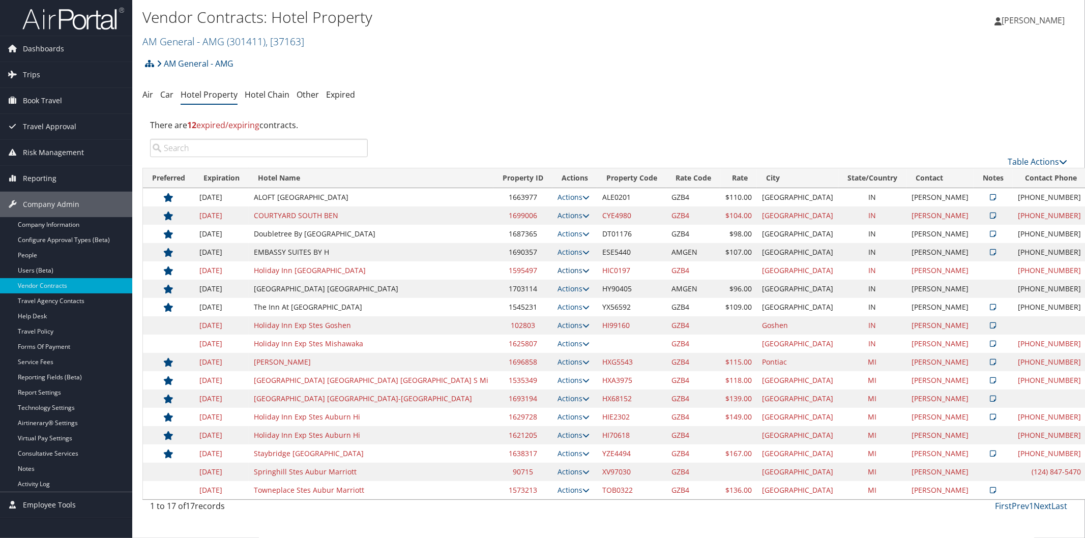
click at [582, 271] on icon at bounding box center [585, 270] width 7 height 7
click at [456, 299] on link "Edit" at bounding box center [444, 302] width 64 height 17
select select "NLRA"
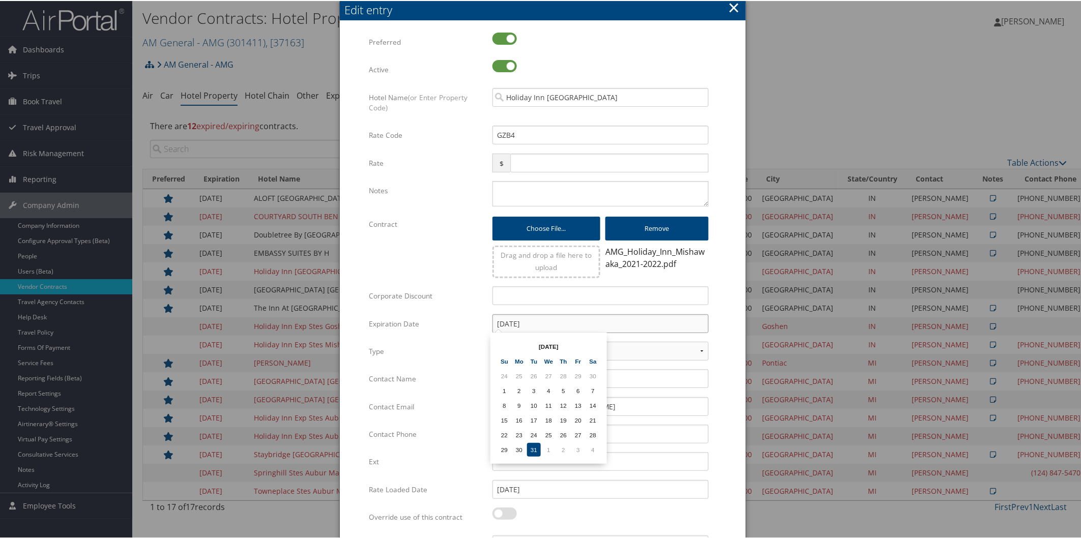
click at [553, 317] on input "[DATE]" at bounding box center [600, 322] width 216 height 19
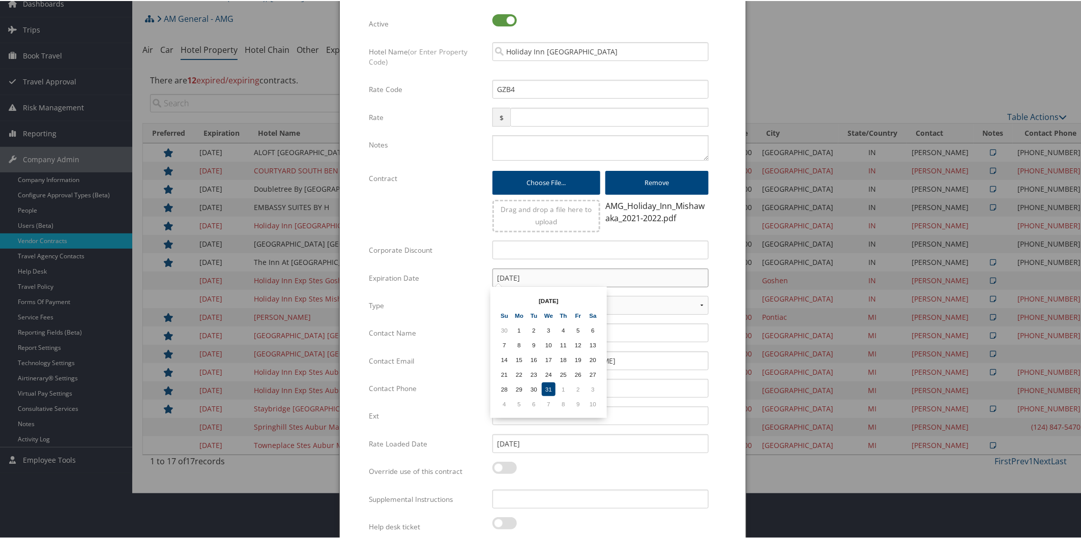
scroll to position [84, 0]
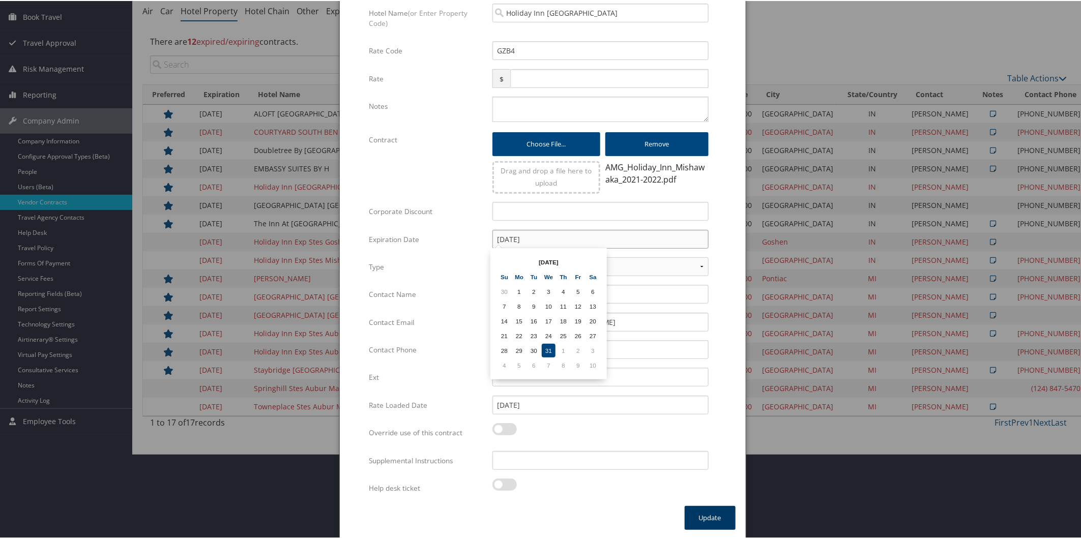
type input "[DATE]"
click at [700, 516] on button "Update" at bounding box center [710, 517] width 51 height 24
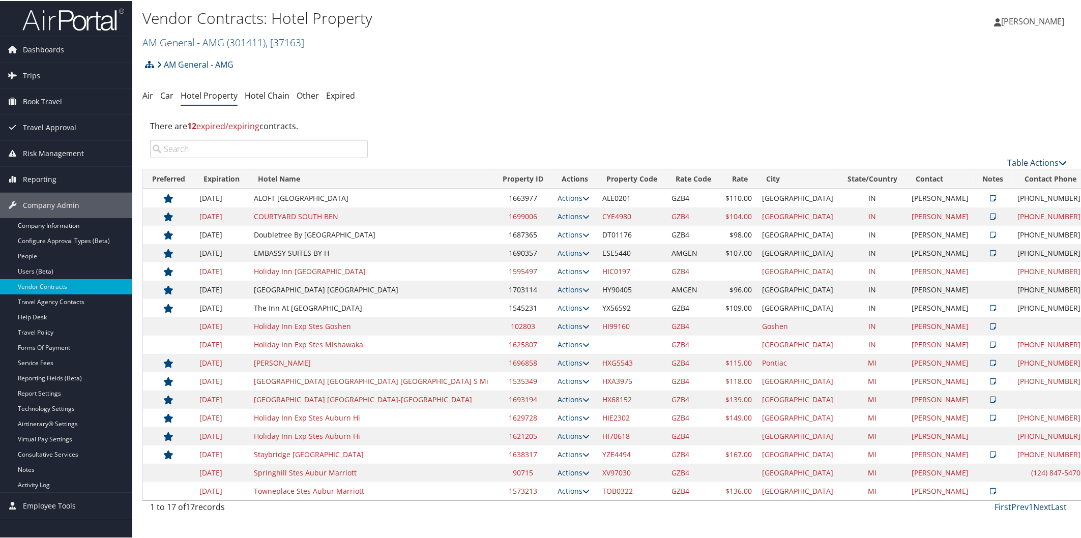
scroll to position [0, 0]
click at [582, 323] on icon at bounding box center [585, 325] width 7 height 7
click at [459, 381] on link "Edit" at bounding box center [444, 374] width 64 height 17
select select "NLRA"
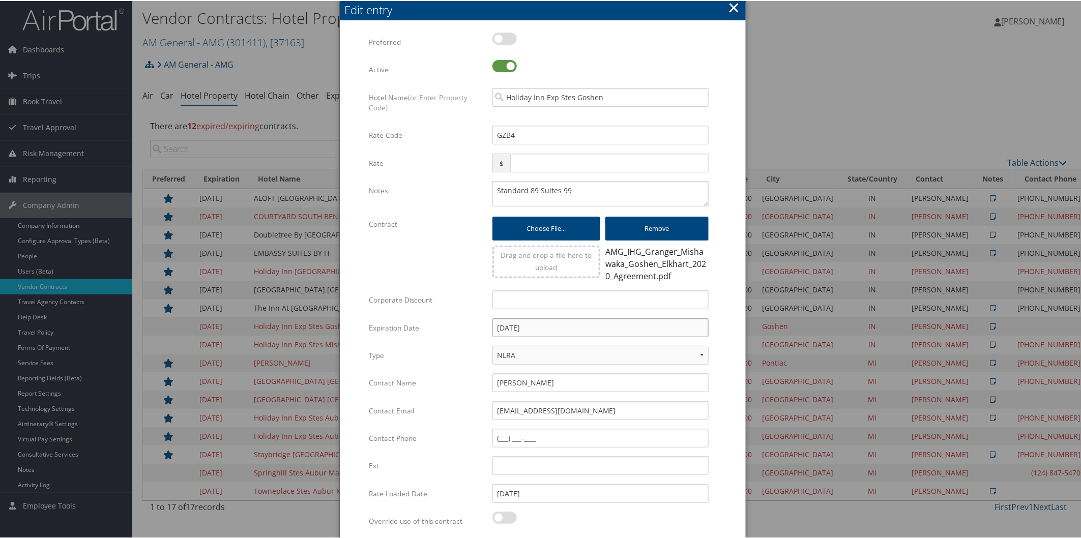
click at [542, 329] on input "12/31/2024" at bounding box center [600, 326] width 216 height 19
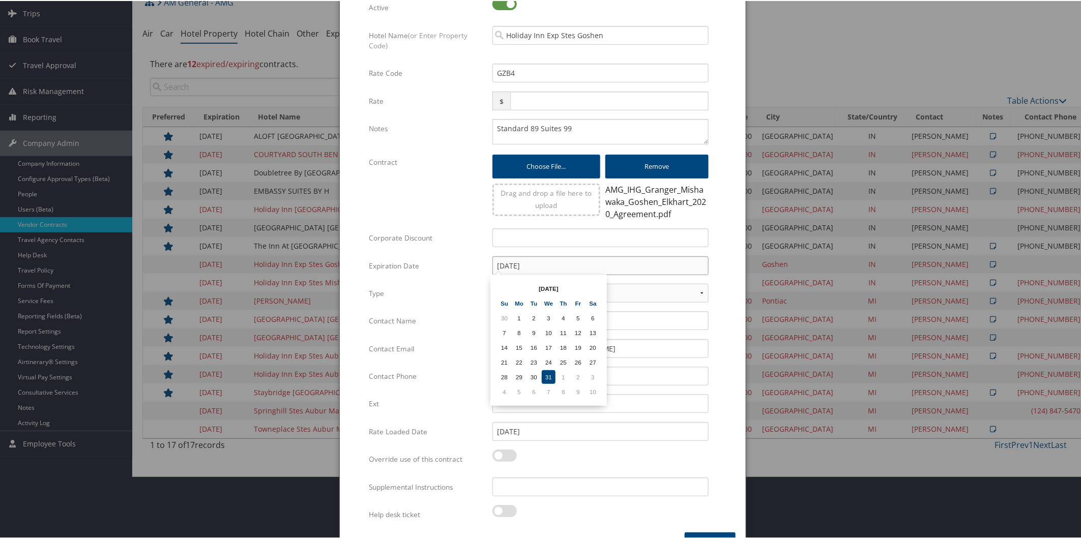
scroll to position [89, 0]
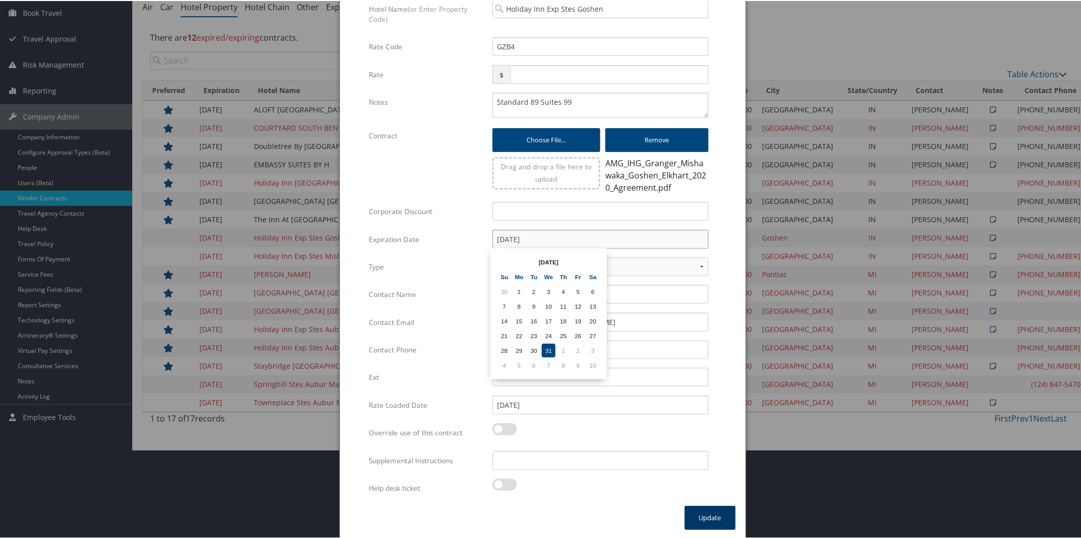
type input "12/31/2025"
click at [710, 518] on button "Update" at bounding box center [710, 517] width 51 height 24
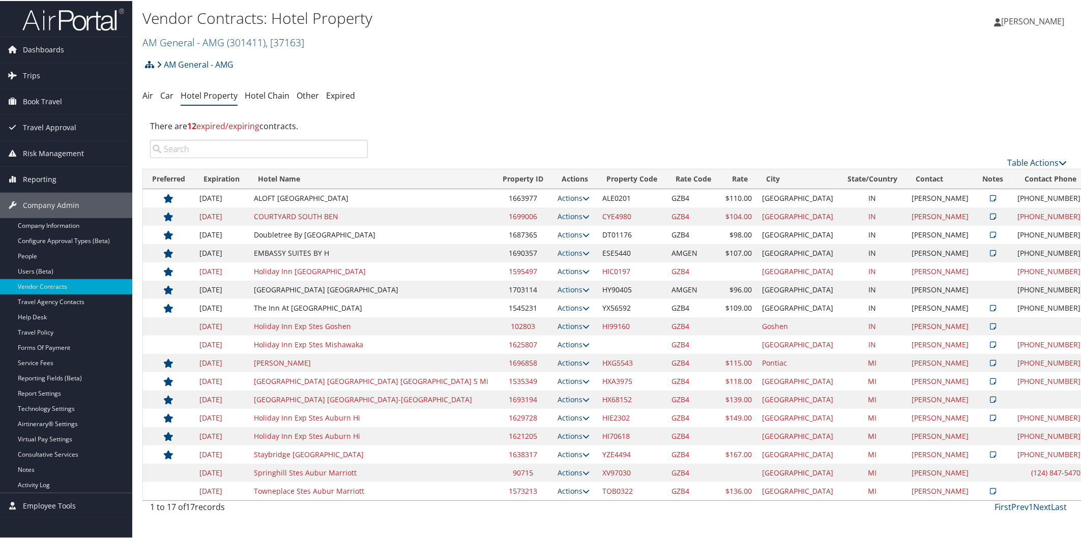
scroll to position [0, 0]
click at [582, 362] on icon at bounding box center [585, 362] width 7 height 7
click at [456, 410] on link "Edit" at bounding box center [444, 411] width 64 height 17
select select "NLRA"
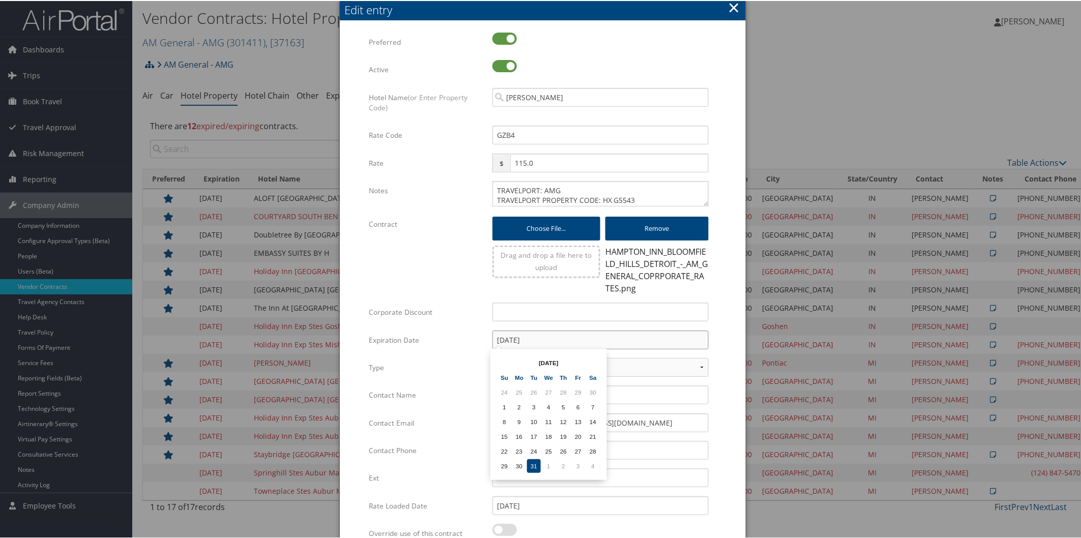
click at [570, 337] on input "[DATE]" at bounding box center [600, 339] width 216 height 19
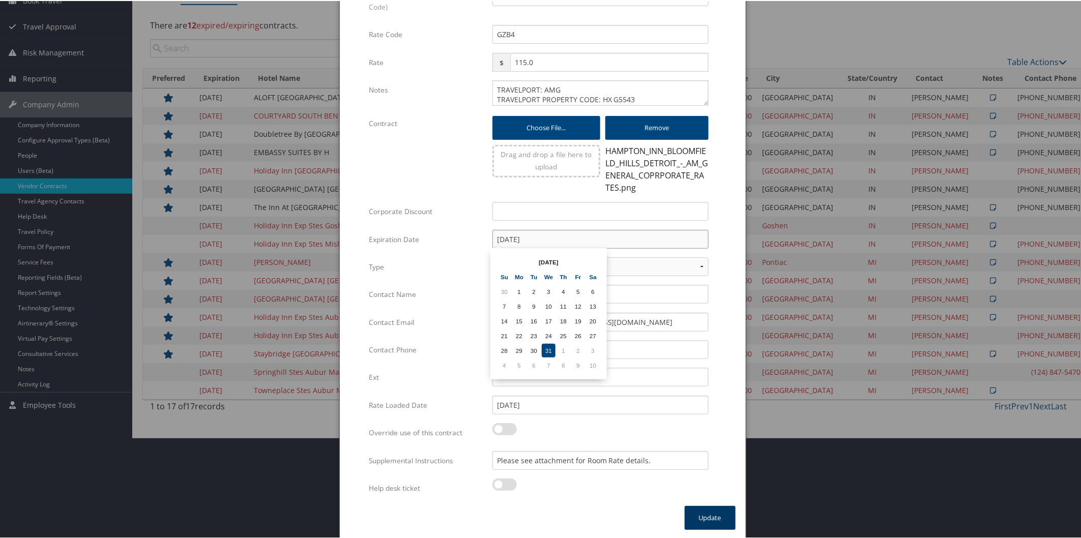
type input "12/31/2025"
click at [691, 516] on button "Update" at bounding box center [710, 517] width 51 height 24
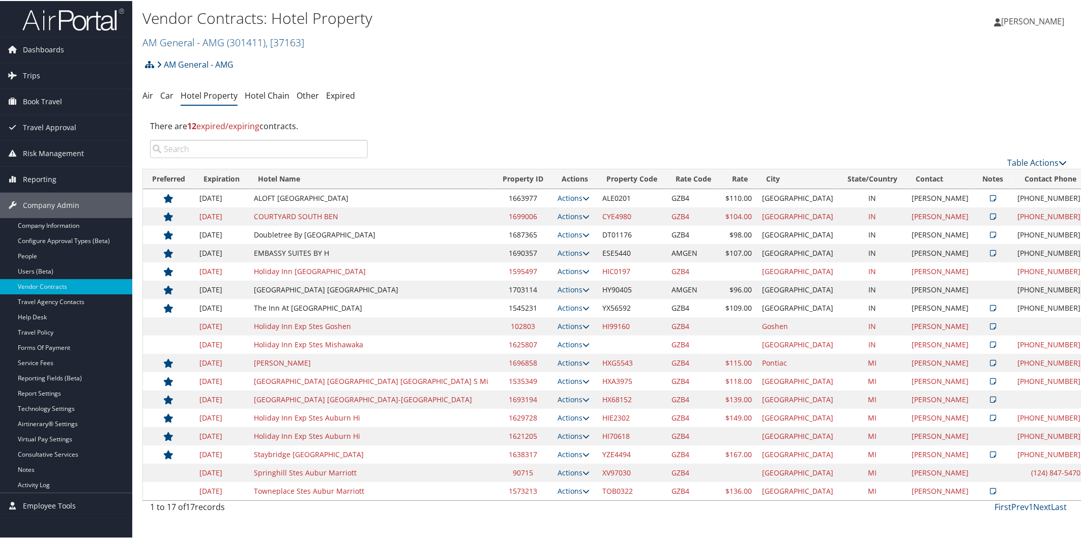
scroll to position [0, 0]
click at [582, 381] on icon at bounding box center [585, 380] width 7 height 7
click at [448, 428] on link "Edit" at bounding box center [444, 429] width 64 height 17
select select "NLRA"
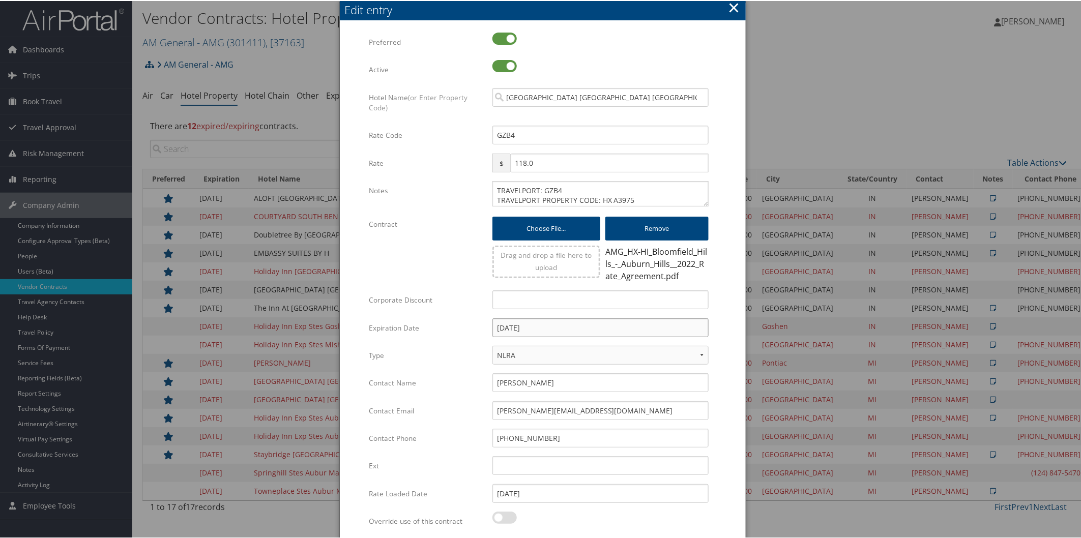
click at [569, 322] on input "03/31/2025" at bounding box center [600, 326] width 216 height 19
click at [556, 352] on th "Mar 2025" at bounding box center [548, 350] width 73 height 14
click at [616, 327] on input "03/31/2025" at bounding box center [600, 326] width 216 height 19
click at [587, 352] on th at bounding box center [593, 350] width 14 height 14
click at [591, 349] on th at bounding box center [593, 350] width 14 height 14
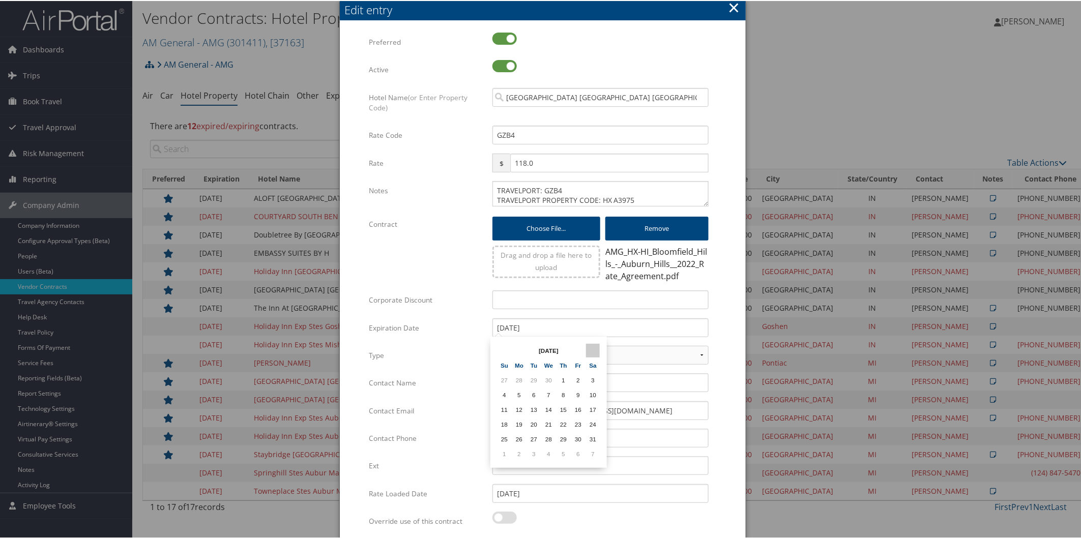
click at [592, 348] on th at bounding box center [593, 350] width 14 height 14
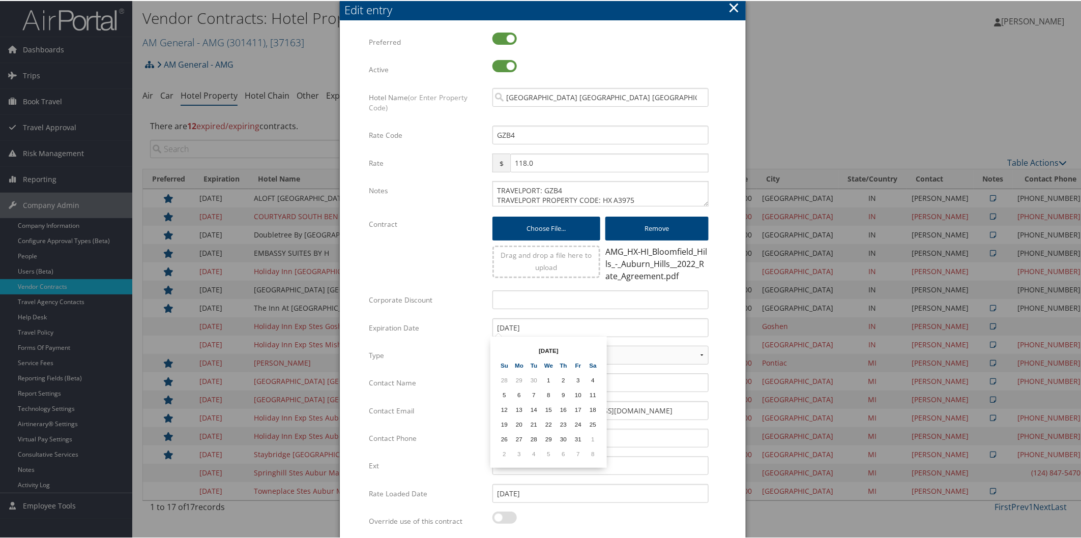
click at [592, 348] on th at bounding box center [593, 350] width 14 height 14
click at [548, 435] on td "31" at bounding box center [549, 438] width 14 height 14
type input "12/31/2025"
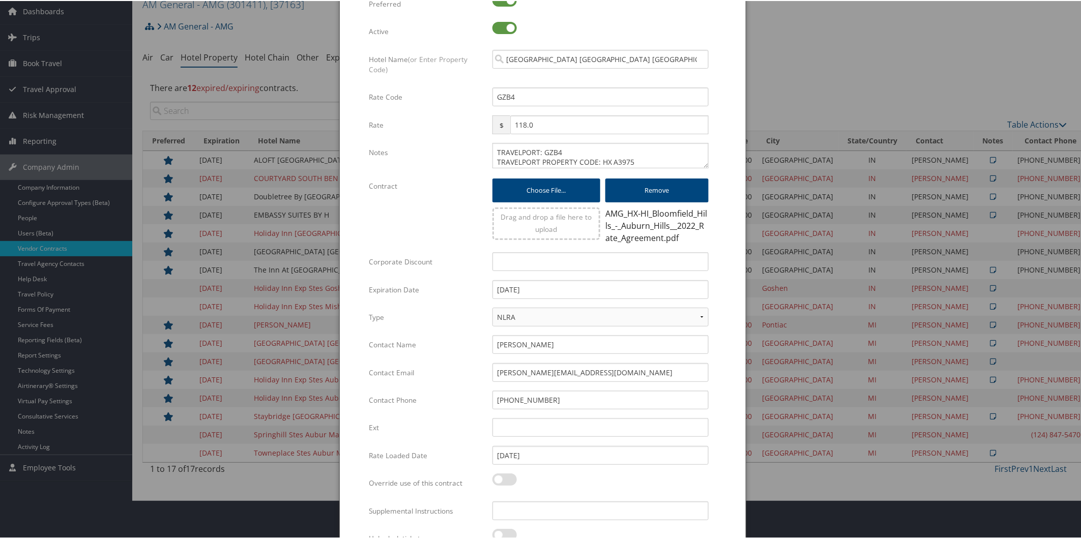
scroll to position [89, 0]
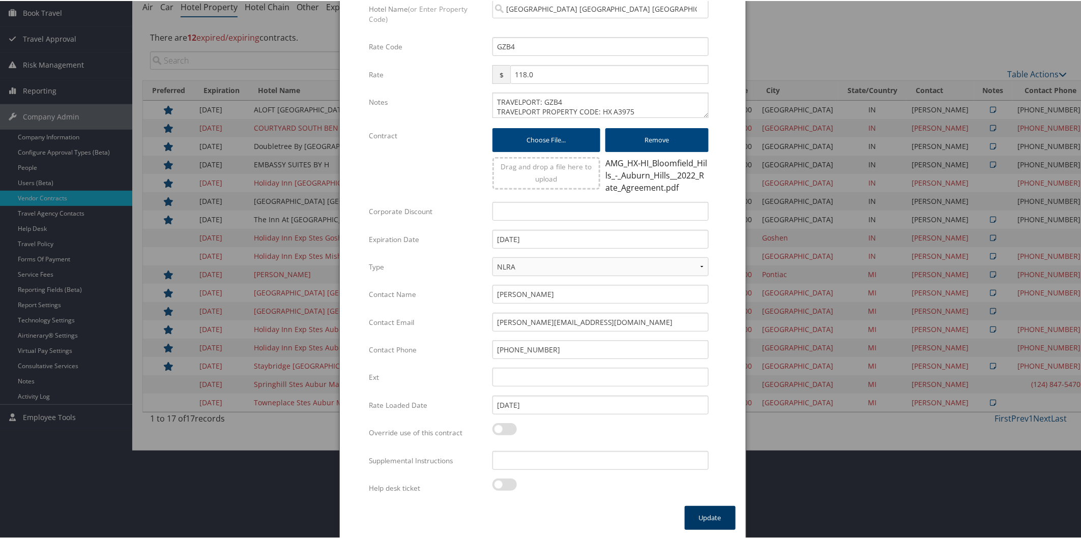
click at [713, 512] on button "Update" at bounding box center [710, 517] width 51 height 24
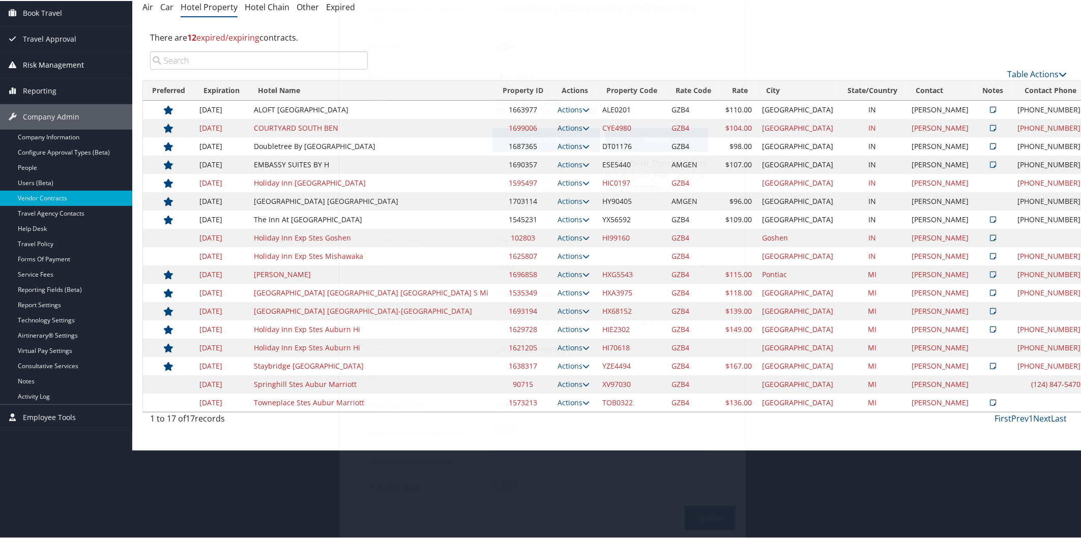
scroll to position [0, 0]
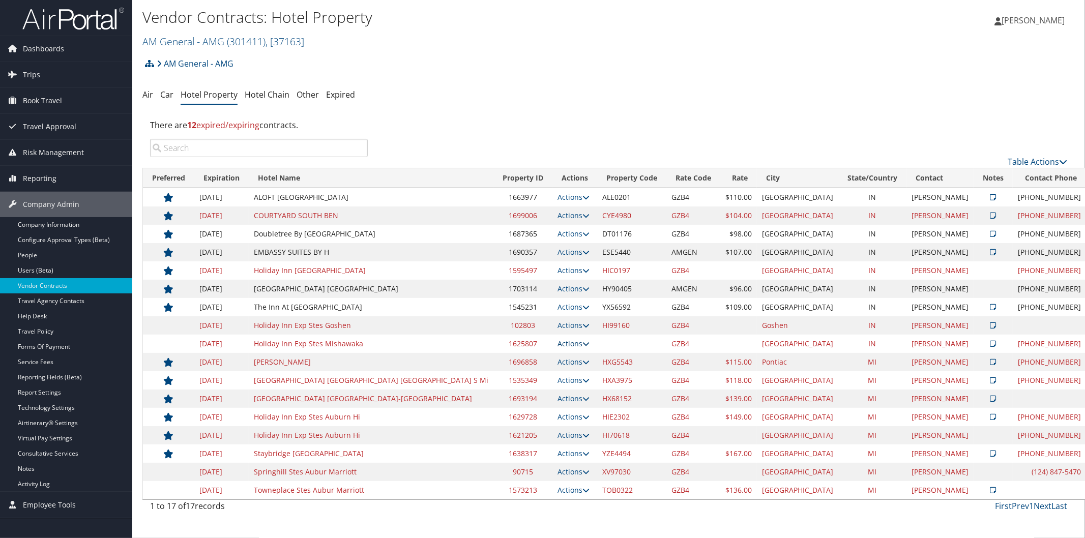
click at [582, 342] on icon at bounding box center [585, 343] width 7 height 7
click at [446, 394] on link "Edit" at bounding box center [444, 393] width 64 height 17
select select "NLRA"
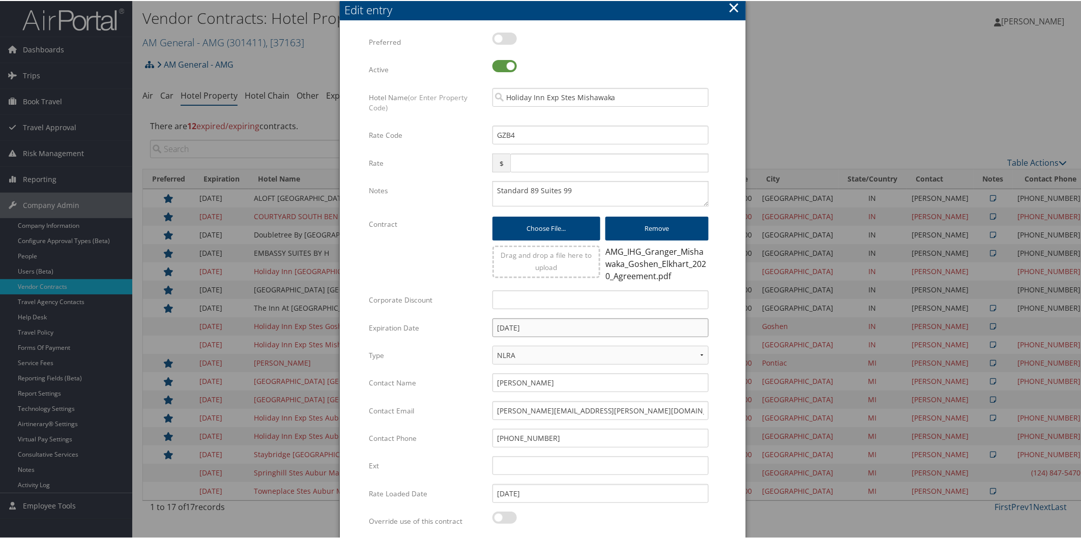
click at [597, 332] on input "[DATE]" at bounding box center [600, 326] width 216 height 19
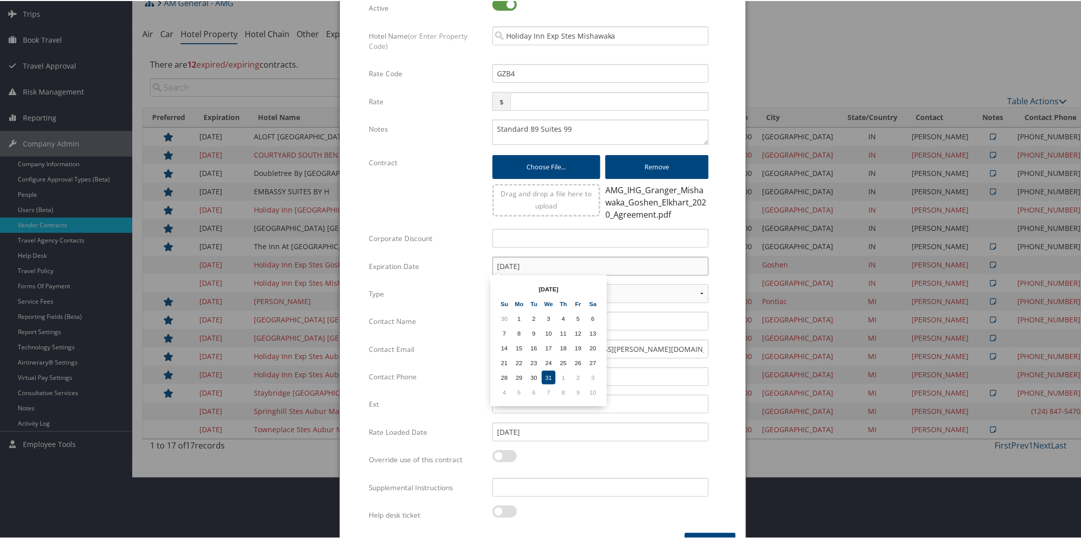
scroll to position [89, 0]
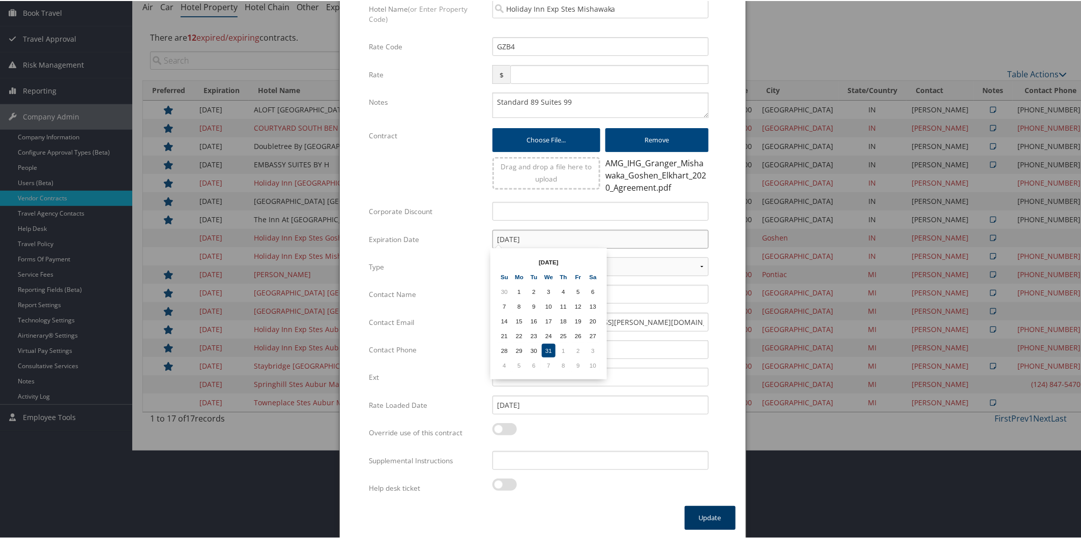
type input "12/31/2025"
drag, startPoint x: 702, startPoint y: 515, endPoint x: 702, endPoint y: 509, distance: 6.1
click at [702, 511] on button "Update" at bounding box center [710, 517] width 51 height 24
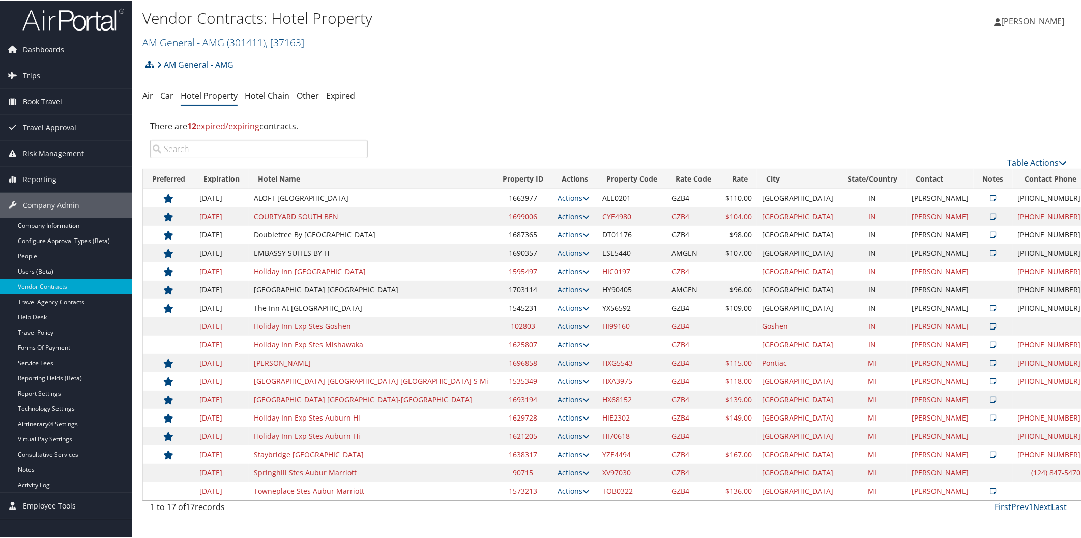
scroll to position [0, 0]
click at [582, 397] on icon at bounding box center [585, 398] width 7 height 7
click at [450, 443] on link "Edit" at bounding box center [444, 448] width 64 height 17
select select "NLRA"
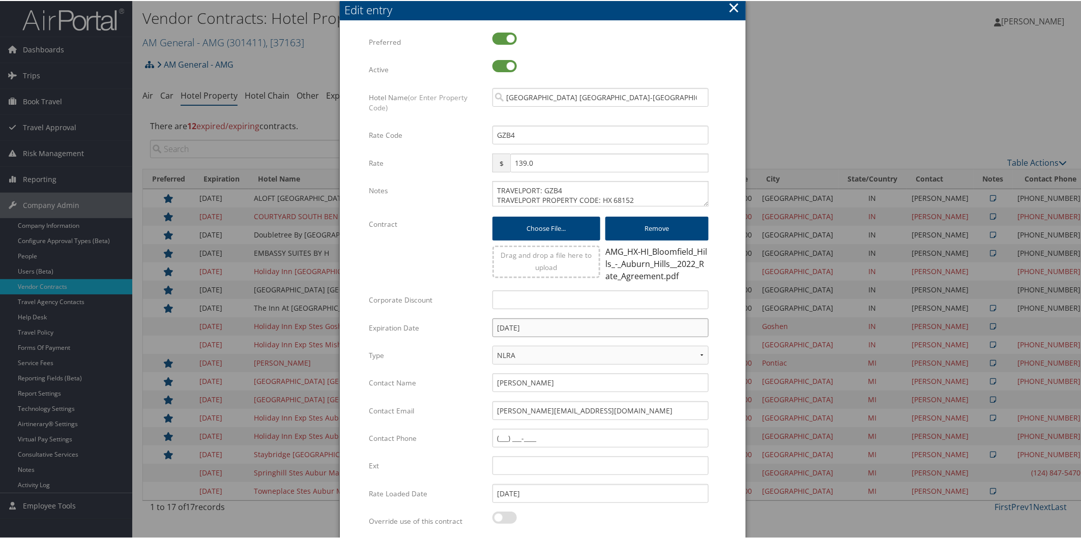
click at [576, 326] on input "[DATE]" at bounding box center [600, 326] width 216 height 19
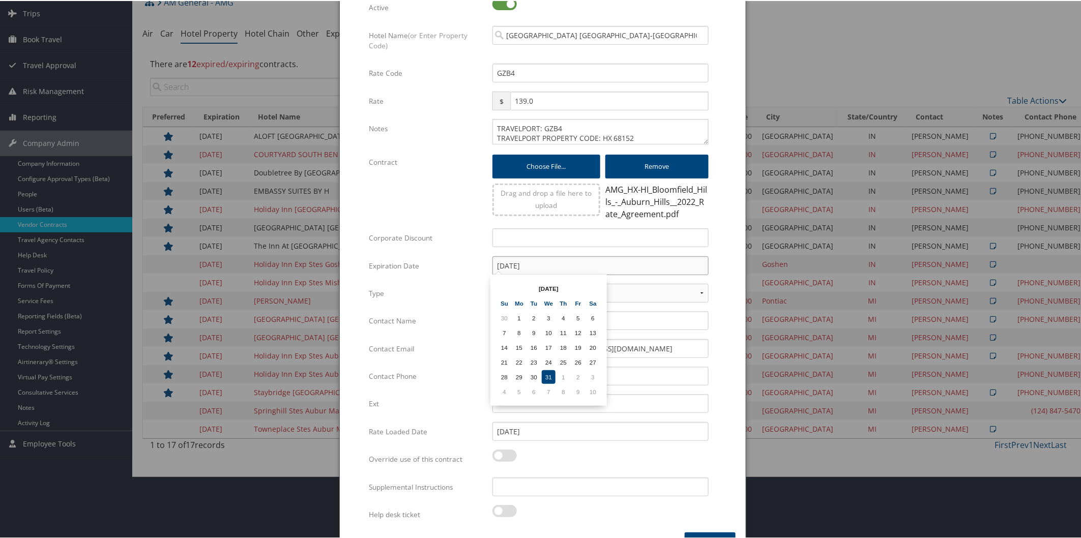
scroll to position [89, 0]
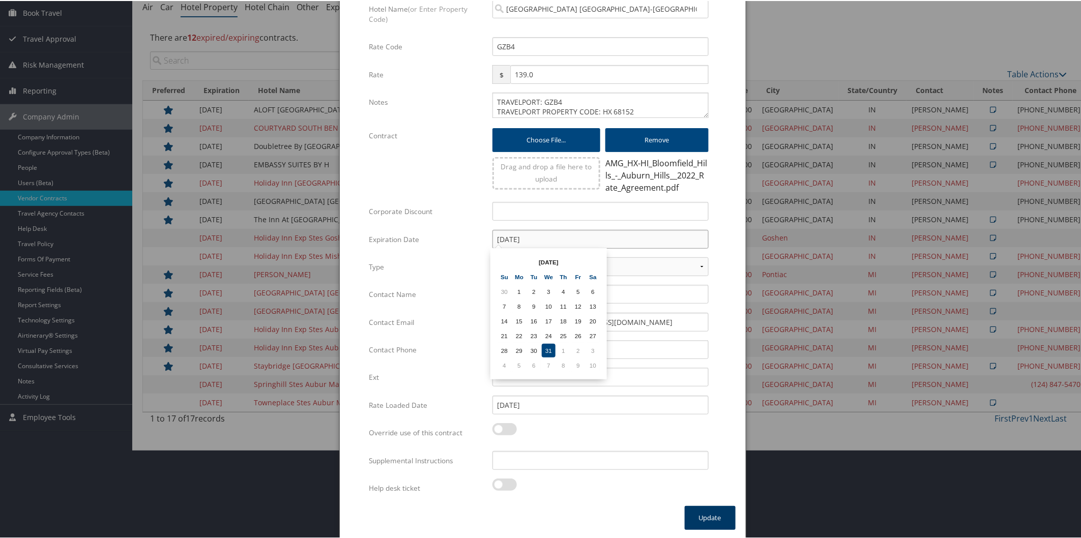
type input "12/31/2025"
click at [700, 505] on button "Update" at bounding box center [710, 517] width 51 height 24
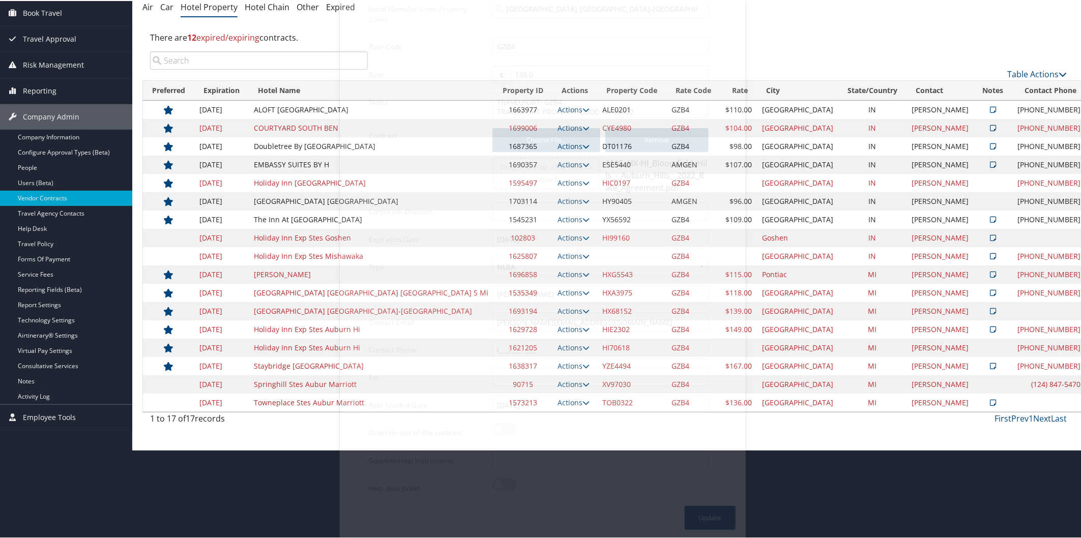
scroll to position [0, 0]
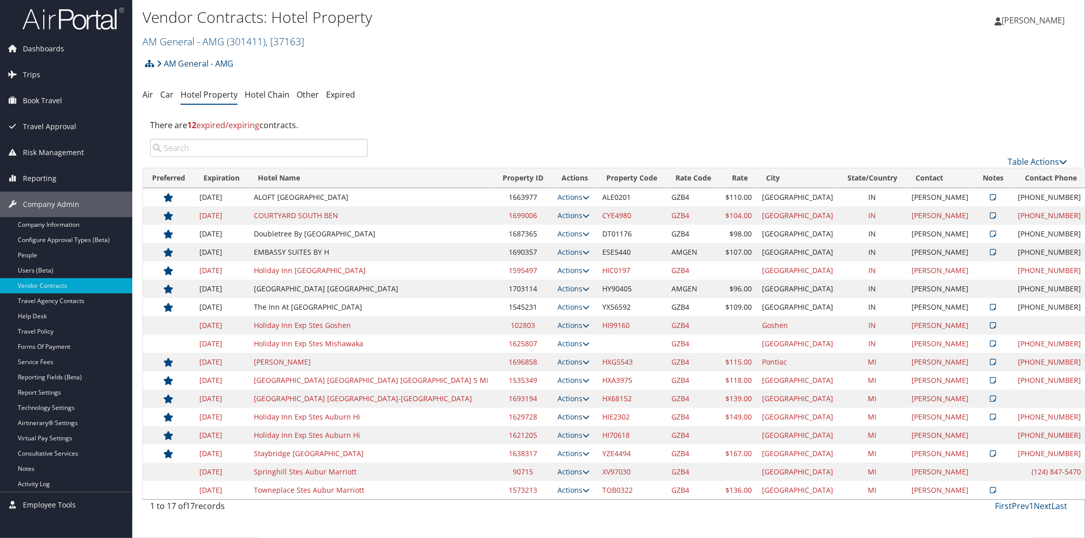
click at [582, 418] on icon at bounding box center [585, 417] width 7 height 7
click at [445, 464] on link "Edit" at bounding box center [444, 466] width 64 height 17
select select "NLRA"
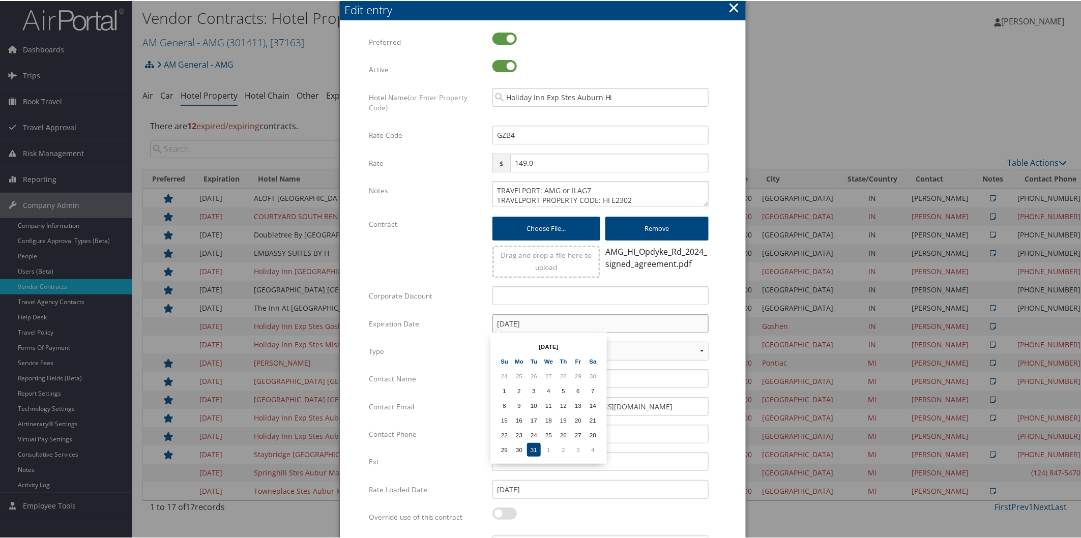
click at [576, 324] on input "[DATE]" at bounding box center [600, 322] width 216 height 19
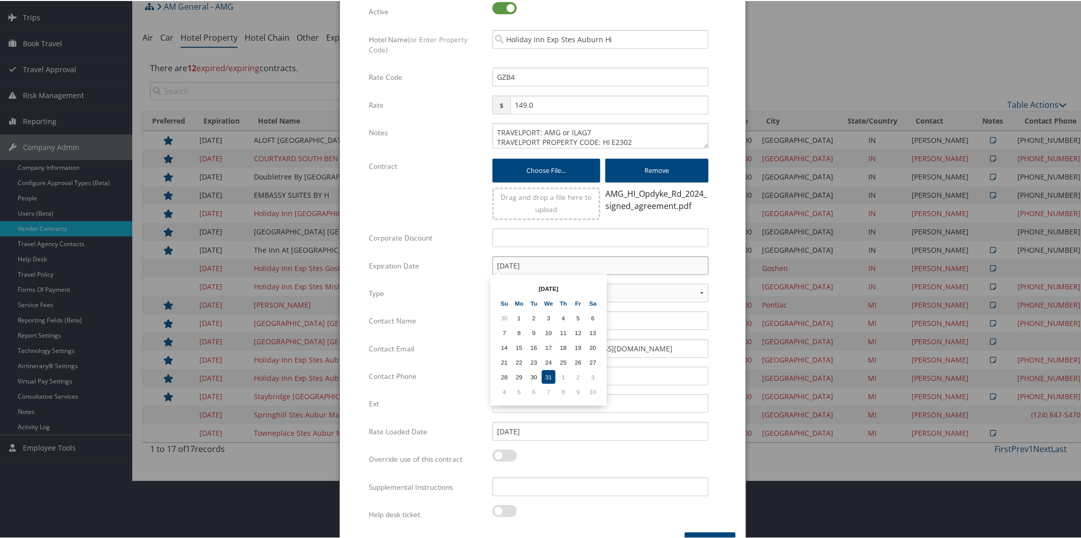
scroll to position [84, 0]
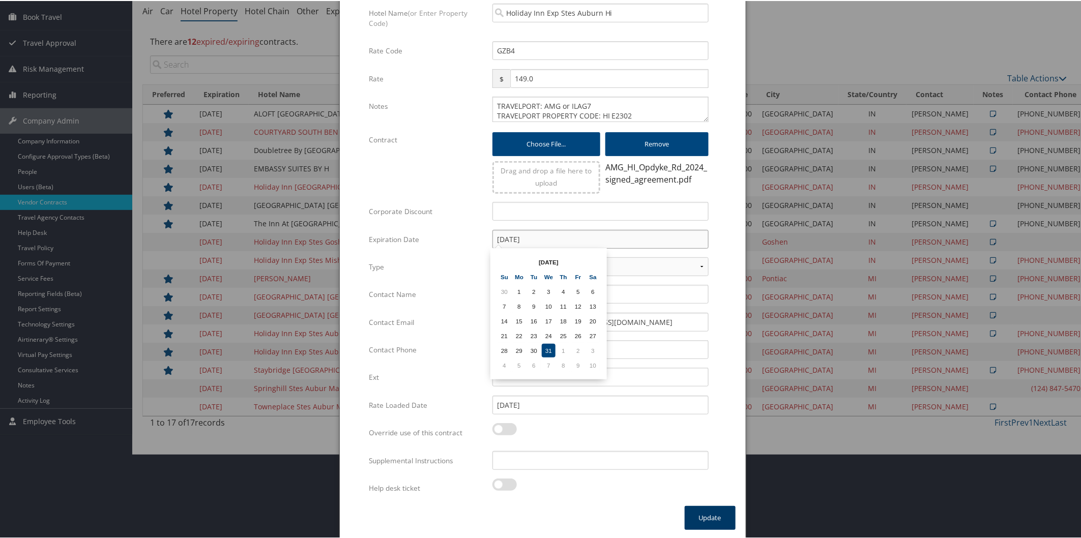
type input "12/31/2025"
click at [703, 517] on button "Update" at bounding box center [710, 517] width 51 height 24
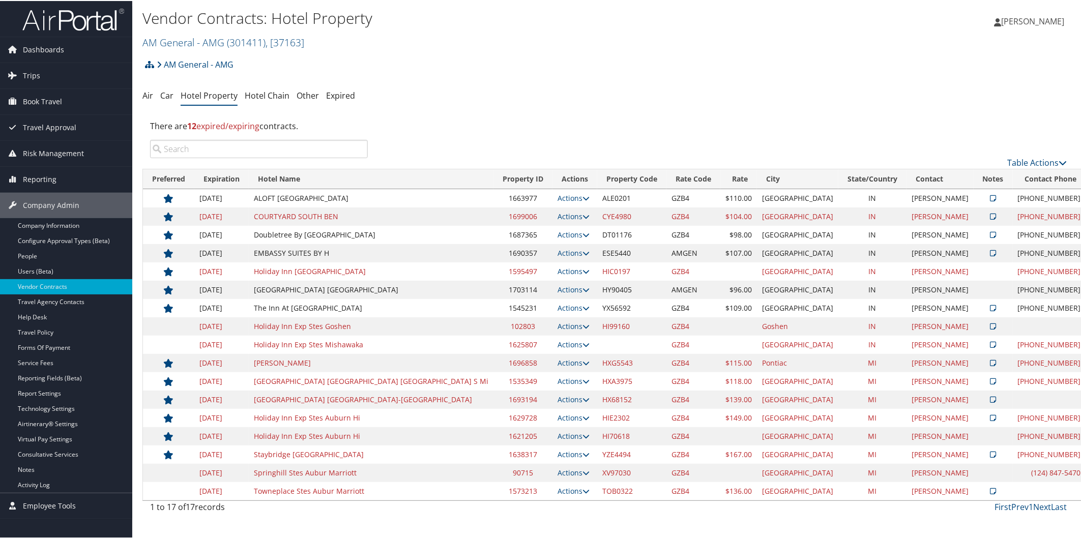
scroll to position [0, 0]
click at [582, 437] on icon at bounding box center [585, 435] width 7 height 7
click at [459, 471] on link "Edit" at bounding box center [444, 467] width 64 height 17
select select "NLRA"
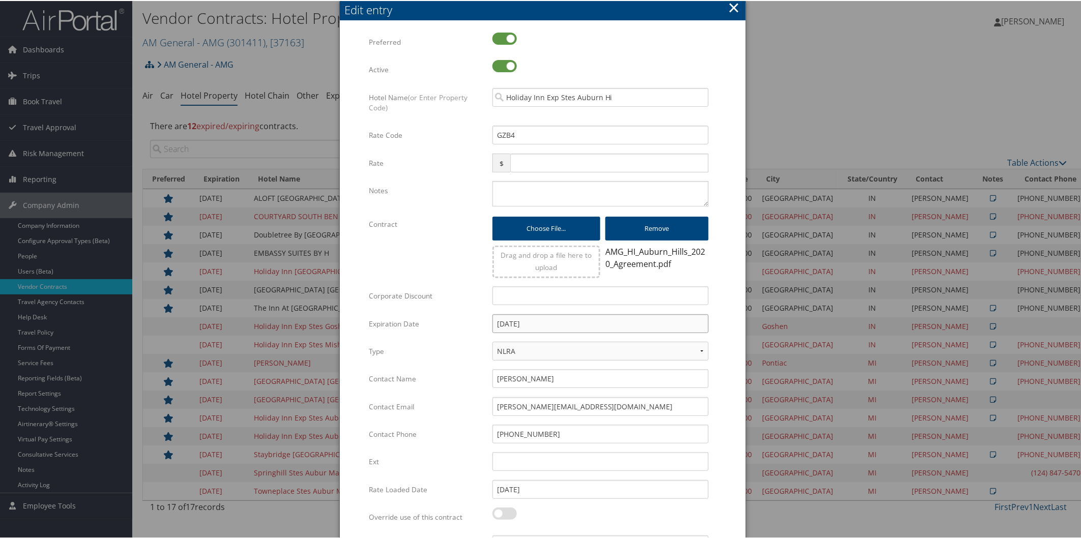
click at [589, 319] on input "[DATE]" at bounding box center [600, 322] width 216 height 19
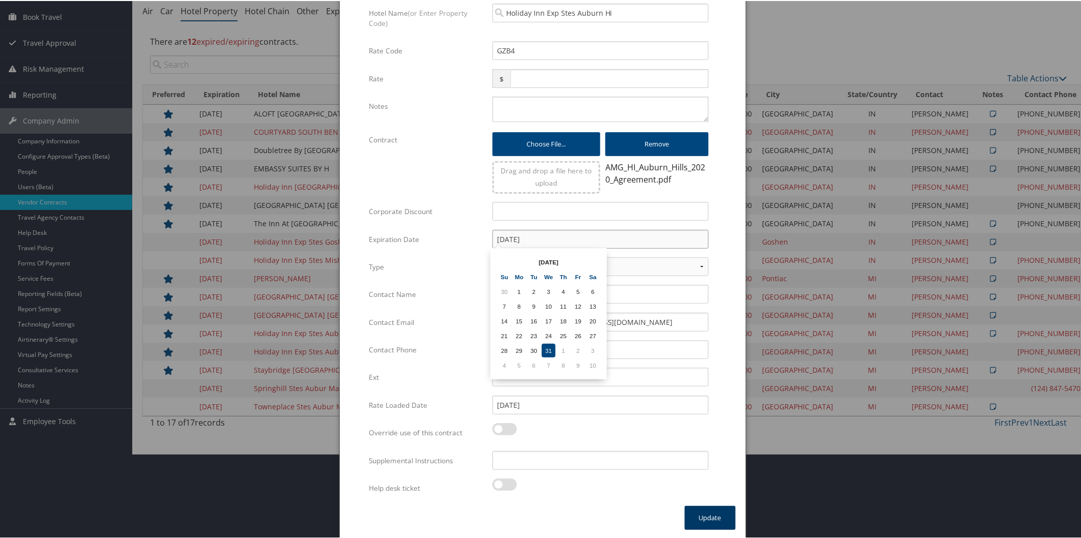
type input "12/31/2025"
click at [710, 515] on button "Update" at bounding box center [710, 517] width 51 height 24
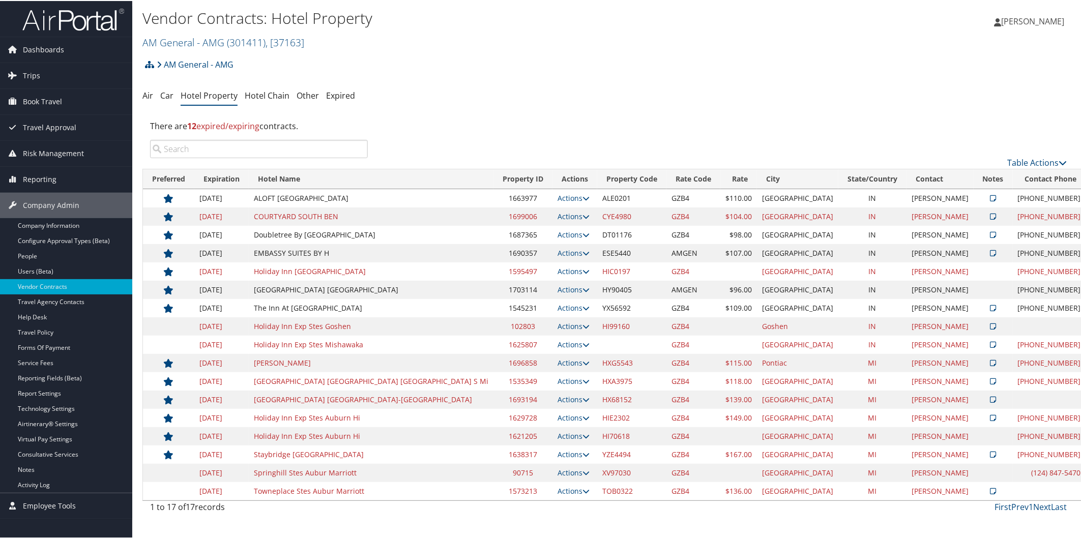
scroll to position [0, 0]
click at [582, 453] on icon at bounding box center [585, 453] width 7 height 7
click at [448, 502] on link "Edit" at bounding box center [444, 502] width 64 height 17
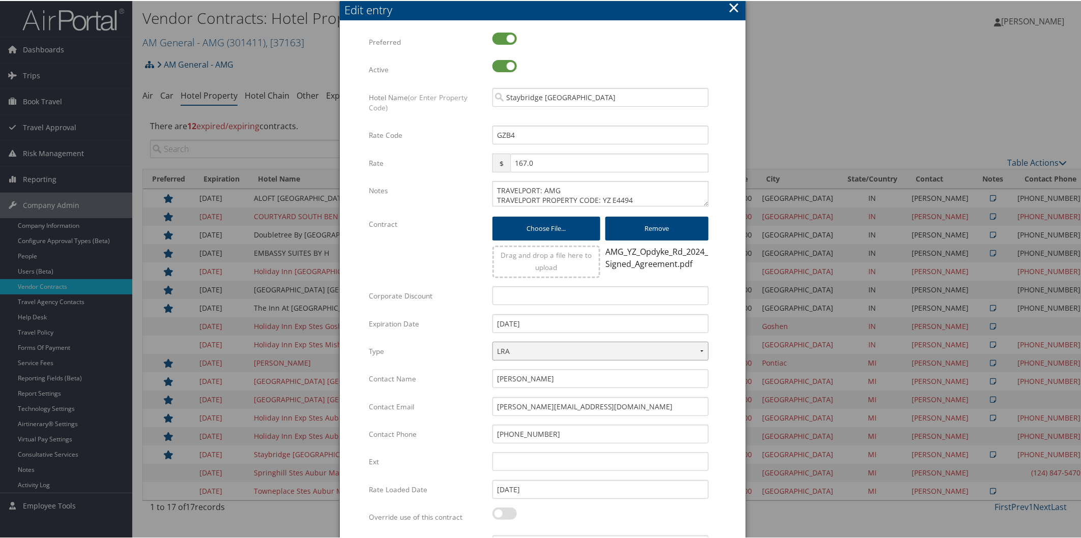
click at [602, 351] on select "LRA NLRA" at bounding box center [600, 350] width 216 height 19
select select "NLRA"
click at [492, 341] on select "LRA NLRA" at bounding box center [600, 350] width 216 height 19
click at [565, 316] on input "[DATE]" at bounding box center [600, 322] width 216 height 19
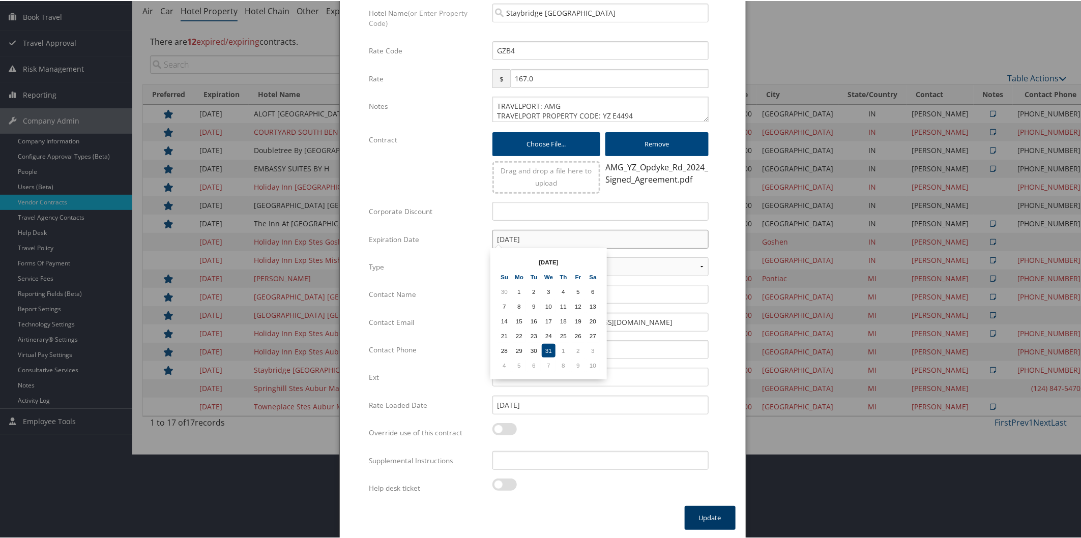
type input "12/31/2025"
click at [703, 509] on button "Update" at bounding box center [710, 517] width 51 height 24
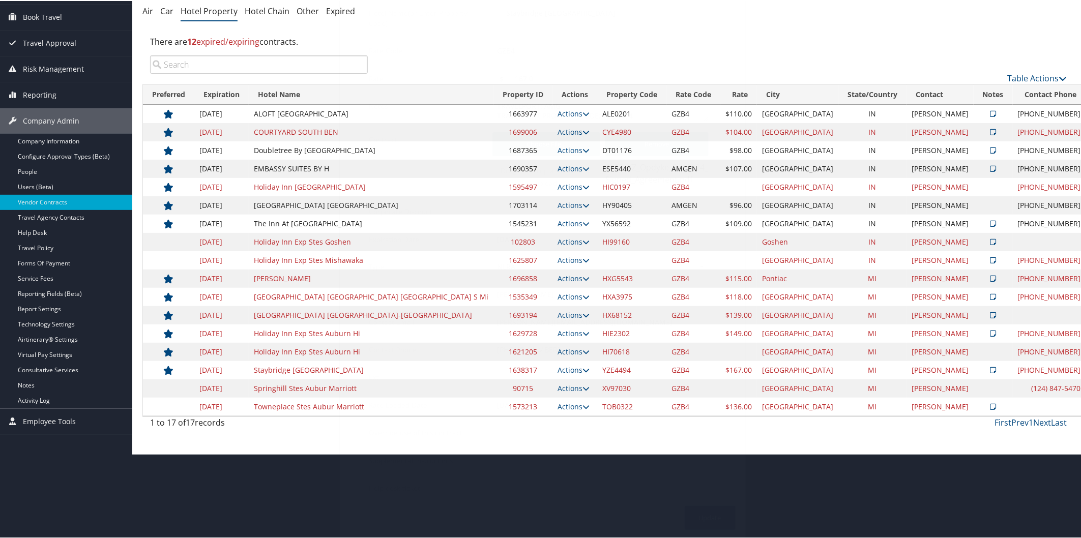
scroll to position [0, 0]
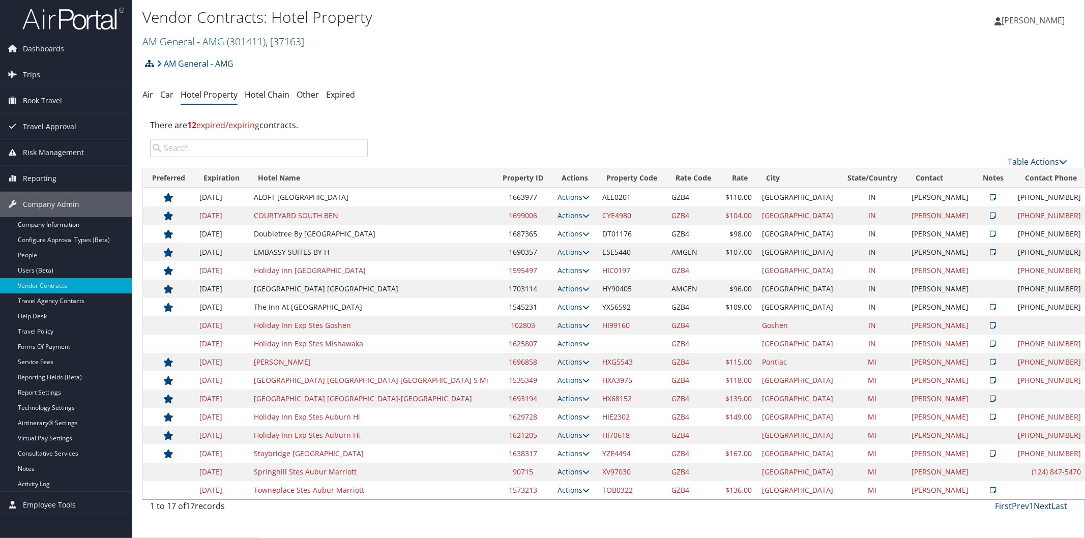
click at [582, 471] on icon at bounding box center [585, 472] width 7 height 7
click at [472, 485] on link "Edit" at bounding box center [467, 486] width 39 height 17
select select "NLRA"
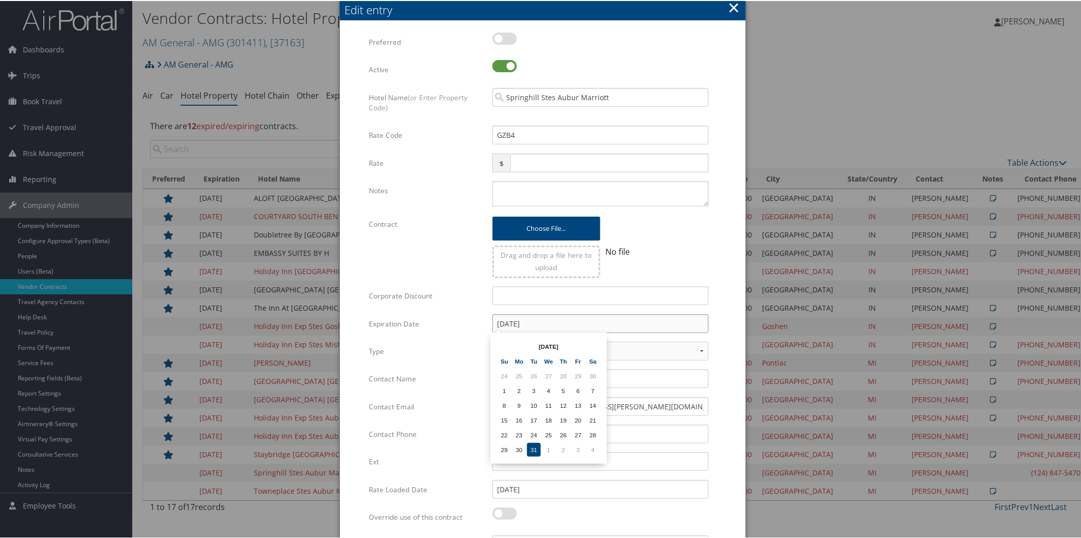
click at [570, 322] on input "[DATE]" at bounding box center [600, 322] width 216 height 19
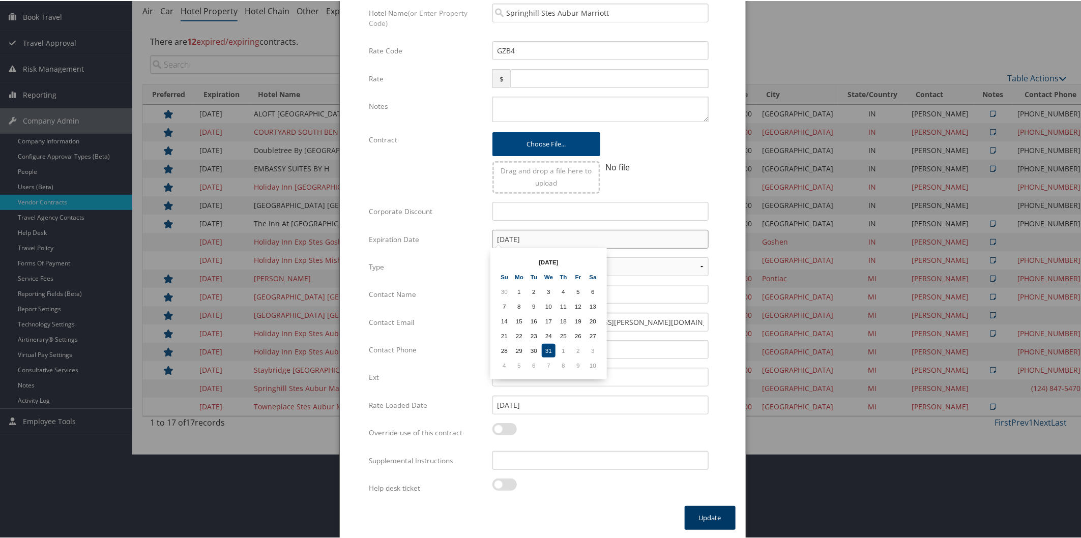
type input "12/31/2025"
click at [705, 514] on button "Update" at bounding box center [710, 517] width 51 height 24
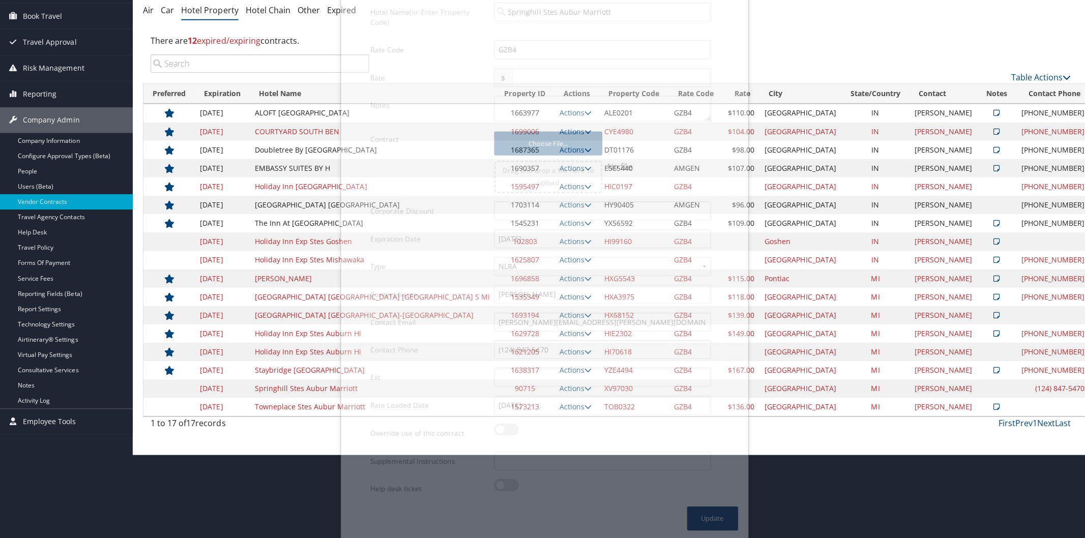
scroll to position [0, 0]
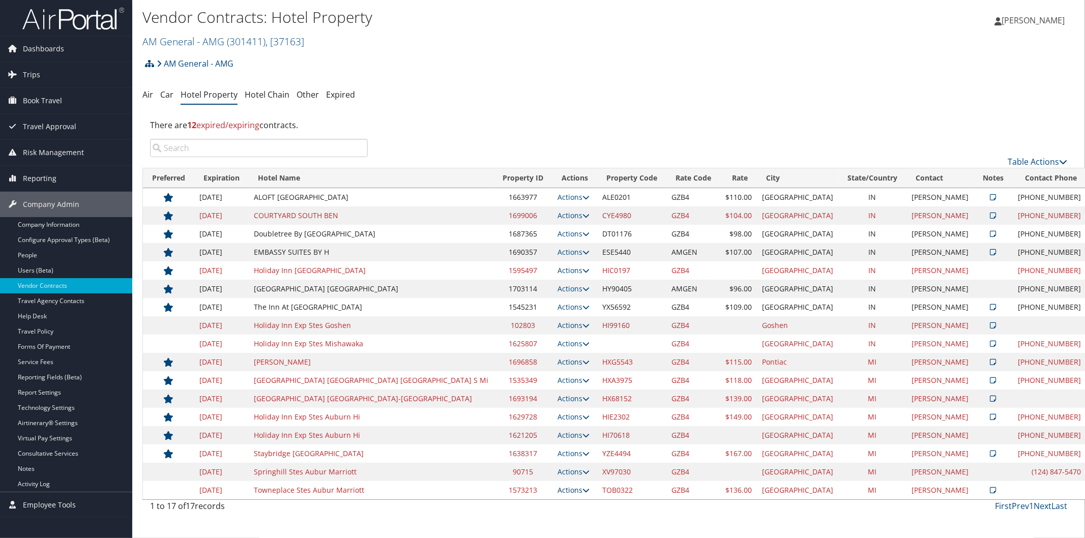
click at [582, 491] on icon at bounding box center [585, 490] width 7 height 7
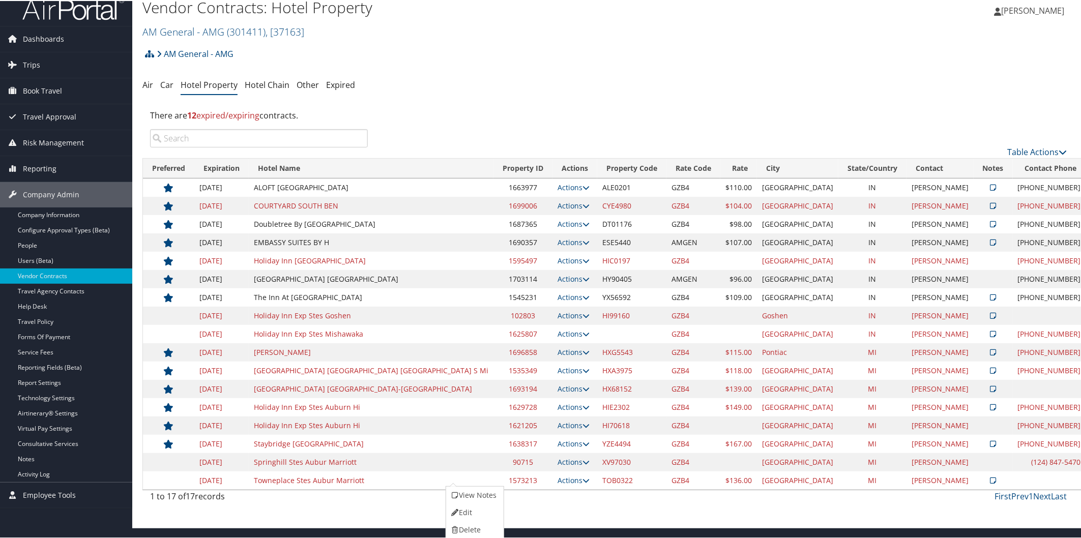
click at [480, 512] on link "Edit" at bounding box center [473, 511] width 55 height 17
select select "NLRA"
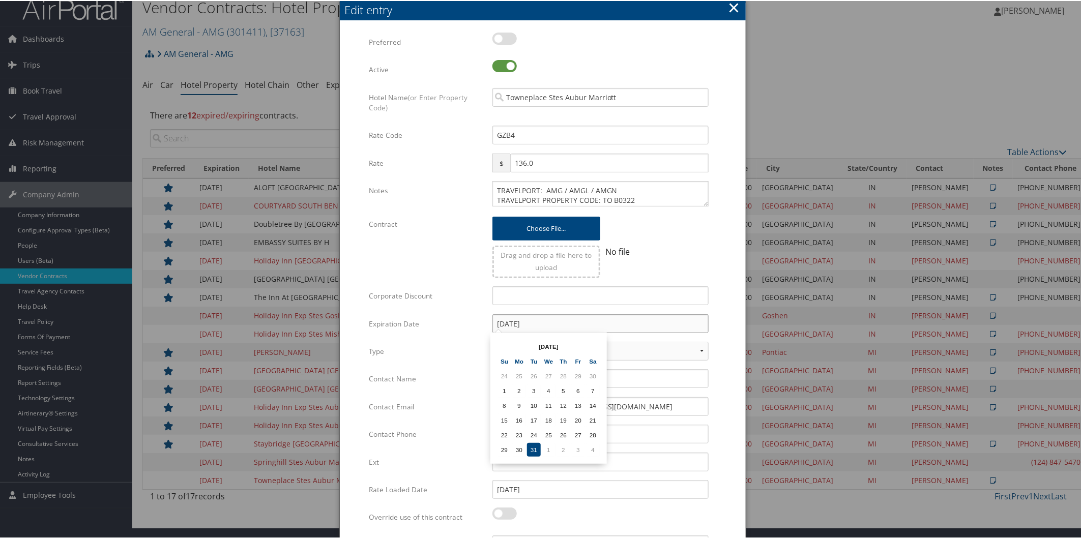
click at [573, 313] on input "[DATE]" at bounding box center [600, 322] width 216 height 19
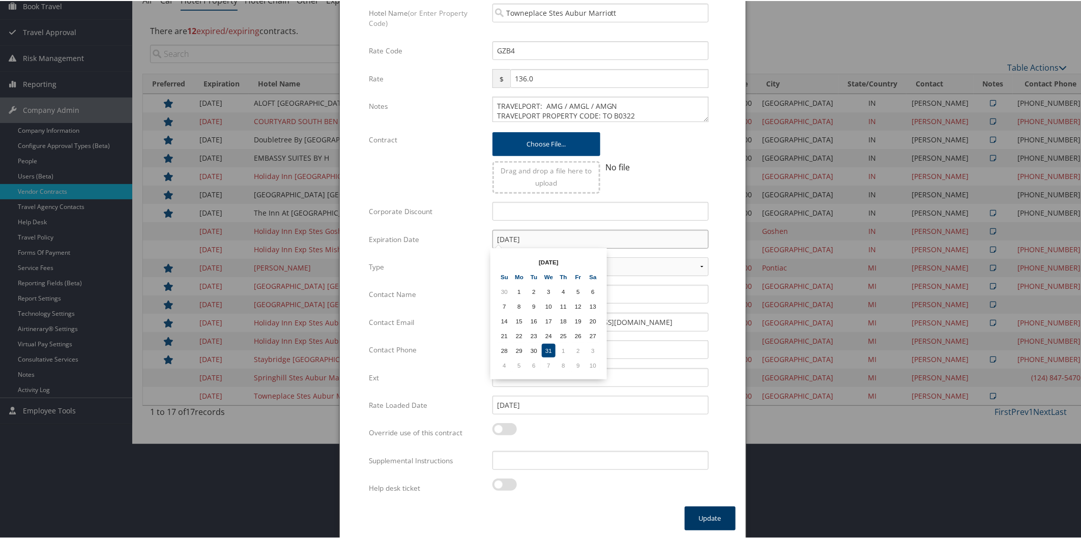
type input "12/31/2025"
click at [708, 511] on button "Update" at bounding box center [710, 518] width 51 height 24
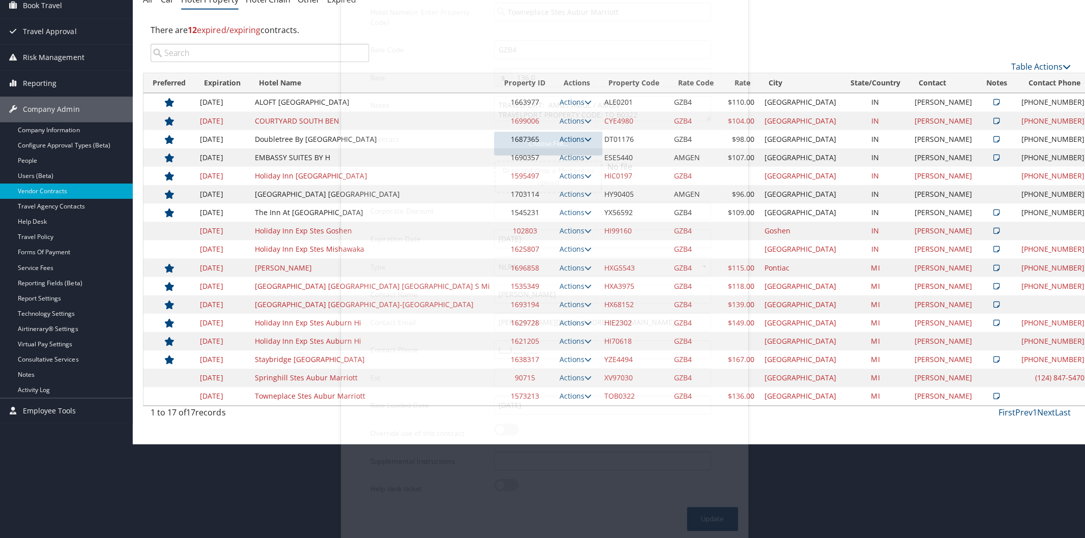
scroll to position [0, 0]
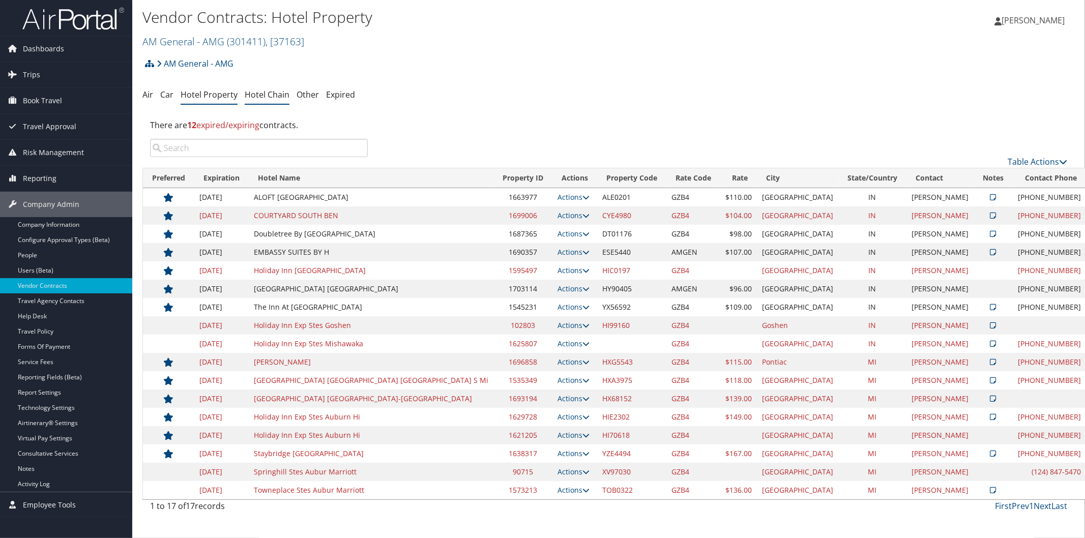
click at [272, 95] on link "Hotel Chain" at bounding box center [267, 94] width 45 height 11
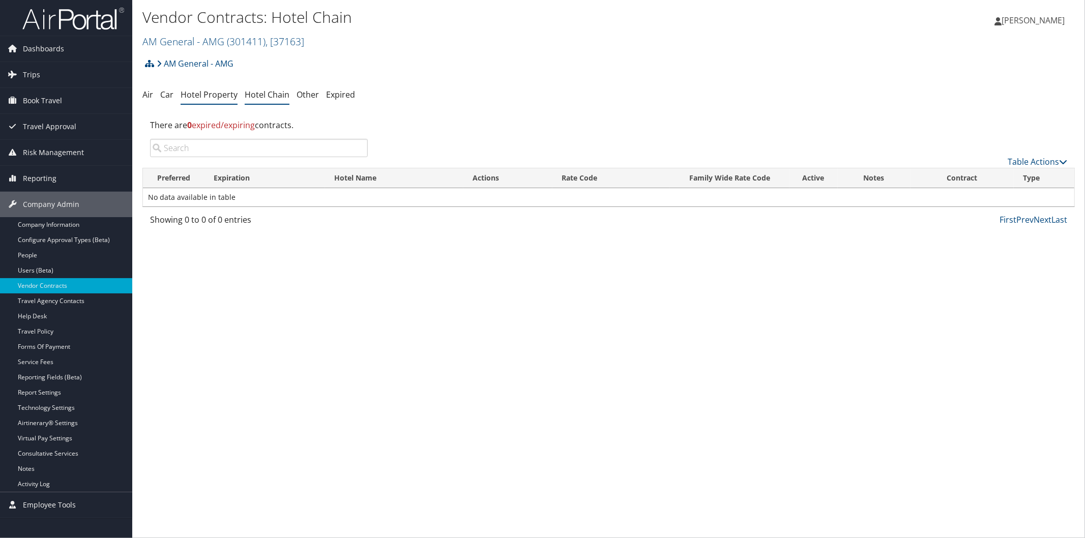
click at [190, 92] on link "Hotel Property" at bounding box center [209, 94] width 57 height 11
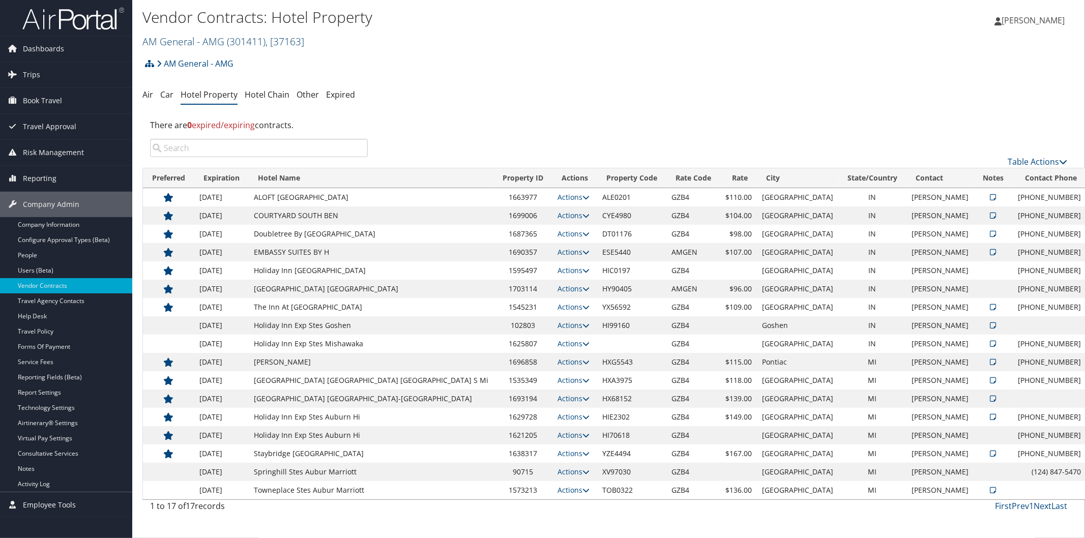
click at [215, 39] on link "AM General - AMG ( 301411 ) , [ 37163 ]" at bounding box center [223, 42] width 162 height 14
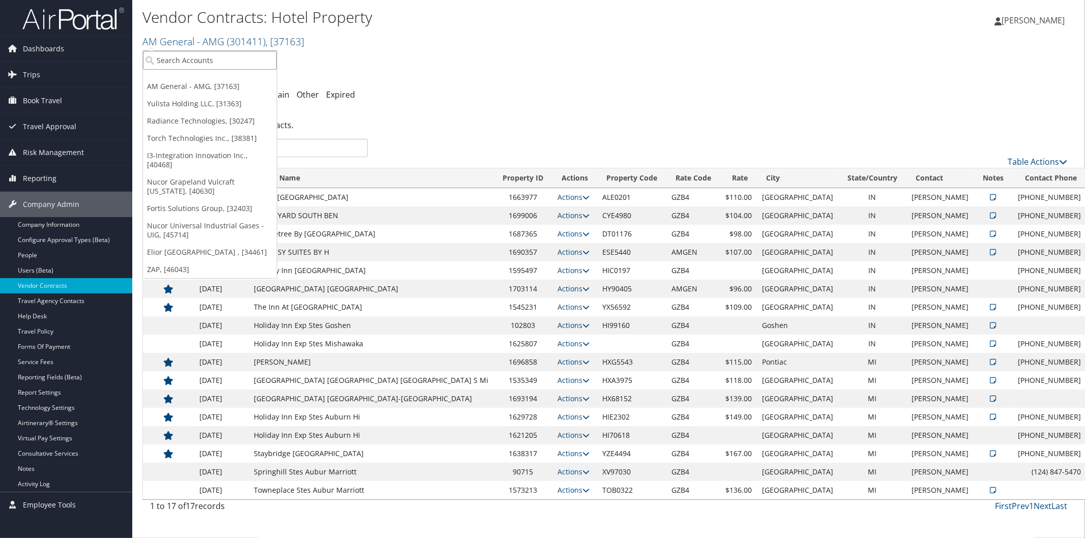
click at [220, 59] on input "search" at bounding box center [210, 60] width 134 height 19
type input "bluepearl"
click at [240, 77] on div "BluePearl Veterinary Partners (301094), [31705]" at bounding box center [245, 78] width 217 height 9
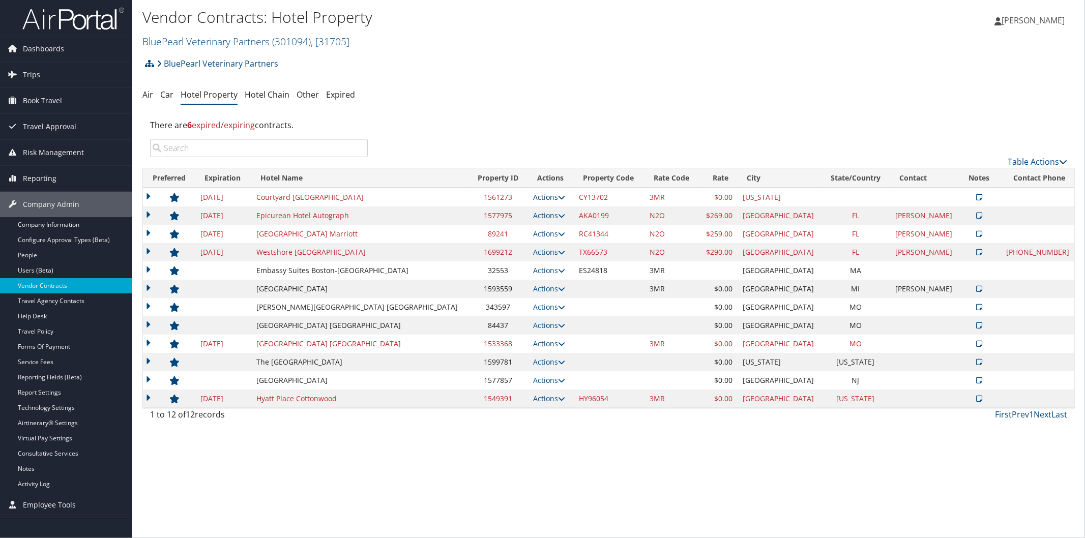
click at [558, 195] on icon at bounding box center [561, 197] width 7 height 7
click at [525, 223] on link "Edit" at bounding box center [515, 229] width 55 height 17
select select "NLRA"
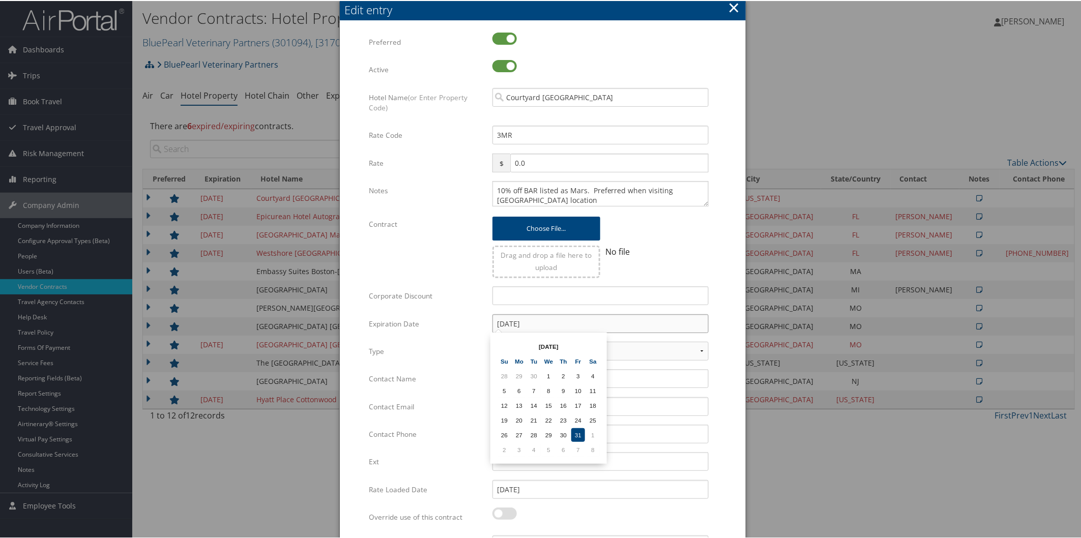
drag, startPoint x: 548, startPoint y: 322, endPoint x: 448, endPoint y: 308, distance: 101.1
click at [448, 308] on div "Multiple values The selected items contain different values for this input. To …" at bounding box center [542, 311] width 347 height 559
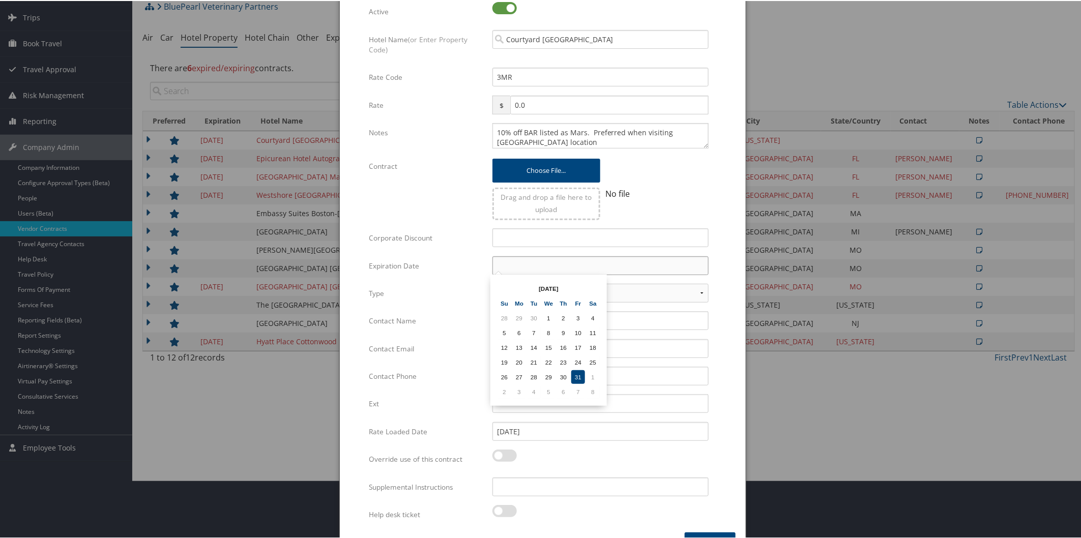
scroll to position [84, 0]
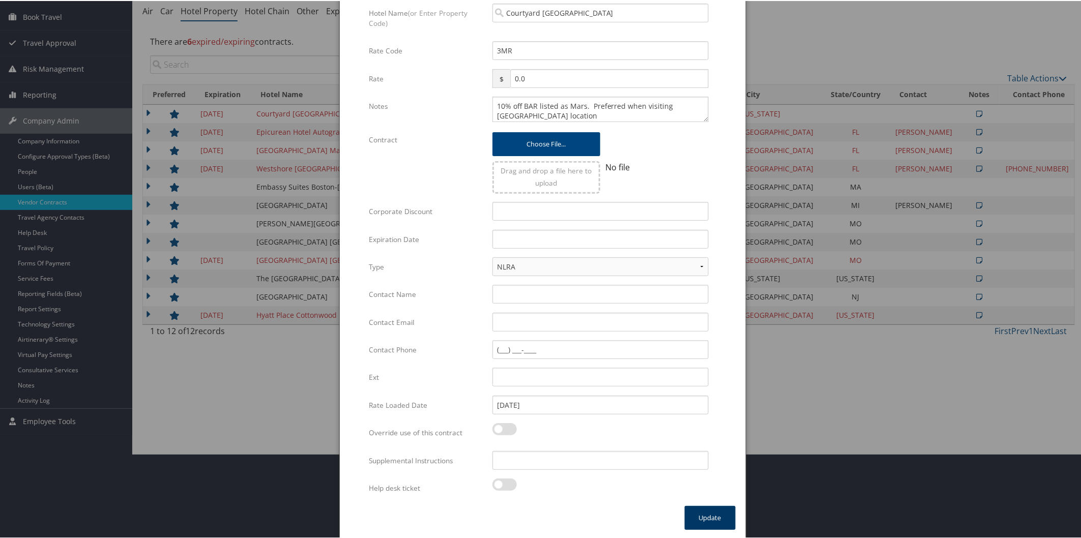
click at [709, 511] on button "Update" at bounding box center [710, 517] width 51 height 24
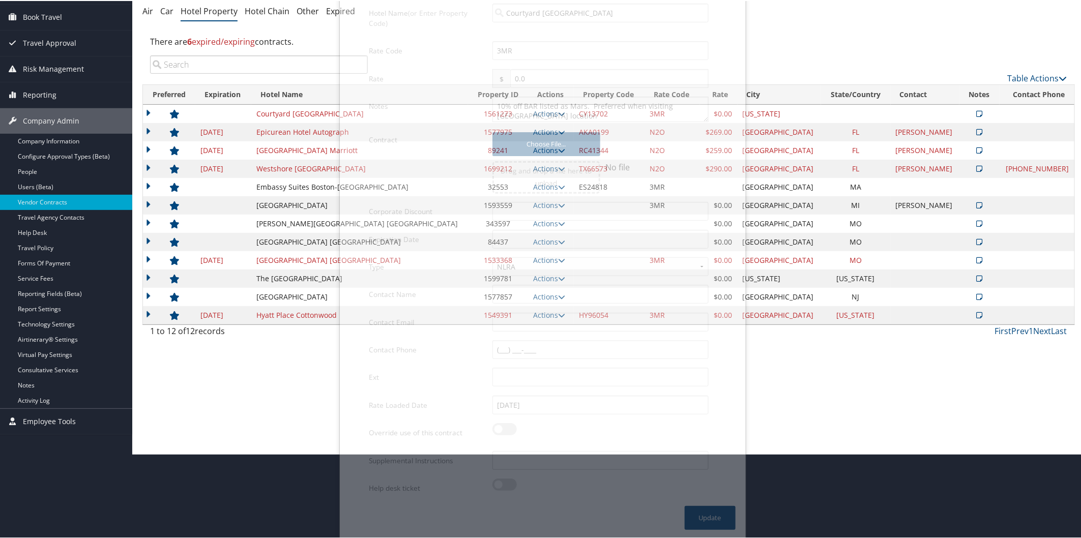
scroll to position [0, 0]
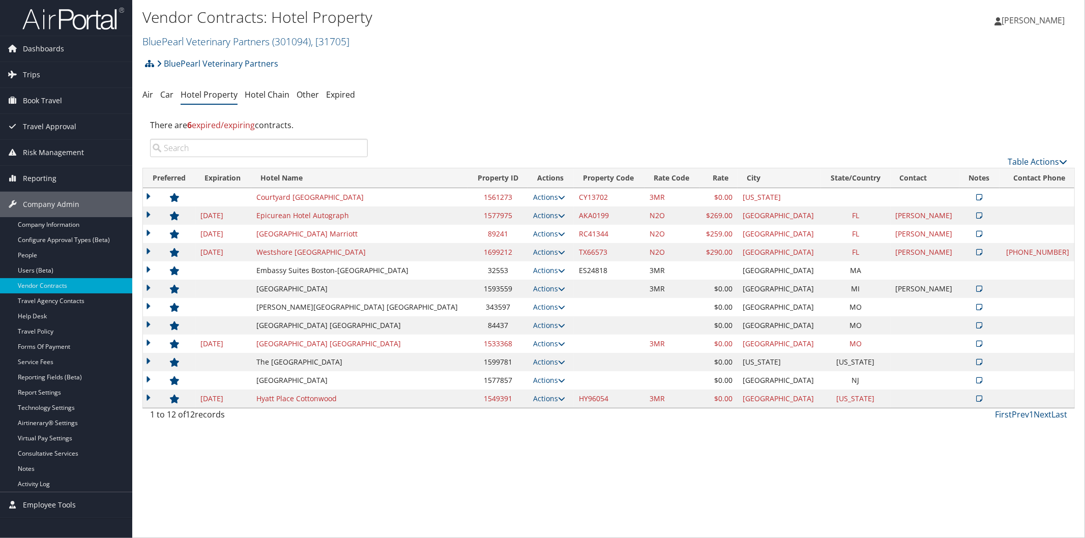
click at [528, 213] on td "Actions View Notes Edit Delete" at bounding box center [551, 216] width 46 height 18
click at [558, 216] on icon at bounding box center [561, 215] width 7 height 7
click at [523, 248] on link "Edit" at bounding box center [515, 247] width 55 height 17
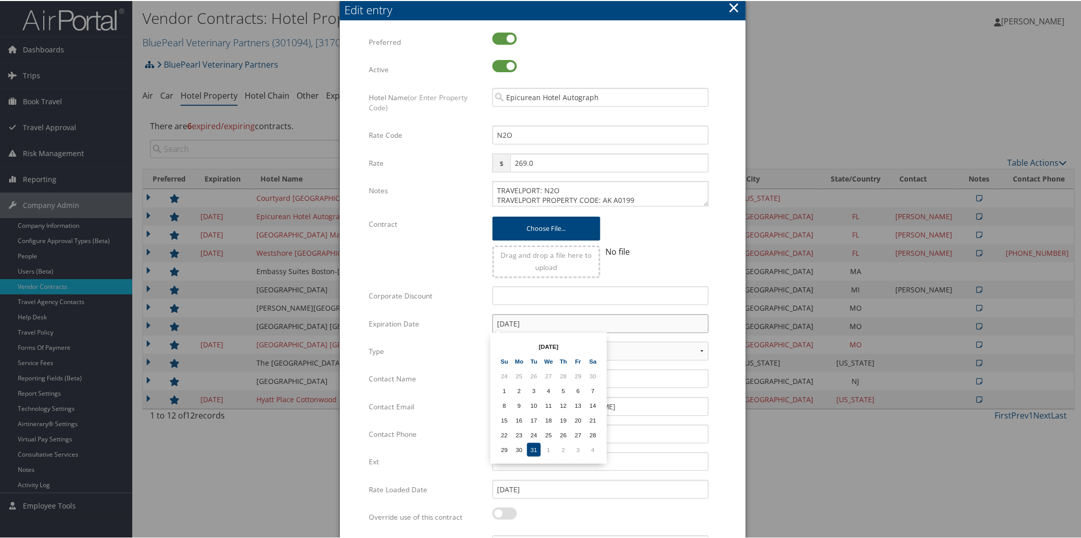
drag, startPoint x: 565, startPoint y: 322, endPoint x: 474, endPoint y: 311, distance: 91.7
click at [474, 311] on div "Multiple values The selected items contain different values for this input. To …" at bounding box center [542, 311] width 347 height 559
click at [608, 325] on input "[DATE]" at bounding box center [600, 322] width 216 height 19
type input "1"
click at [715, 319] on form "Multiple values The selected items contain different values for this input. To …" at bounding box center [543, 311] width 386 height 559
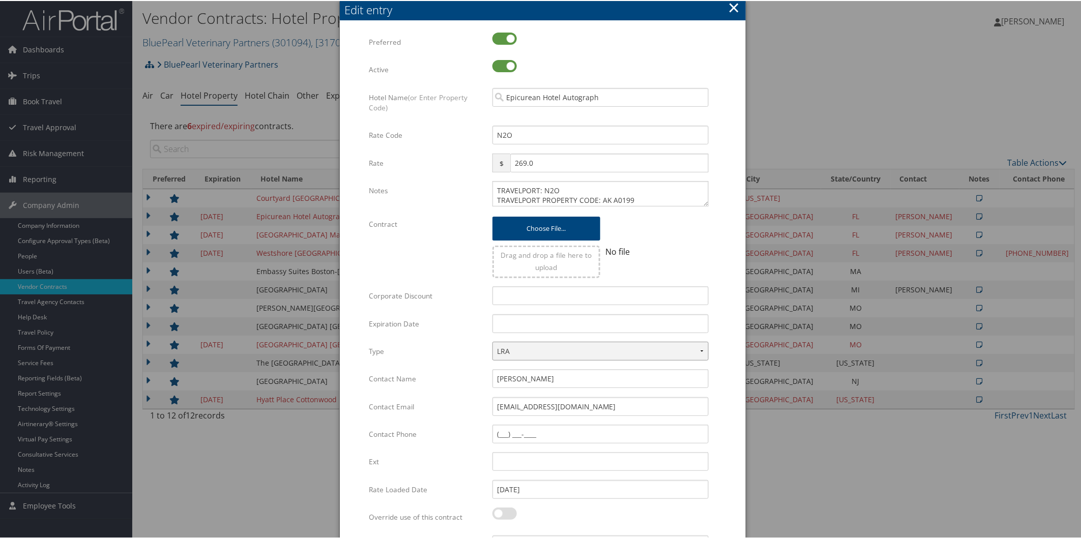
click at [653, 344] on select "LRA NLRA" at bounding box center [600, 350] width 216 height 19
select select "NLRA"
click at [492, 341] on select "LRA NLRA" at bounding box center [600, 350] width 216 height 19
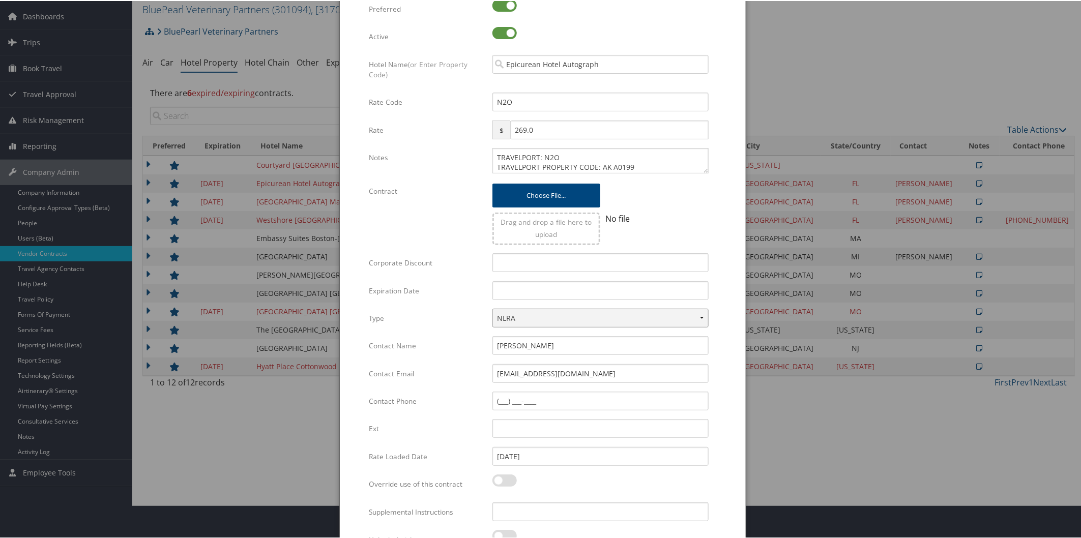
scroll to position [84, 0]
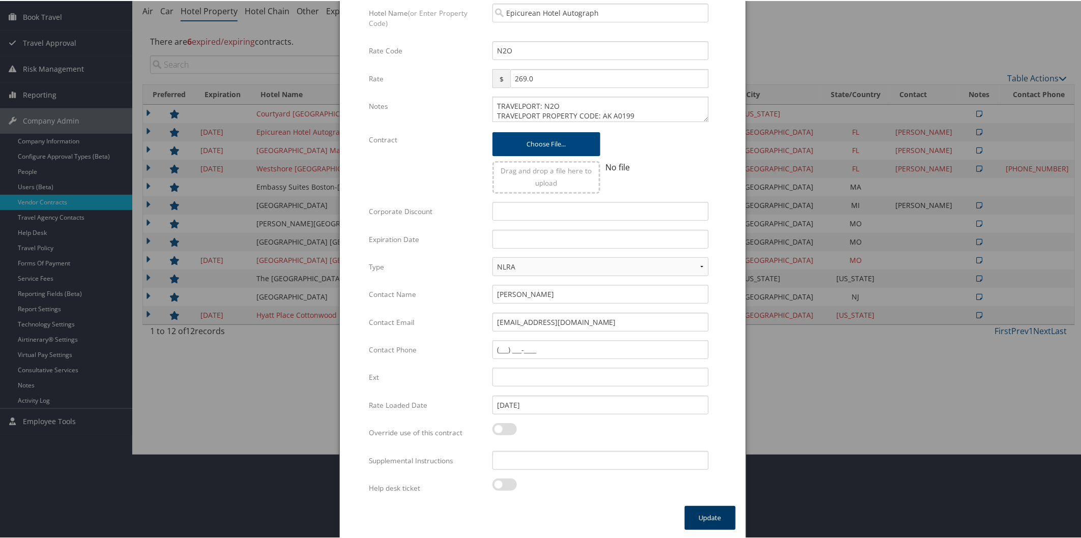
click at [710, 513] on button "Update" at bounding box center [710, 517] width 51 height 24
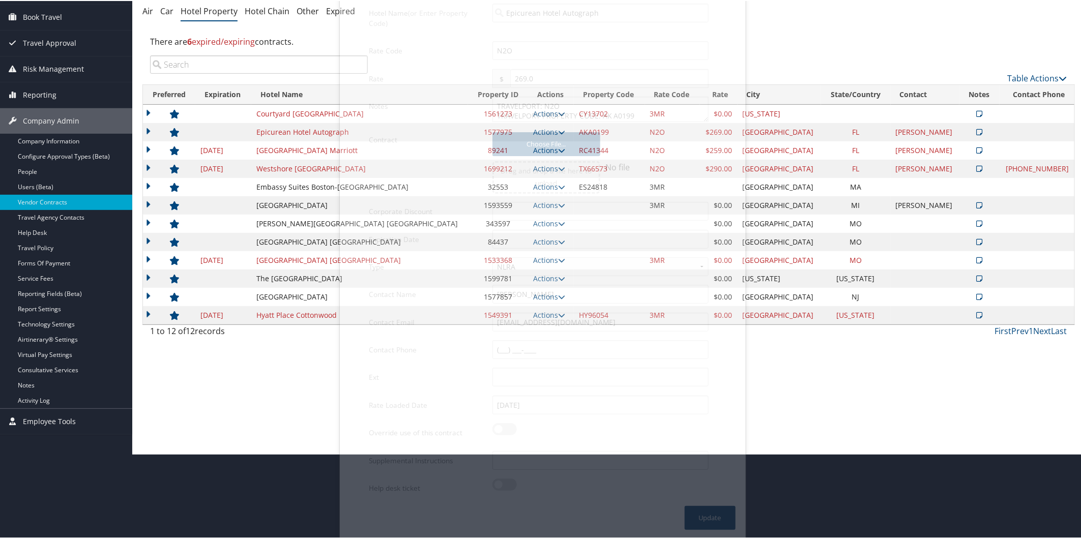
scroll to position [0, 0]
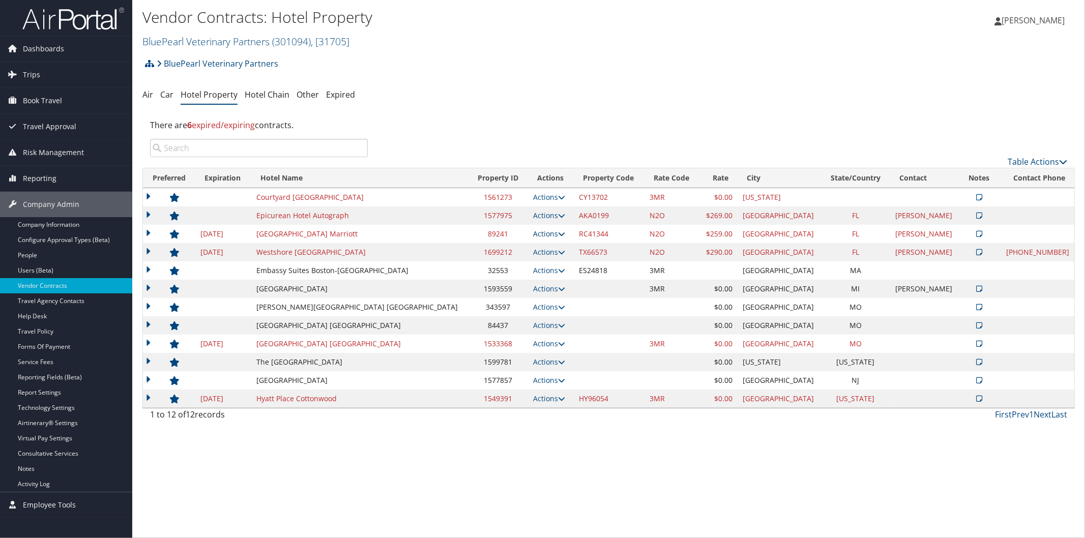
click at [558, 230] on icon at bounding box center [561, 233] width 7 height 7
click at [512, 267] on link "Edit" at bounding box center [515, 265] width 55 height 17
select select "NLRA"
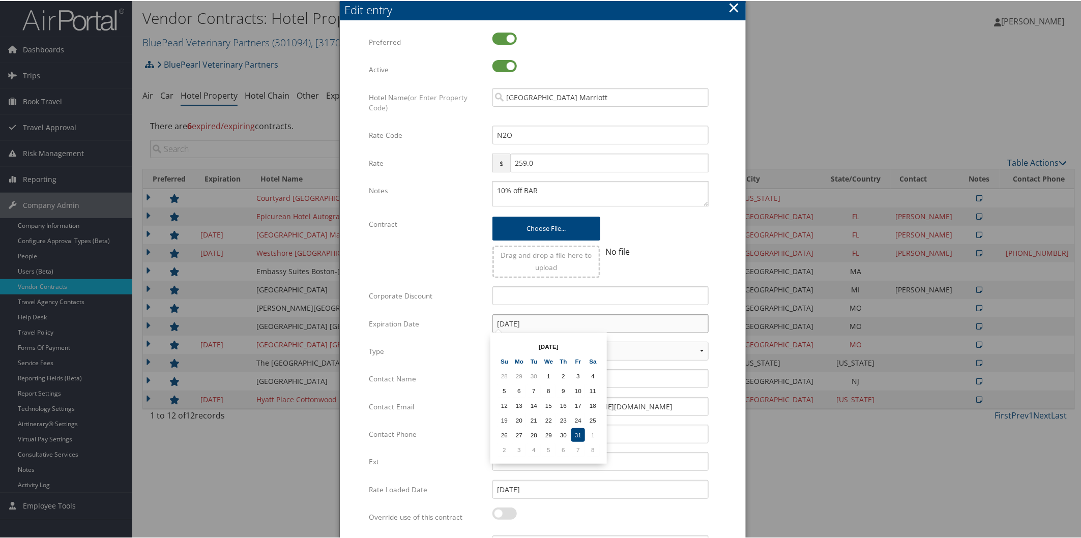
drag, startPoint x: 556, startPoint y: 320, endPoint x: 419, endPoint y: 309, distance: 137.8
click at [419, 309] on div "Multiple values The selected items contain different values for this input. To …" at bounding box center [542, 311] width 347 height 559
click at [713, 373] on div "[PERSON_NAME] Multiple values The selected items contain different values for t…" at bounding box center [600, 381] width 231 height 27
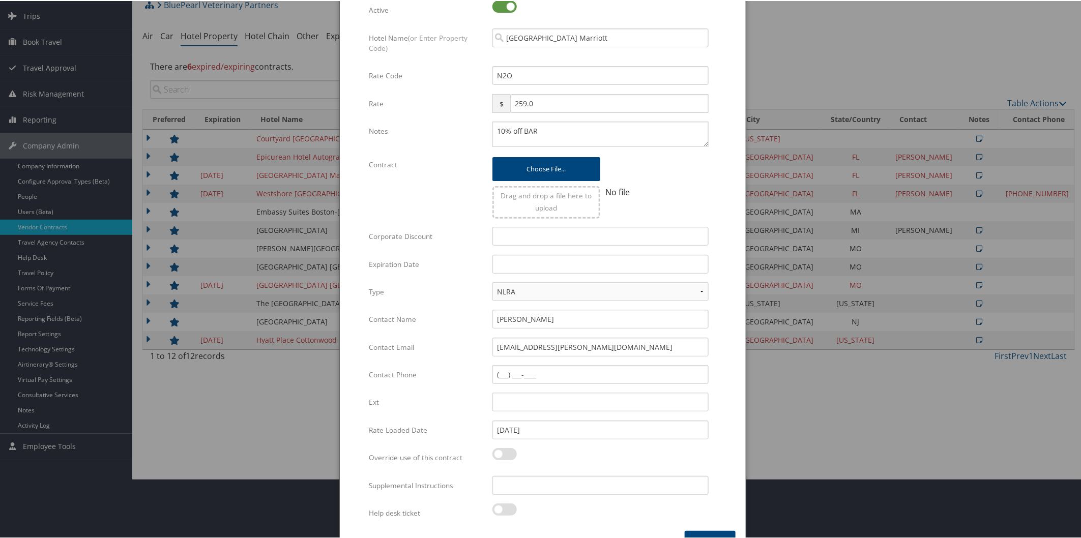
scroll to position [84, 0]
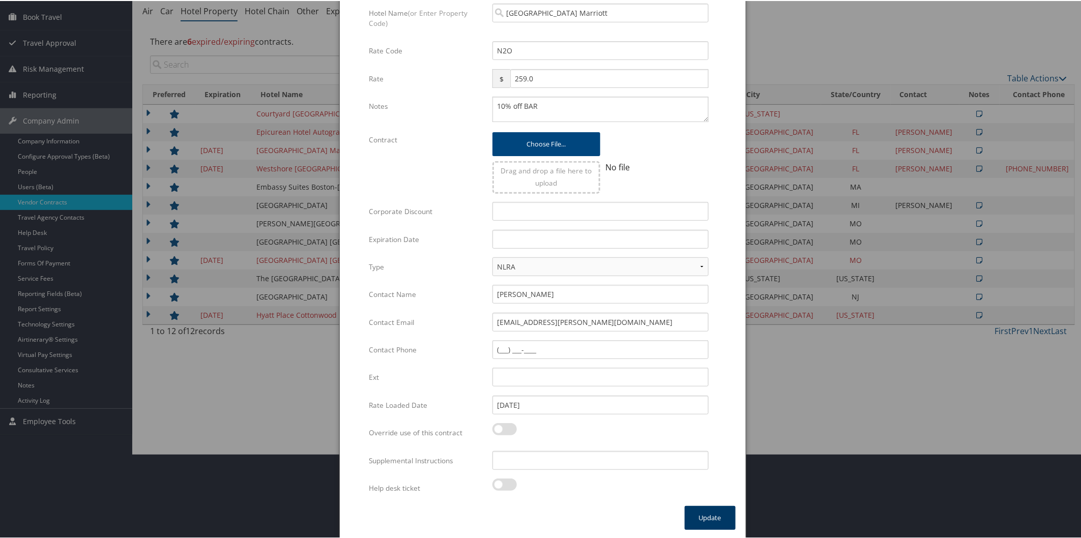
click at [708, 510] on button "Update" at bounding box center [710, 517] width 51 height 24
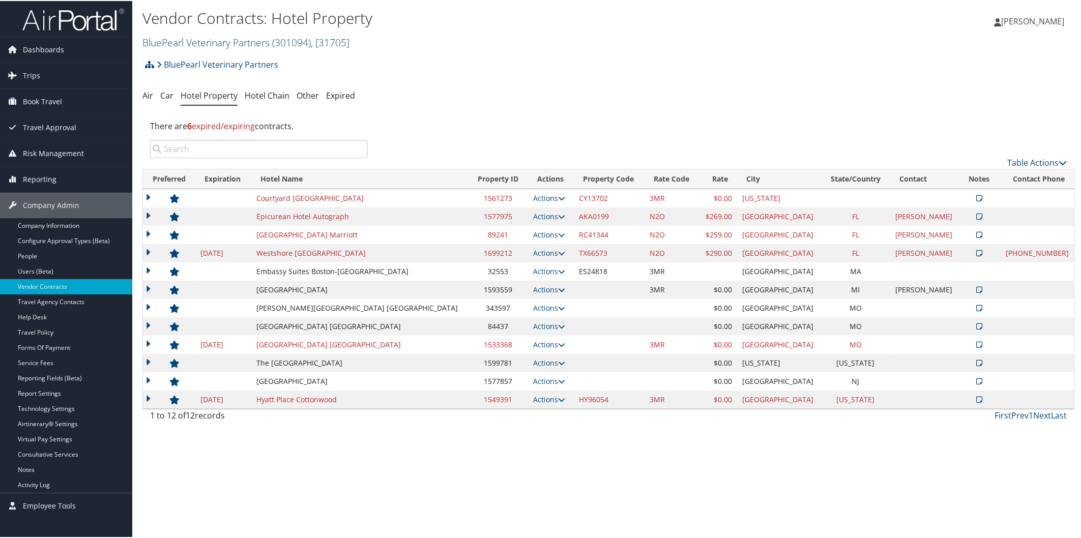
scroll to position [0, 0]
click at [558, 250] on icon at bounding box center [561, 252] width 7 height 7
click at [530, 285] on link "Edit" at bounding box center [515, 284] width 55 height 17
select select "NLRA"
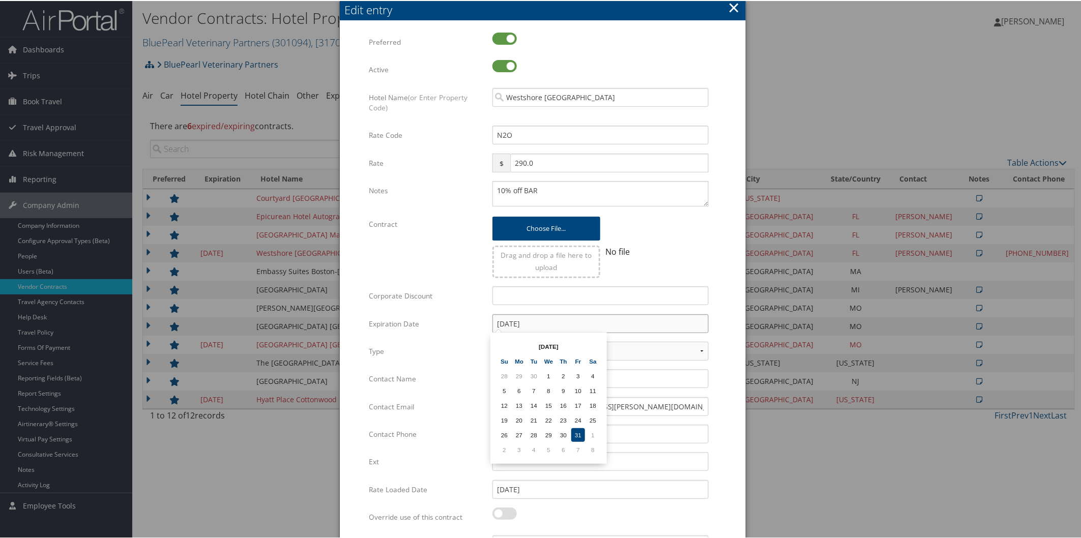
drag, startPoint x: 512, startPoint y: 318, endPoint x: 448, endPoint y: 311, distance: 64.5
click at [448, 311] on div "Multiple values The selected items contain different values for this input. To …" at bounding box center [542, 311] width 347 height 559
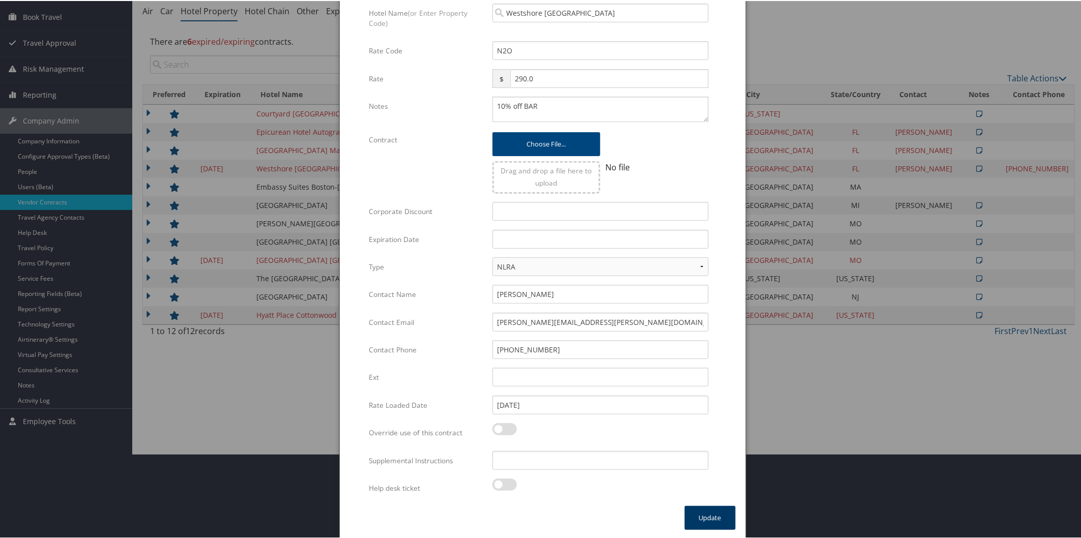
click at [703, 515] on button "Update" at bounding box center [710, 517] width 51 height 24
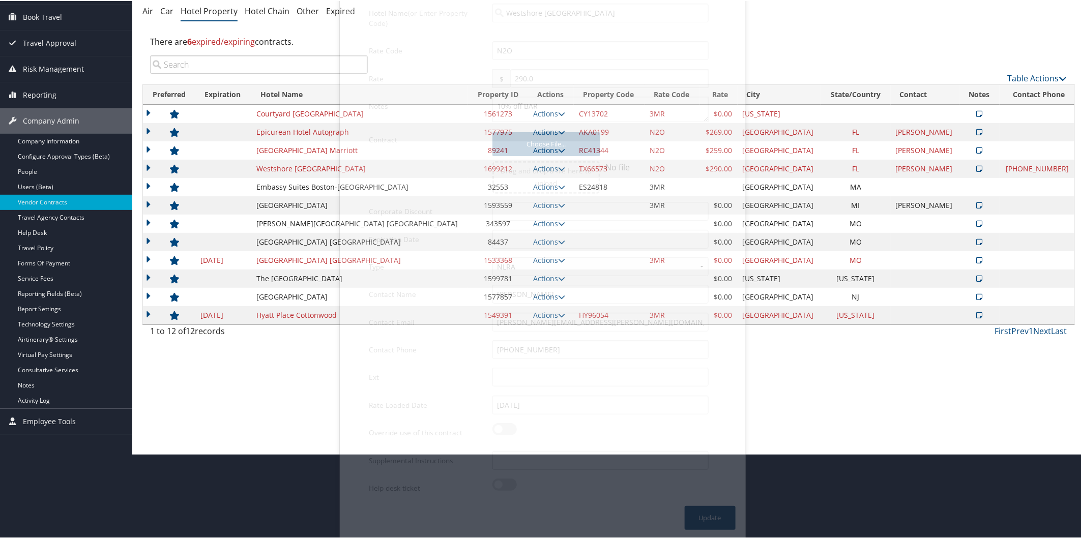
scroll to position [0, 0]
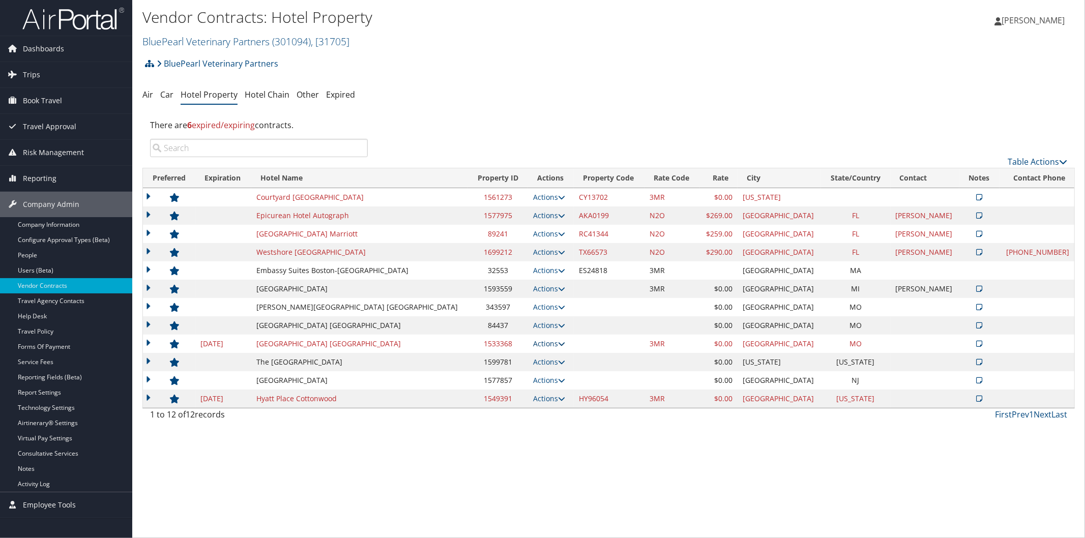
click at [558, 342] on icon at bounding box center [561, 343] width 7 height 7
click at [515, 371] on link "Edit" at bounding box center [515, 375] width 55 height 17
select select "NLRA"
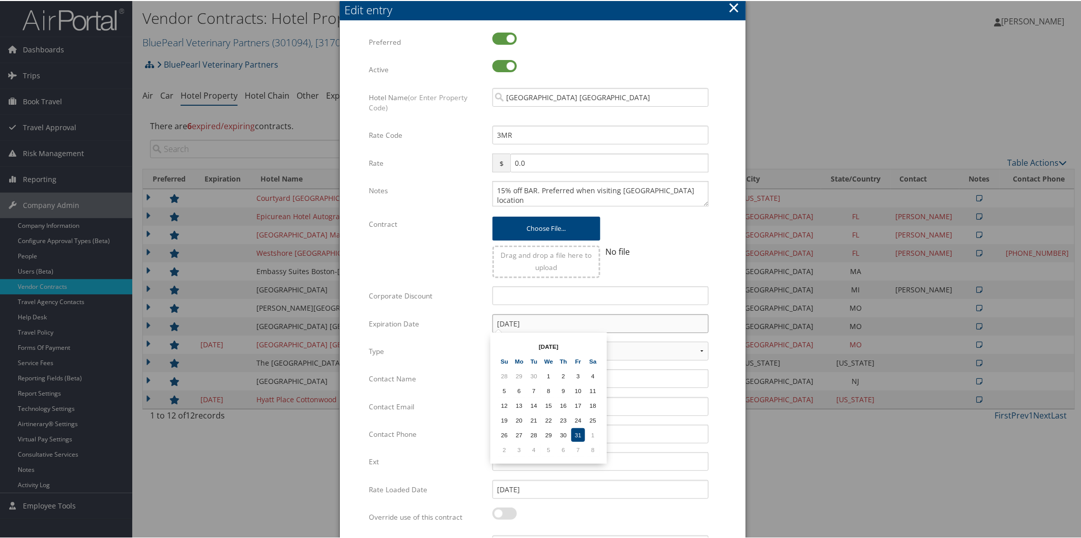
drag, startPoint x: 543, startPoint y: 319, endPoint x: 439, endPoint y: 313, distance: 105.0
click at [439, 313] on div "Expiration Date [DATE] Multiple values The selected items contain different val…" at bounding box center [542, 326] width 347 height 27
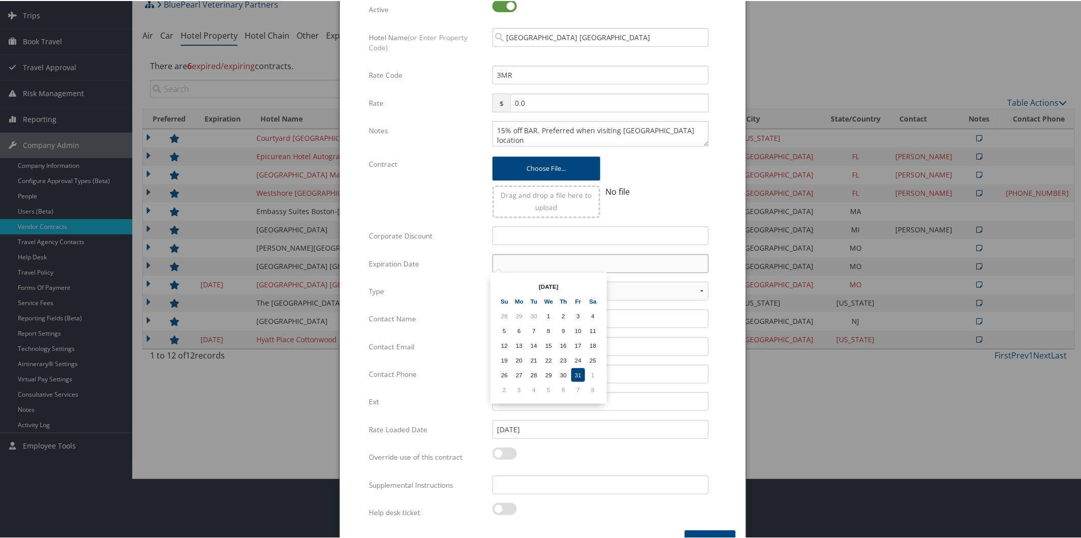
scroll to position [84, 0]
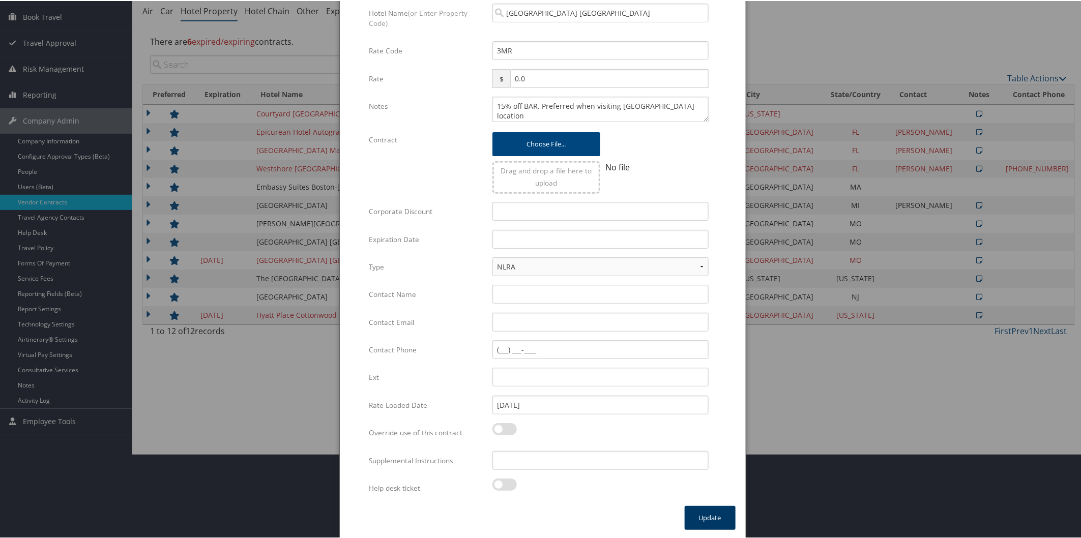
click at [711, 511] on button "Update" at bounding box center [710, 517] width 51 height 24
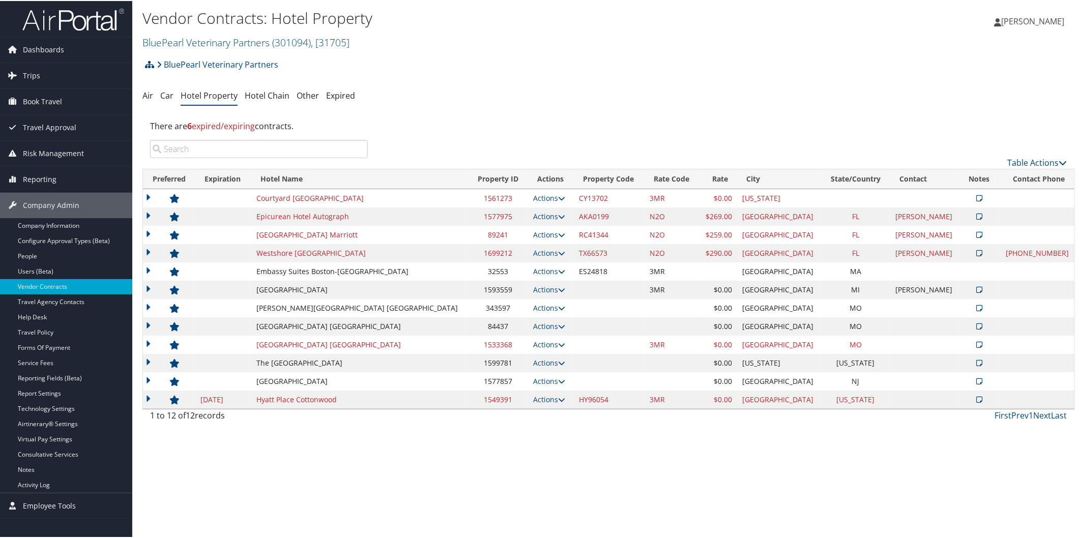
scroll to position [0, 0]
click at [558, 397] on icon at bounding box center [561, 398] width 7 height 7
click at [525, 424] on link "Edit" at bounding box center [515, 430] width 55 height 17
select select "NLRA"
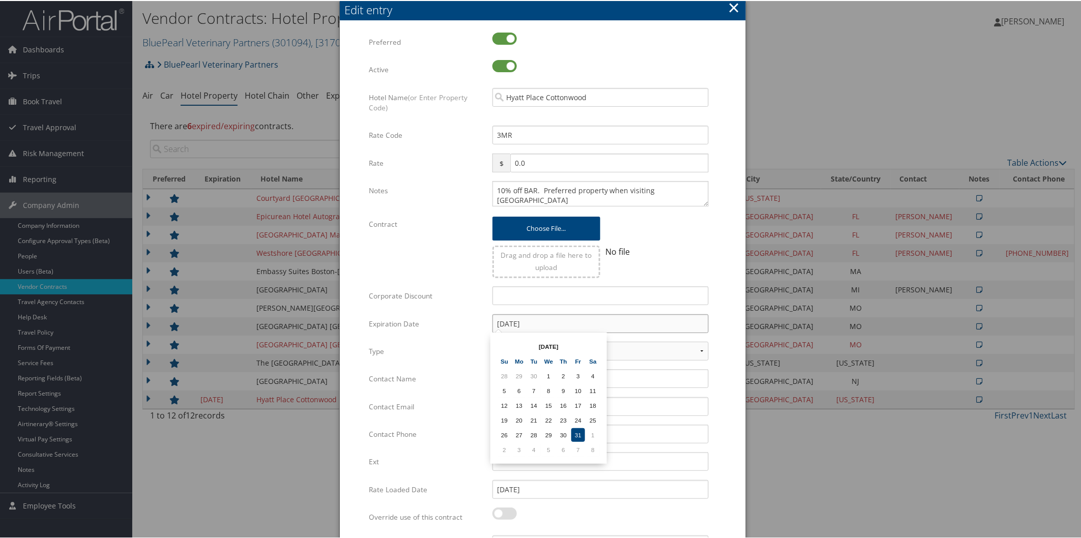
drag, startPoint x: 566, startPoint y: 320, endPoint x: 443, endPoint y: 308, distance: 124.2
click at [443, 308] on div "Multiple values The selected items contain different values for this input. To …" at bounding box center [542, 311] width 347 height 559
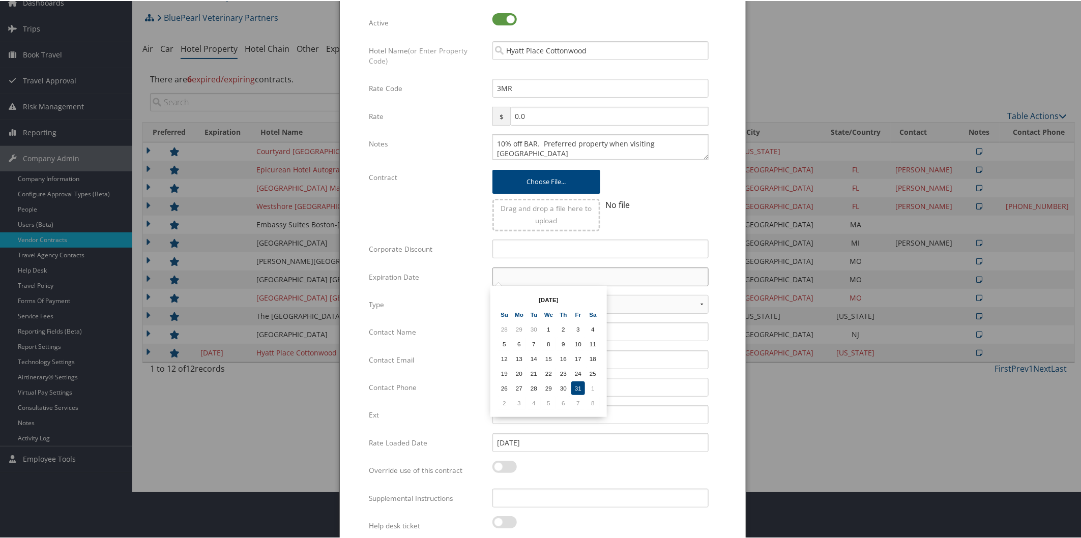
scroll to position [84, 0]
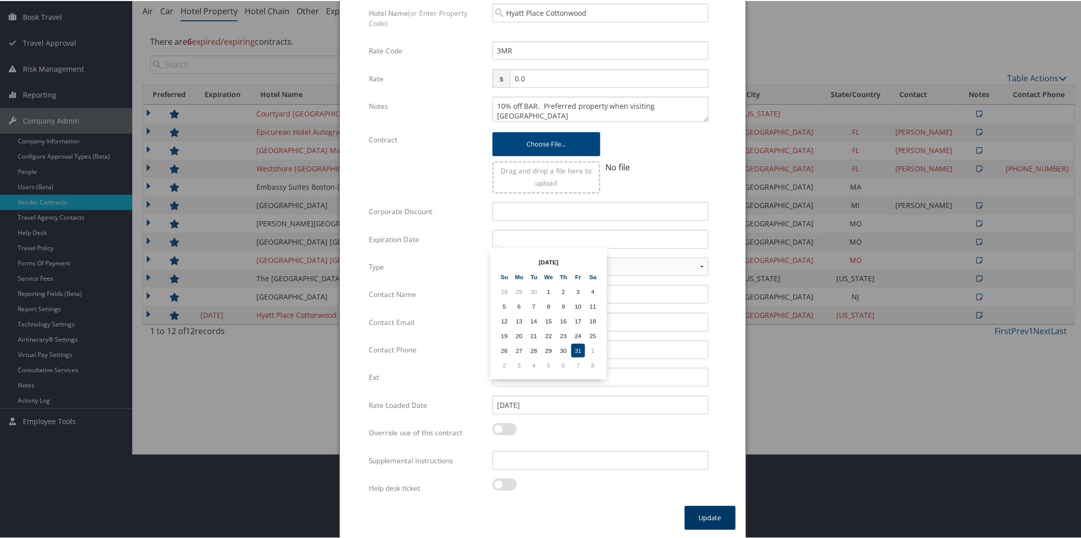
click at [722, 512] on button "Update" at bounding box center [710, 517] width 51 height 24
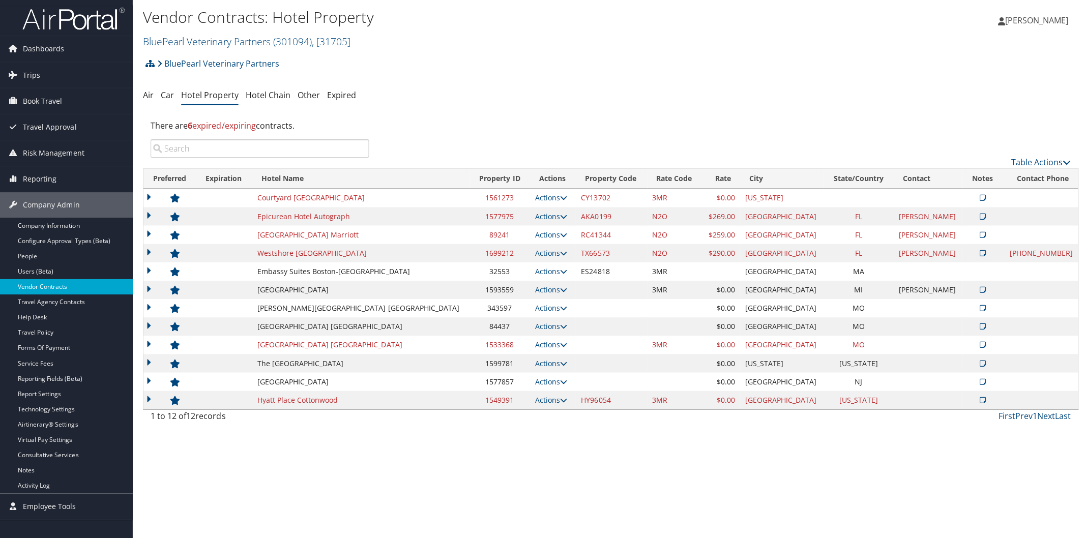
scroll to position [0, 0]
click at [1023, 84] on div "BluePearl Veterinary Partners Account Structure BluePearl Veterinary Partners (…" at bounding box center [608, 239] width 932 height 373
